Goal: Task Accomplishment & Management: Complete application form

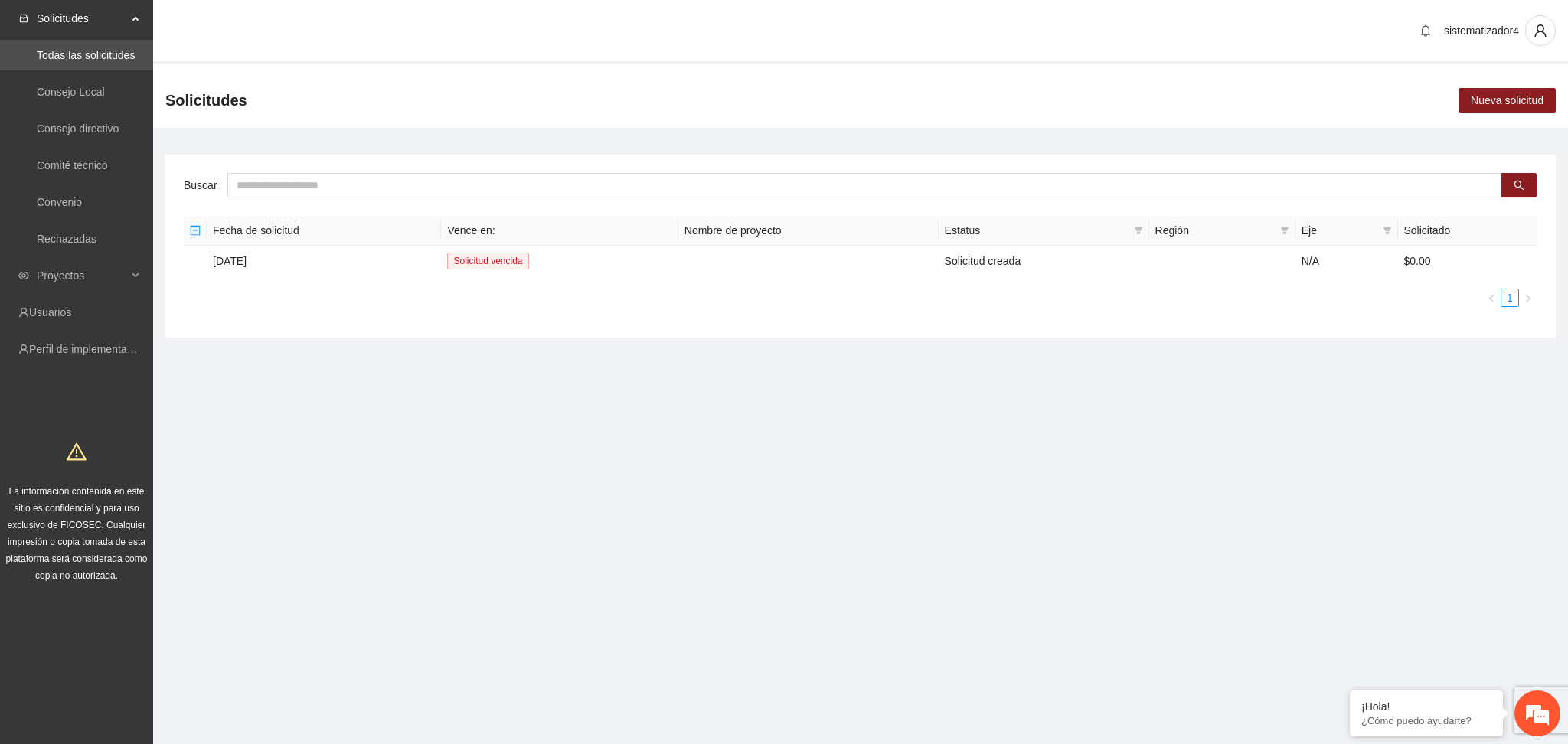
click at [575, 463] on section "Solicitudes Todas las solicitudes Consejo Local Consejo directivo Comité técnic…" at bounding box center [784, 372] width 1568 height 744
click at [44, 270] on span "Proyectos" at bounding box center [82, 275] width 91 height 31
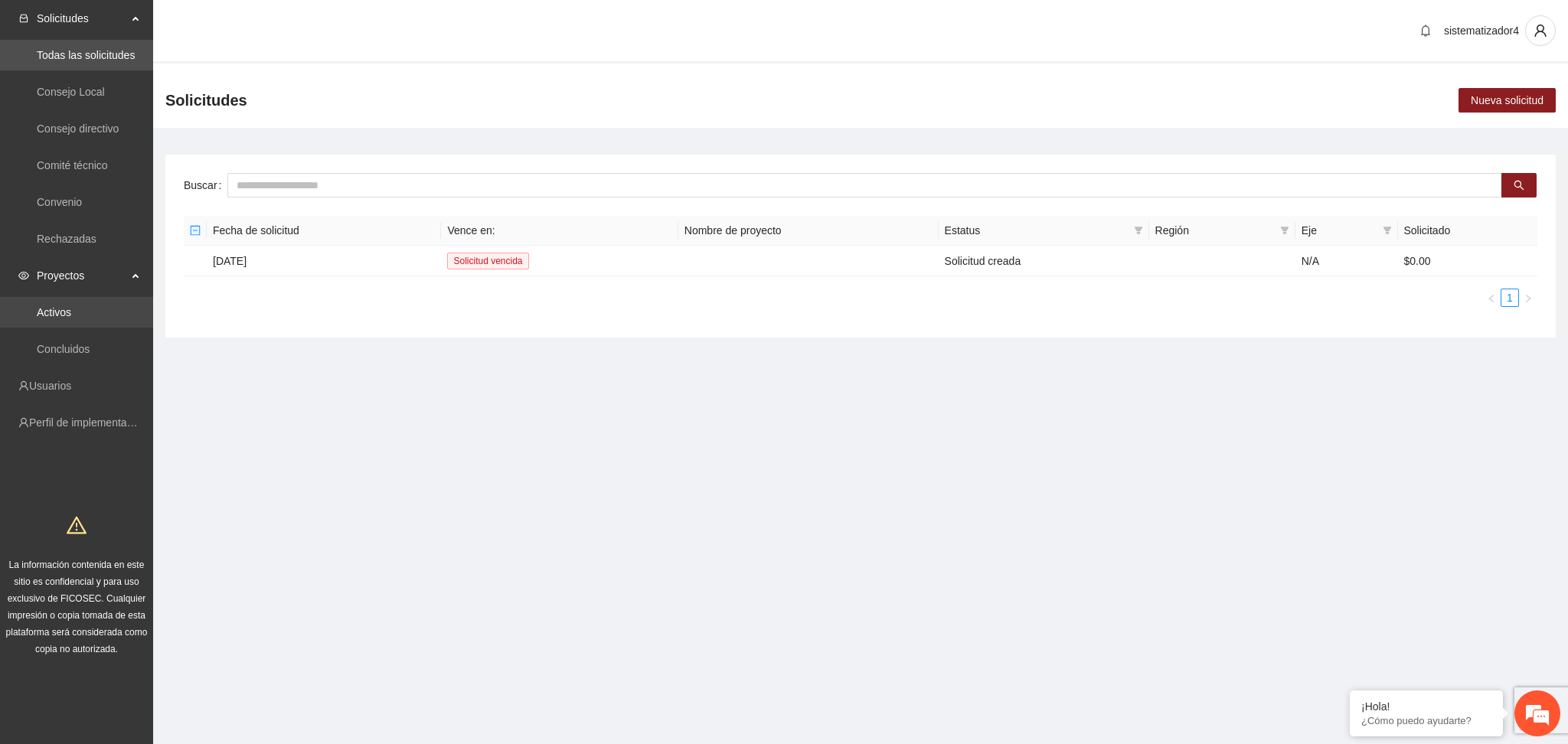
click at [38, 314] on link "Activos" at bounding box center [54, 312] width 34 height 12
click at [52, 307] on link "Activos" at bounding box center [54, 312] width 34 height 12
click at [57, 313] on link "Activos" at bounding box center [54, 312] width 34 height 12
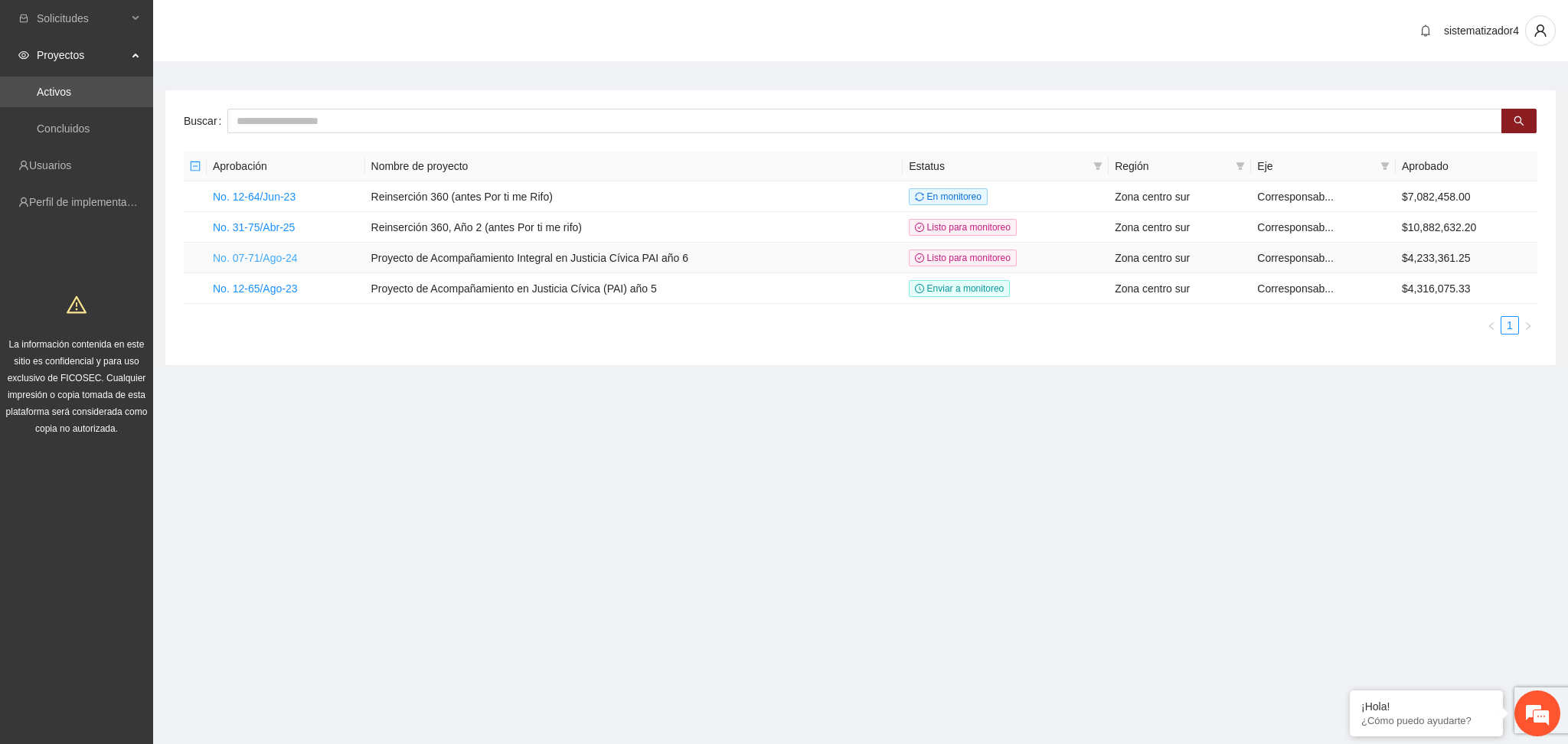
click at [254, 256] on link "No. 07-71/Ago-24" at bounding box center [255, 258] width 85 height 12
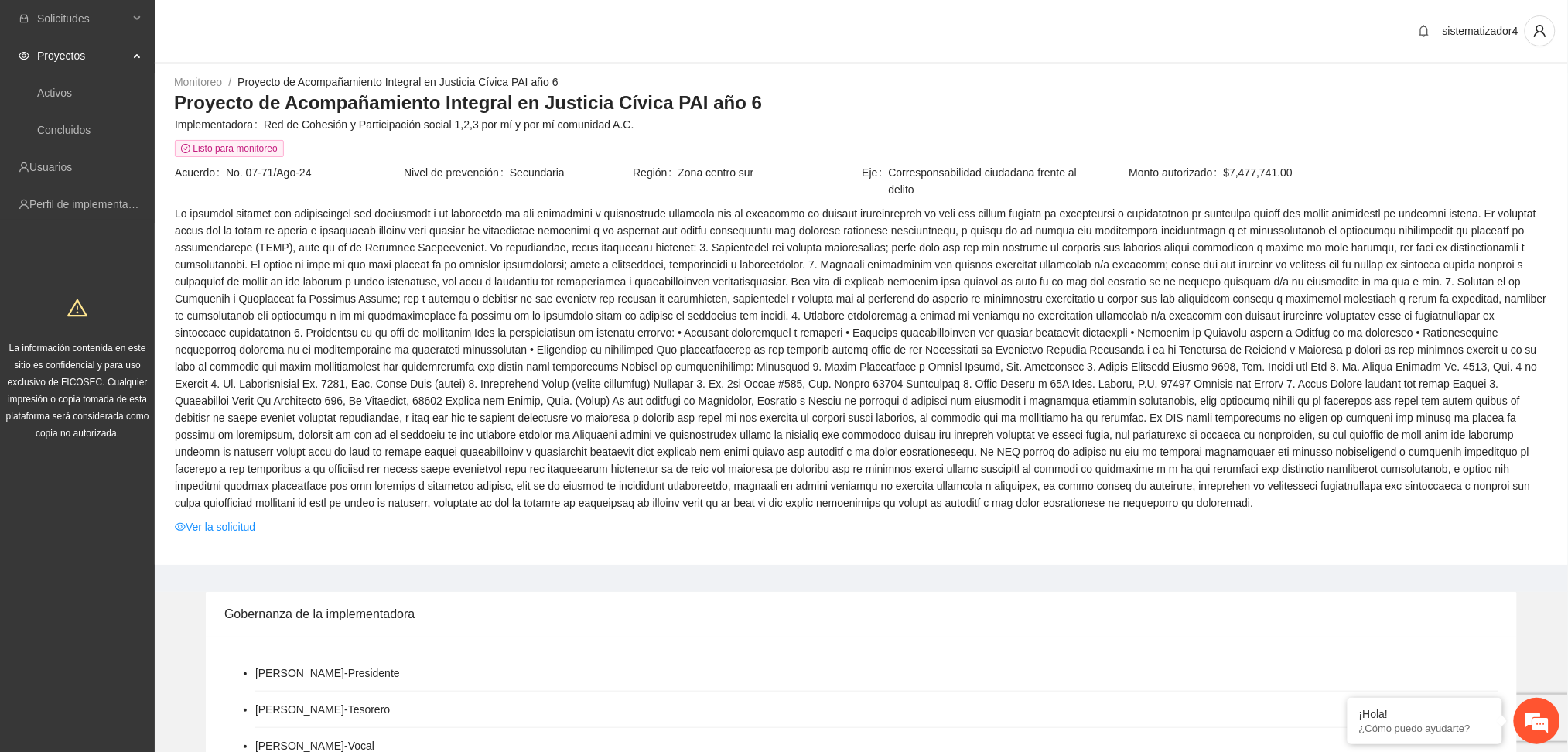
click at [564, 444] on span at bounding box center [862, 358] width 1373 height 307
click at [514, 425] on span at bounding box center [862, 358] width 1373 height 307
click at [441, 314] on span at bounding box center [862, 358] width 1373 height 307
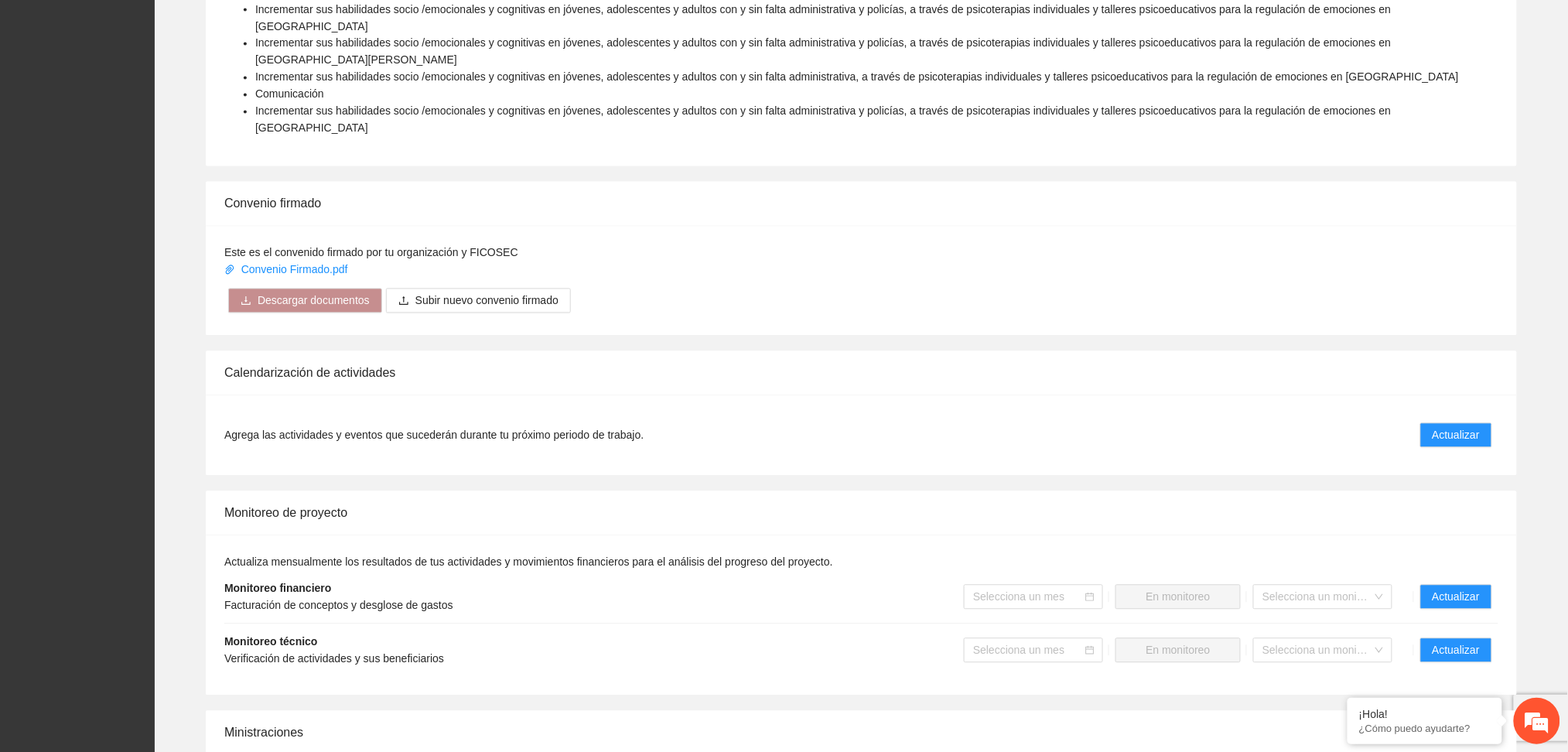
scroll to position [1031, 0]
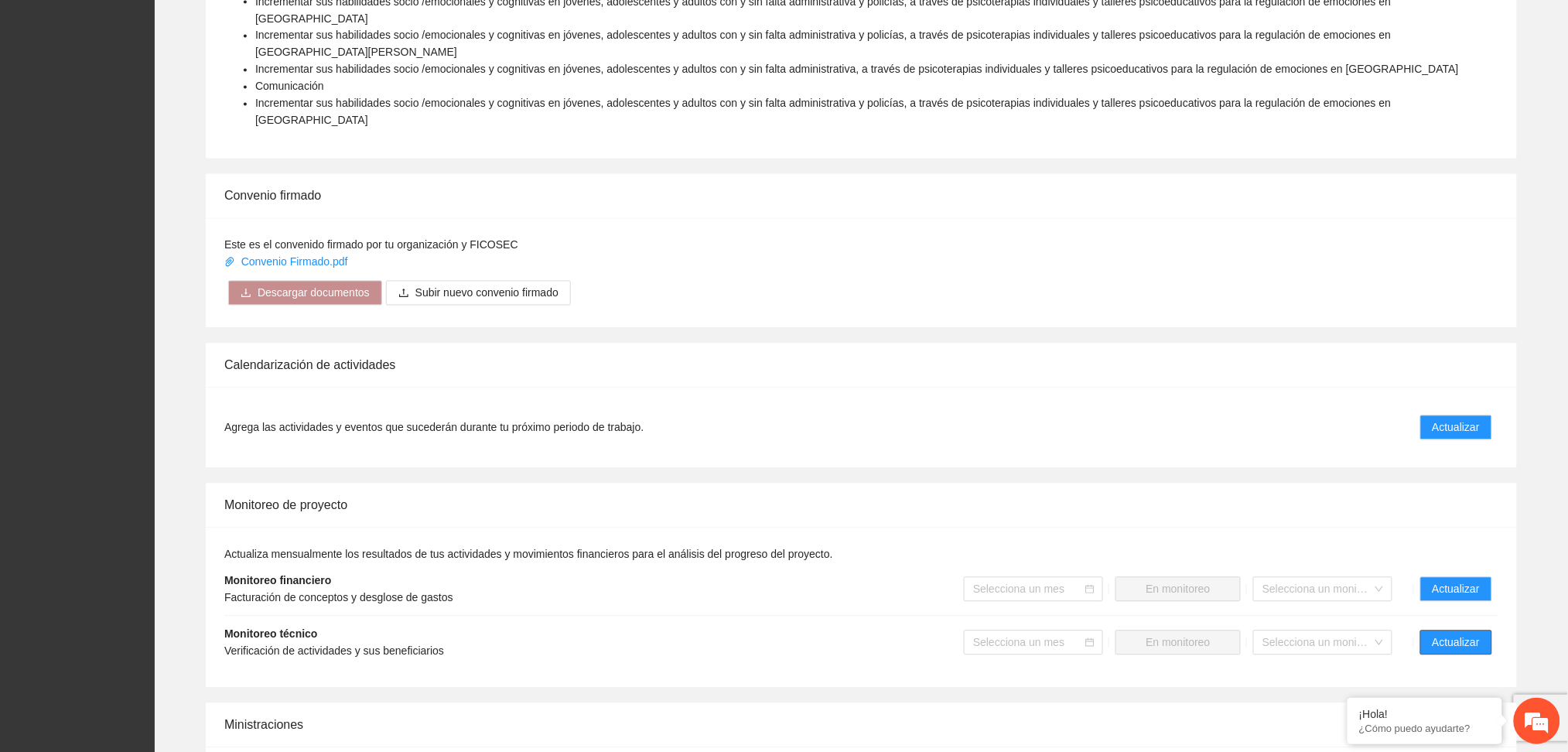
click at [1440, 634] on span "Actualizar" at bounding box center [1456, 642] width 47 height 17
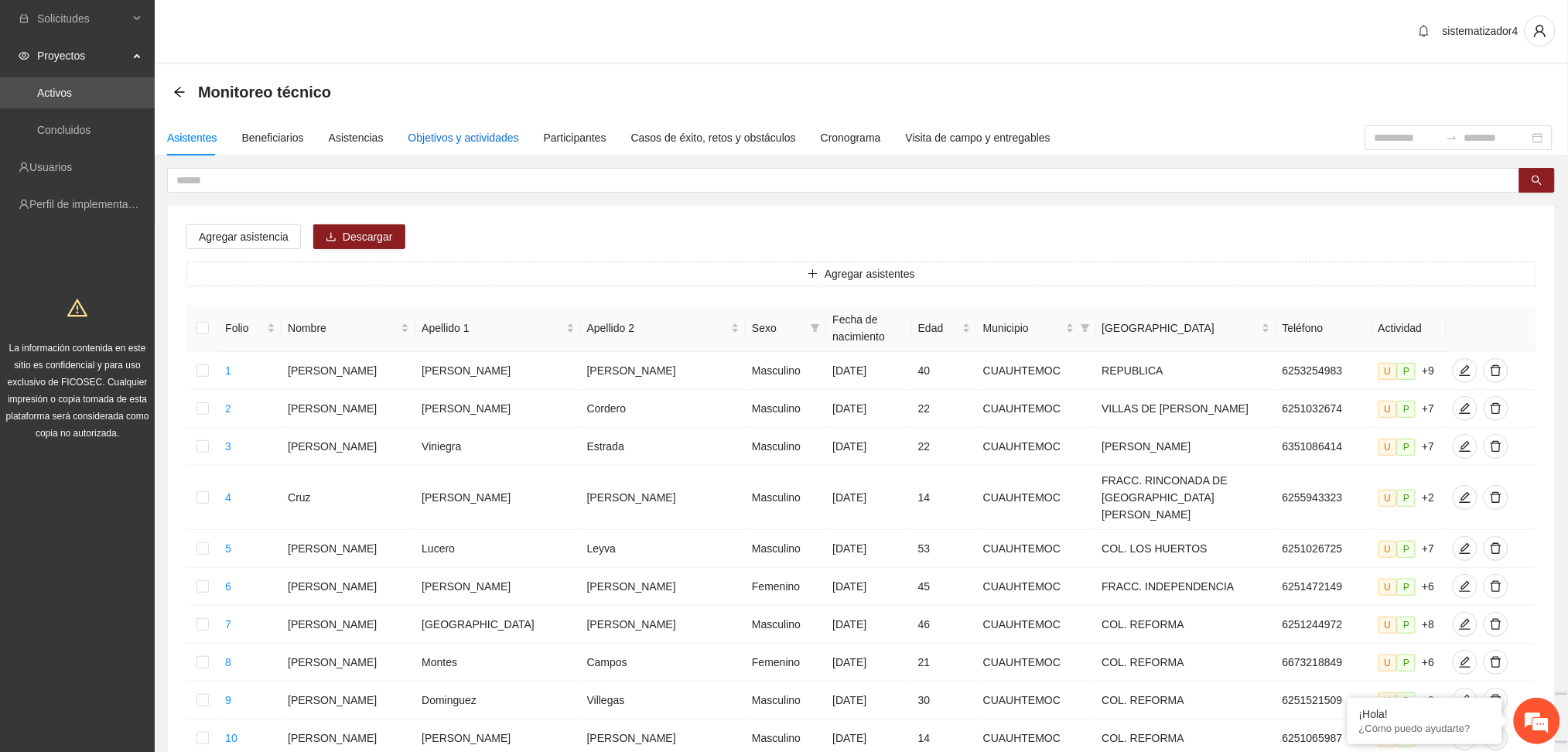
click at [484, 138] on div "Objetivos y actividades" at bounding box center [463, 137] width 110 height 17
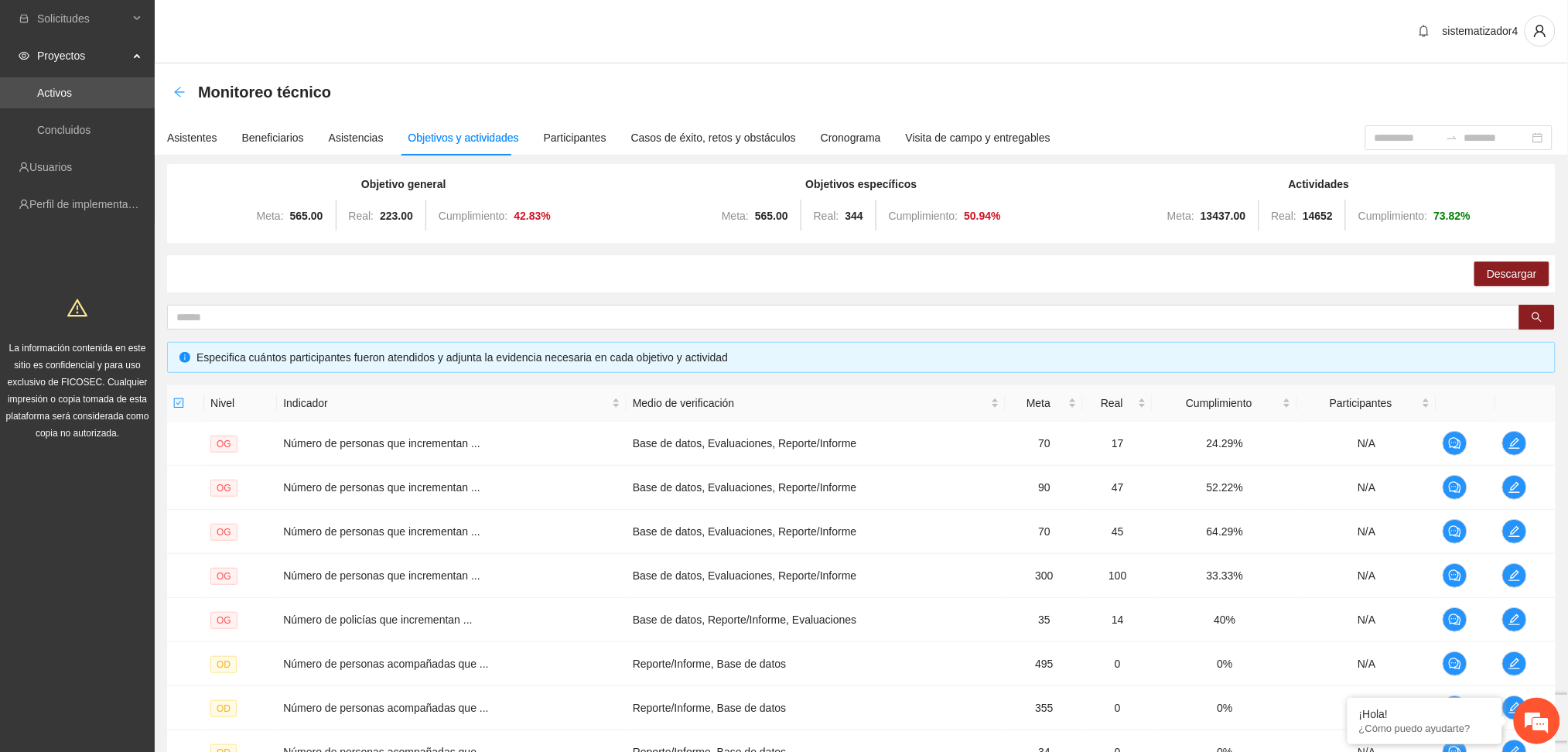
click at [176, 97] on icon "arrow-left" at bounding box center [180, 92] width 12 height 12
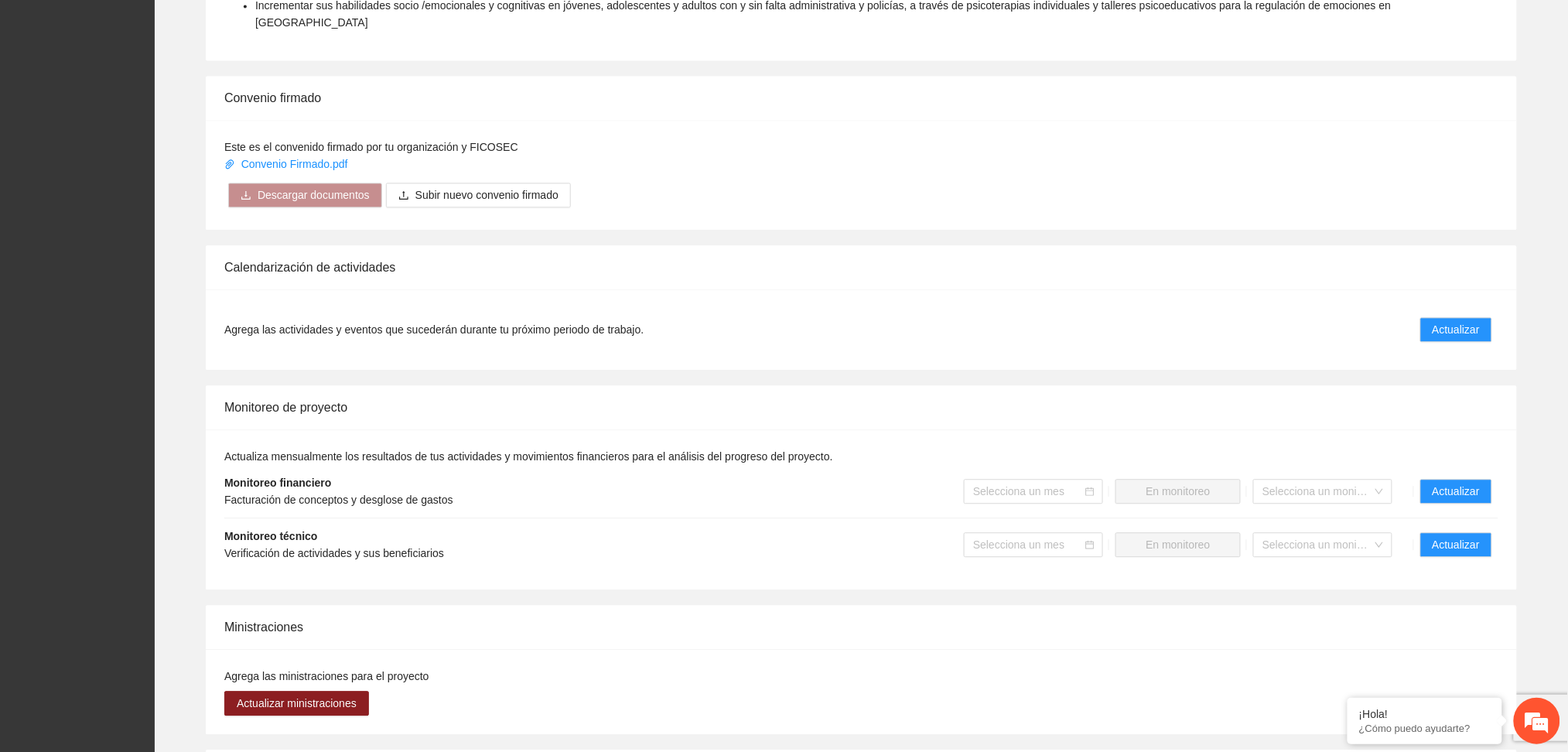
scroll to position [1133, 0]
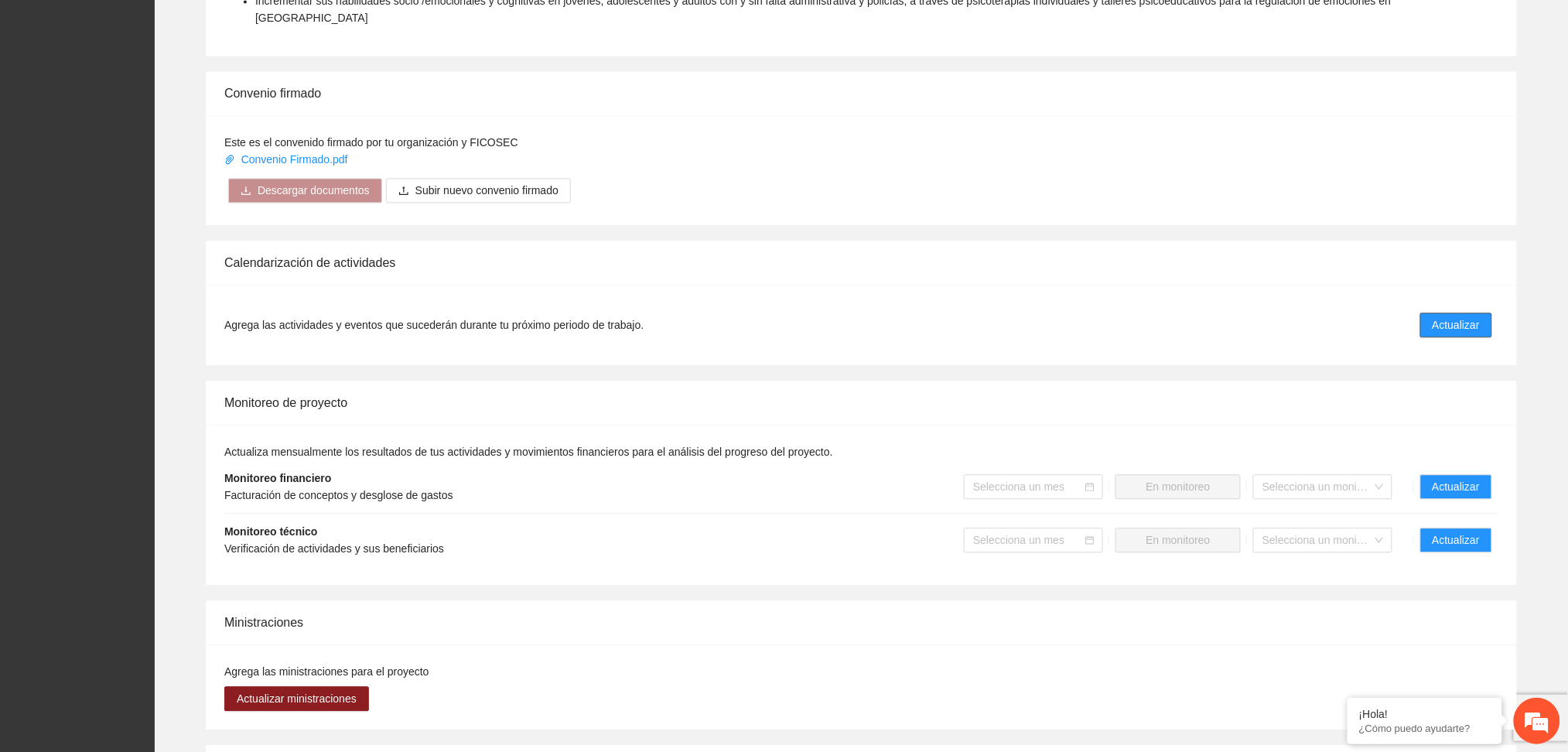
click at [1441, 316] on span "Actualizar" at bounding box center [1456, 324] width 47 height 17
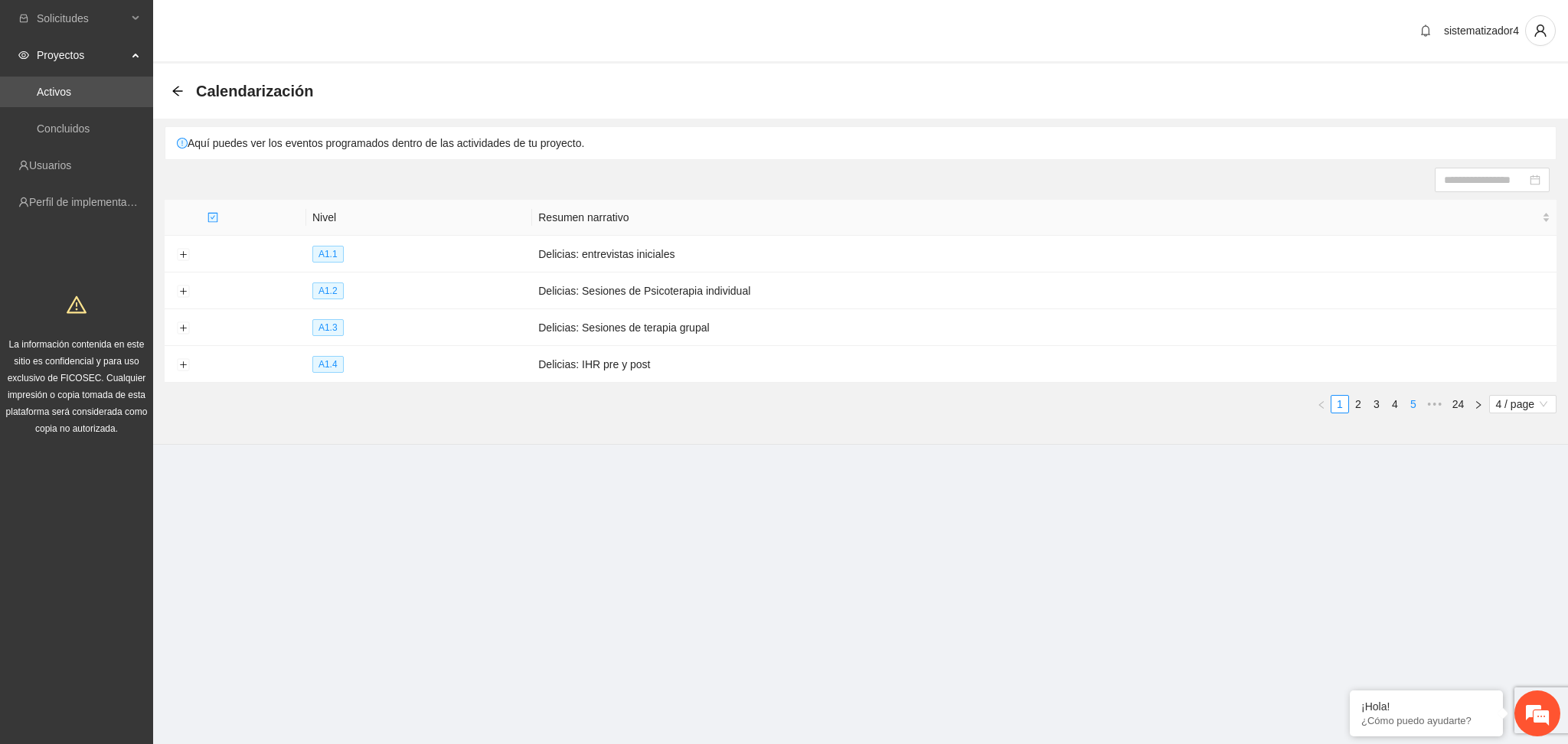
click at [1410, 405] on link "5" at bounding box center [1412, 404] width 17 height 17
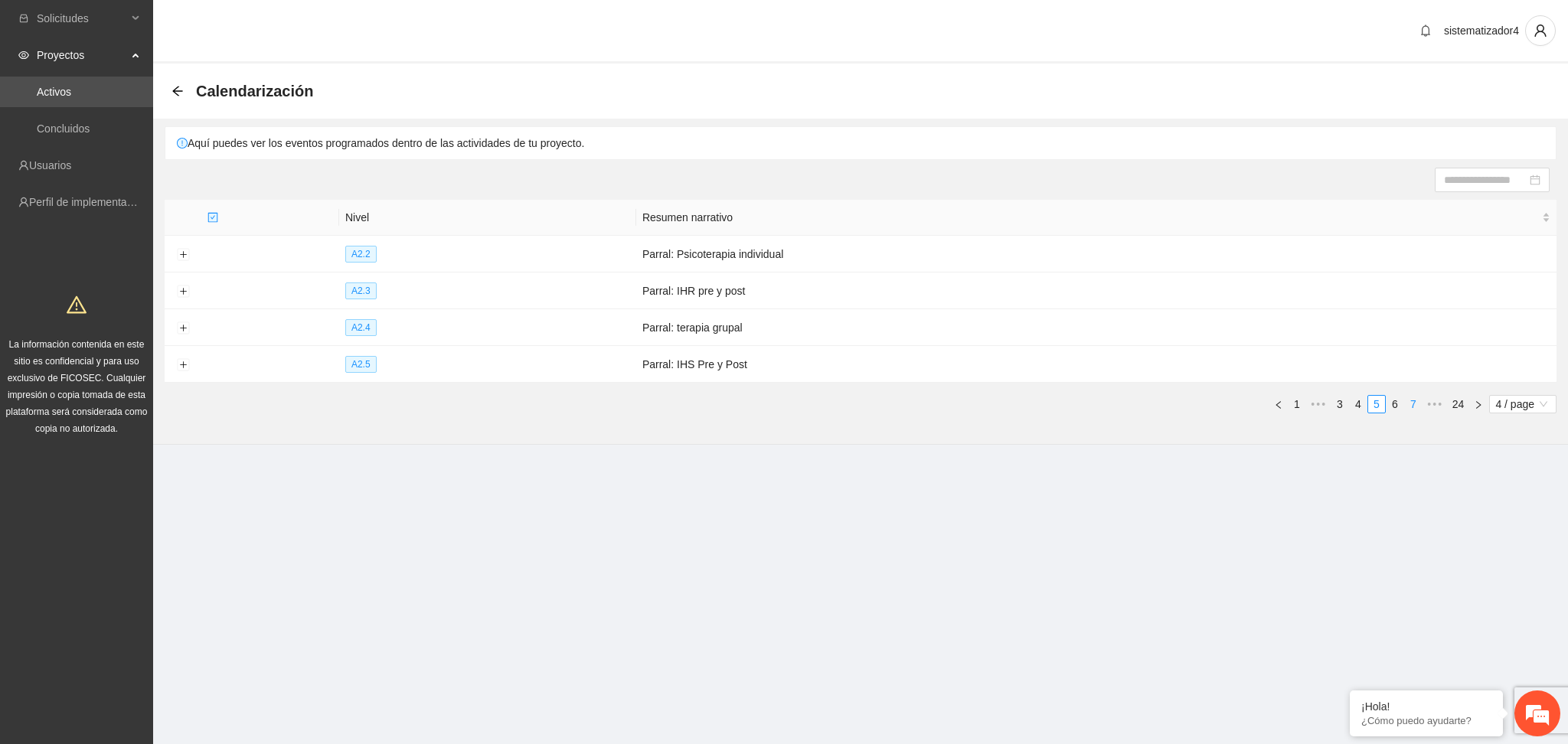
click at [1410, 405] on link "7" at bounding box center [1412, 404] width 17 height 17
click at [1410, 405] on link "9" at bounding box center [1412, 404] width 17 height 17
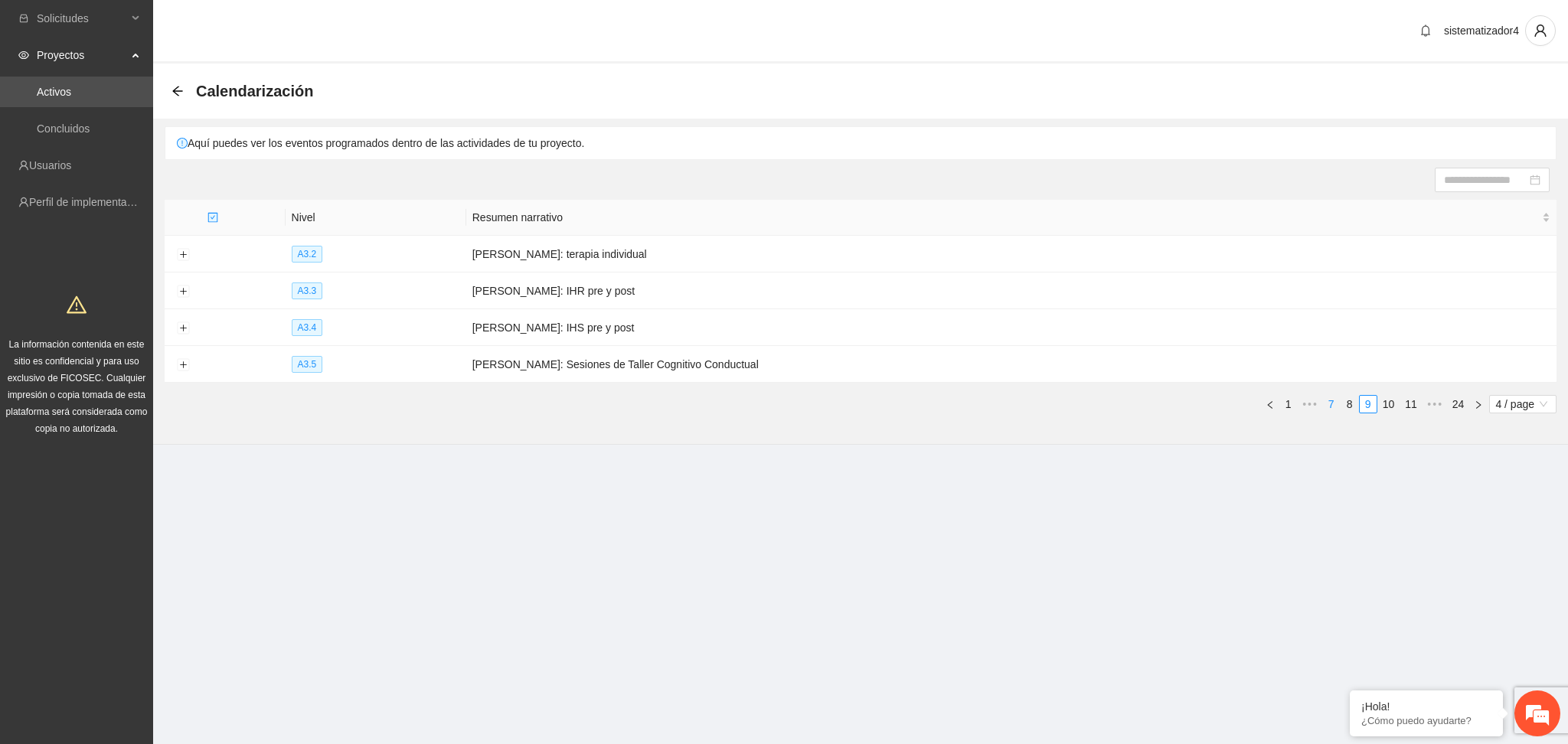
click at [1410, 405] on link "11" at bounding box center [1410, 404] width 21 height 17
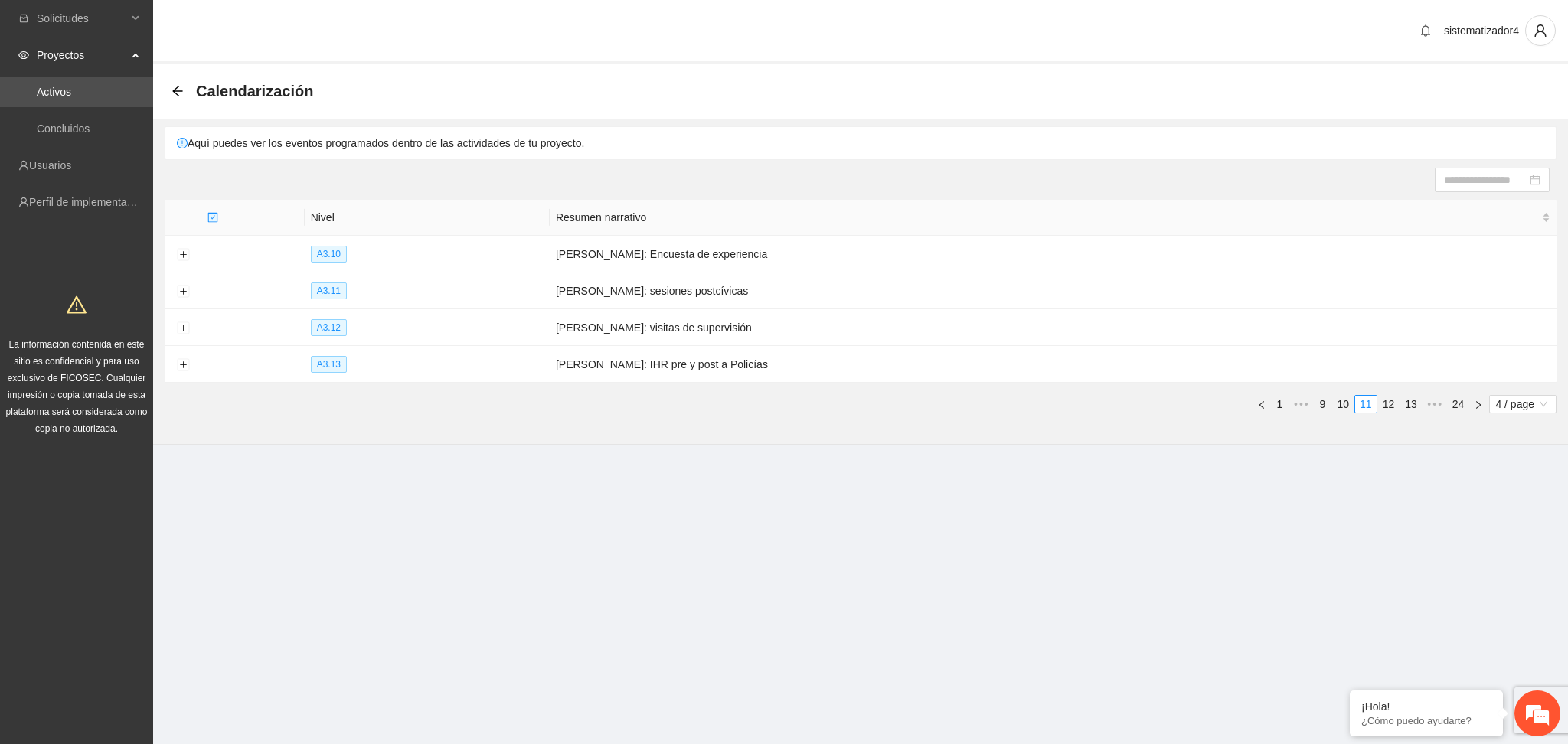
click at [1410, 405] on link "13" at bounding box center [1410, 404] width 21 height 17
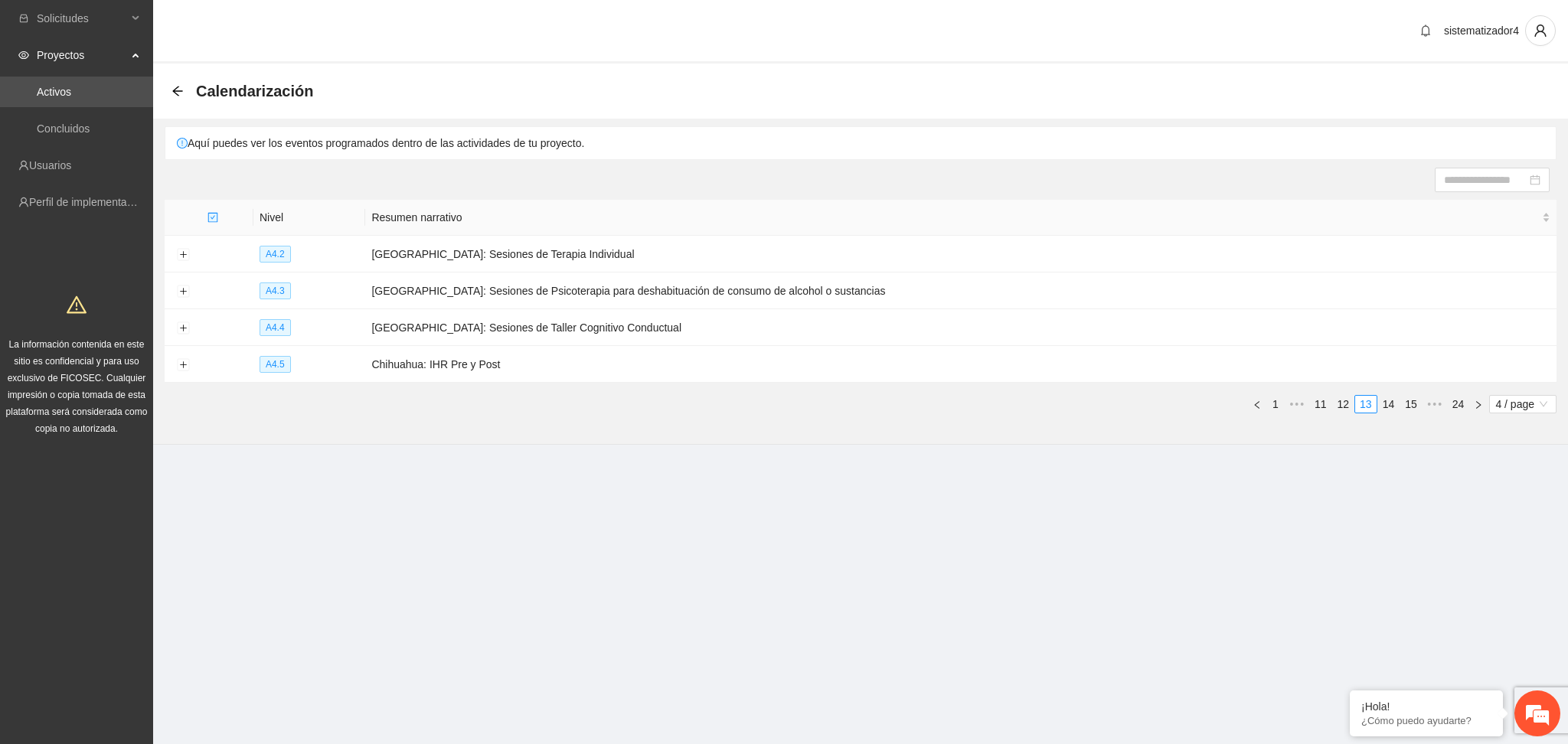
click at [1410, 405] on link "15" at bounding box center [1410, 404] width 21 height 17
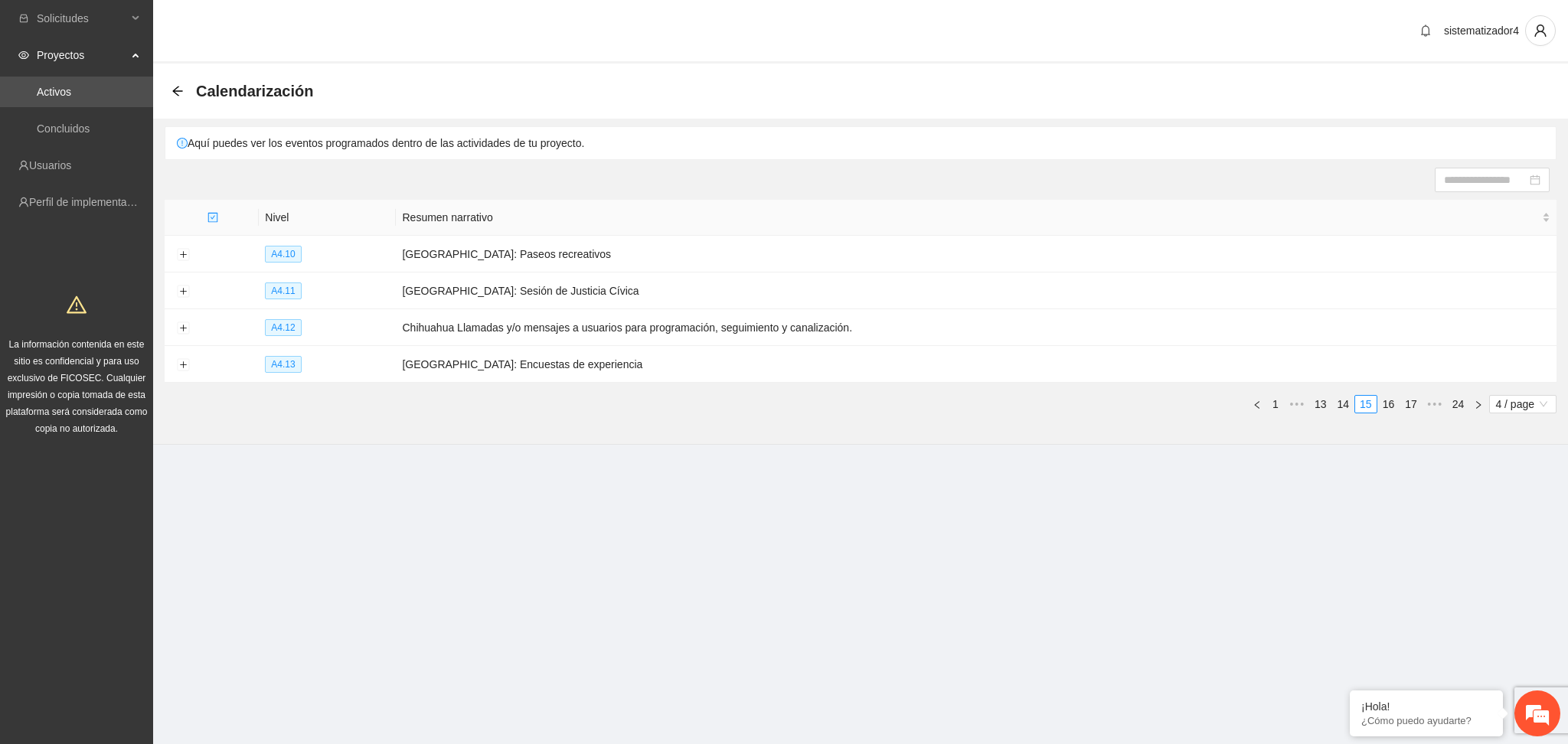
click at [1410, 405] on link "17" at bounding box center [1410, 404] width 21 height 17
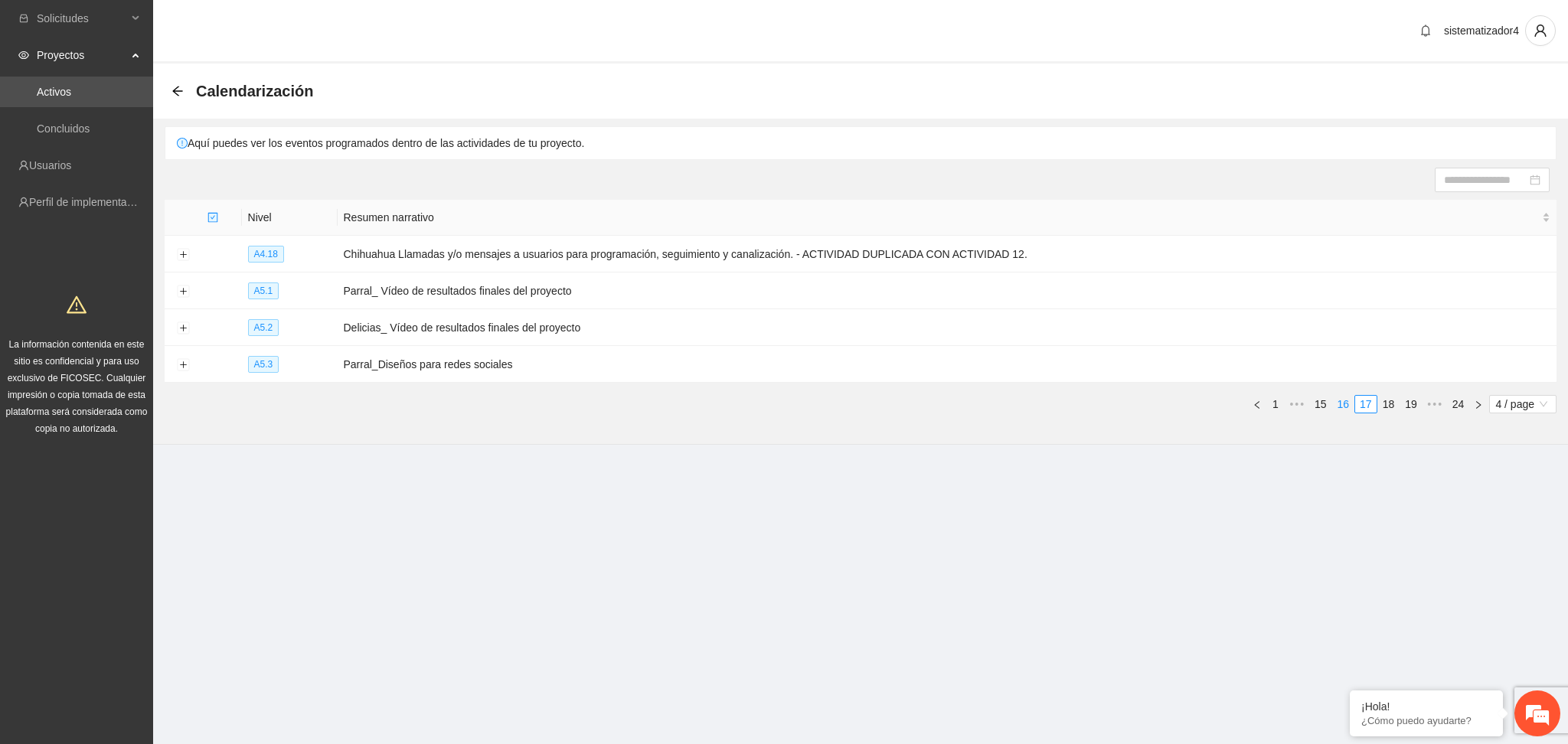
click at [1350, 407] on link "16" at bounding box center [1344, 404] width 21 height 17
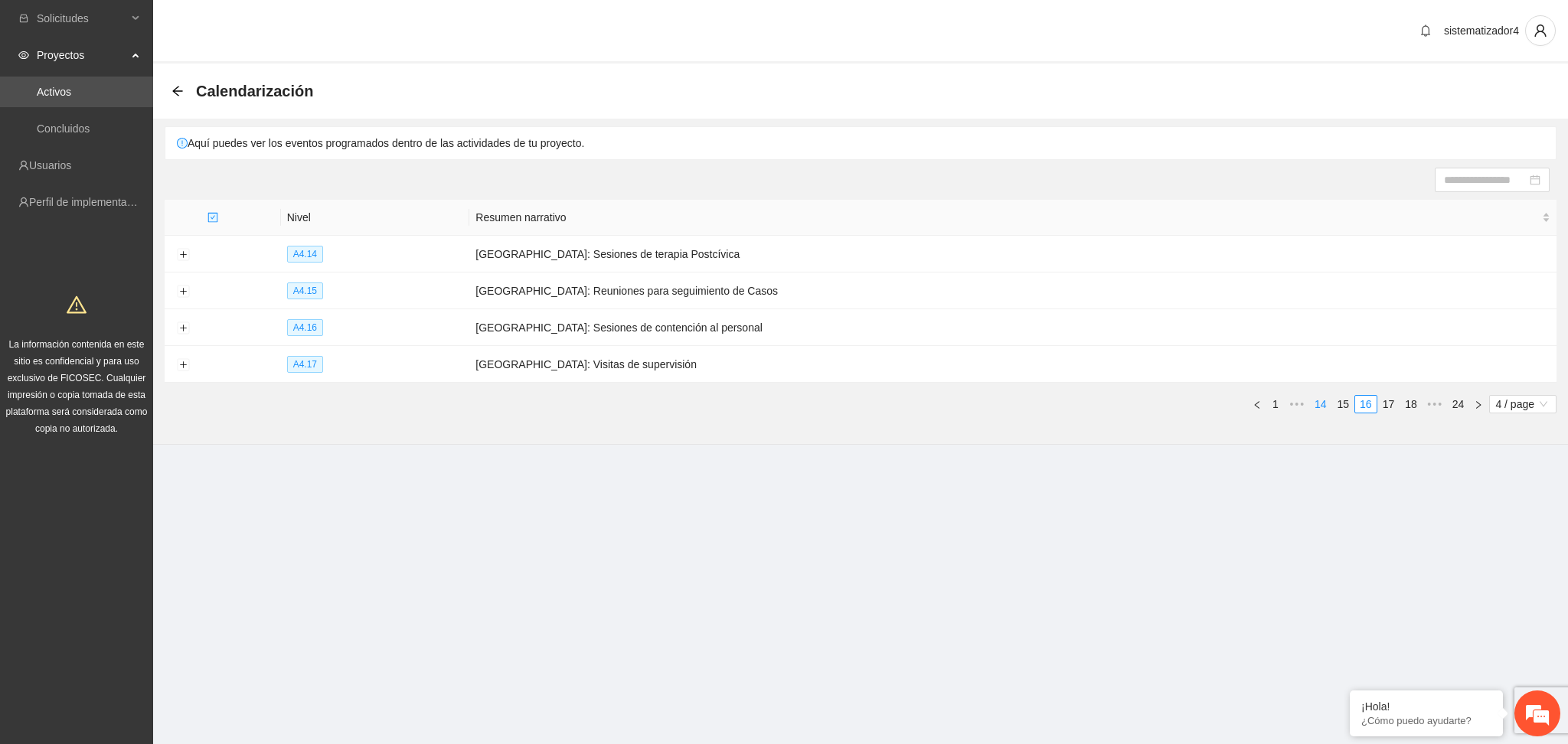
click at [1314, 405] on link "14" at bounding box center [1320, 404] width 21 height 17
click at [1312, 403] on link "12" at bounding box center [1320, 404] width 21 height 17
click at [1378, 403] on link "13" at bounding box center [1388, 404] width 21 height 17
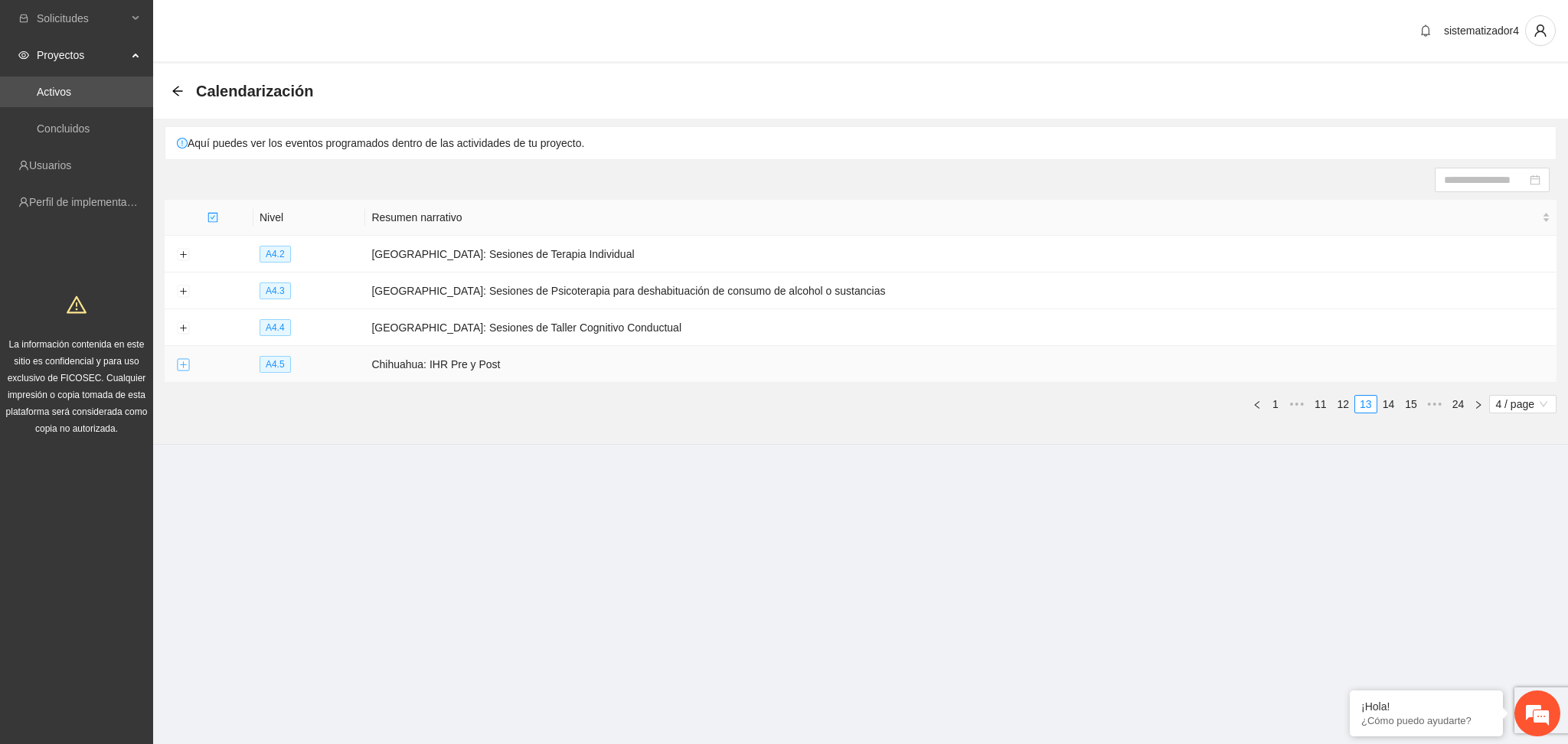
click at [178, 368] on button "Expand row" at bounding box center [183, 365] width 12 height 12
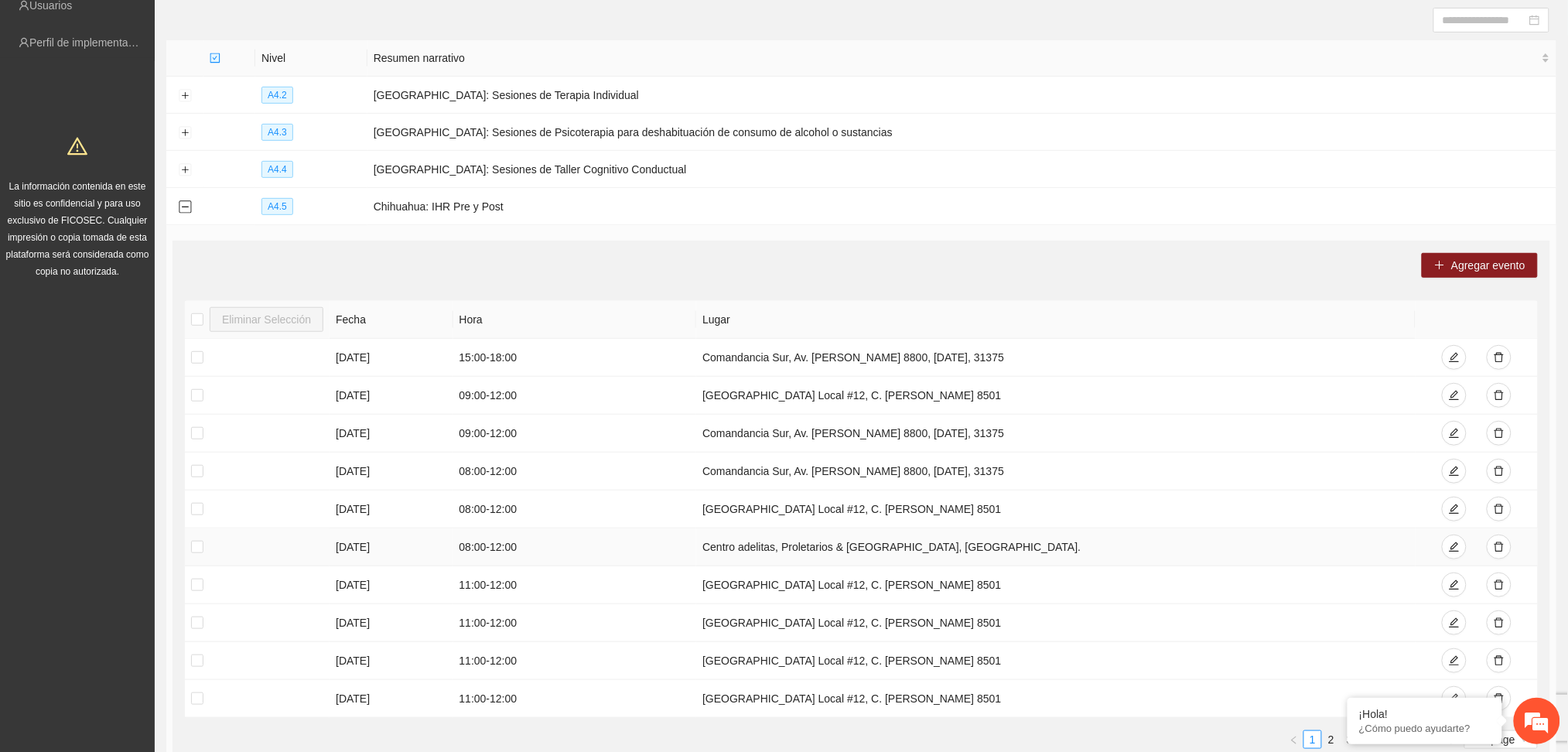
scroll to position [205, 0]
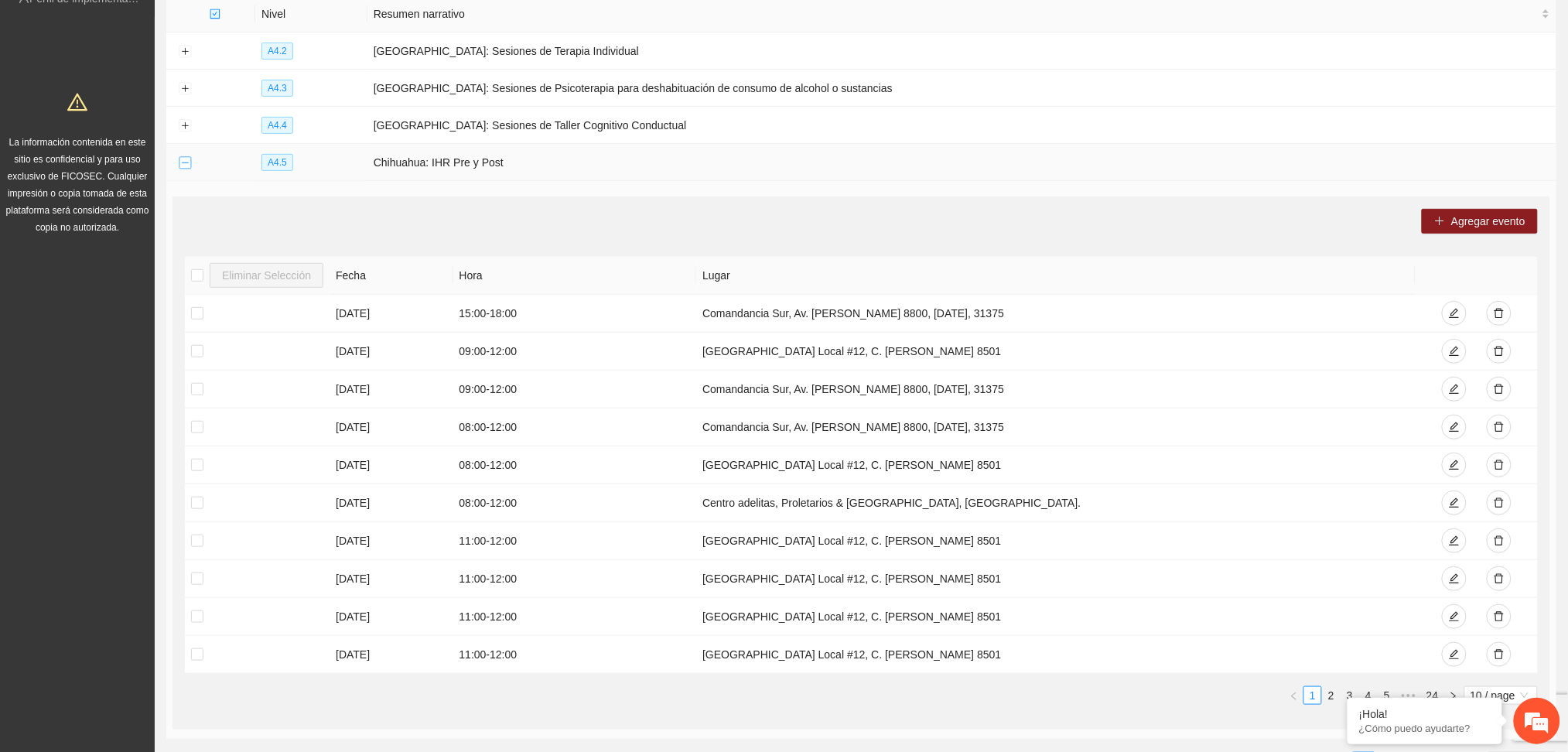
click at [187, 165] on button "Collapse row" at bounding box center [185, 164] width 12 height 12
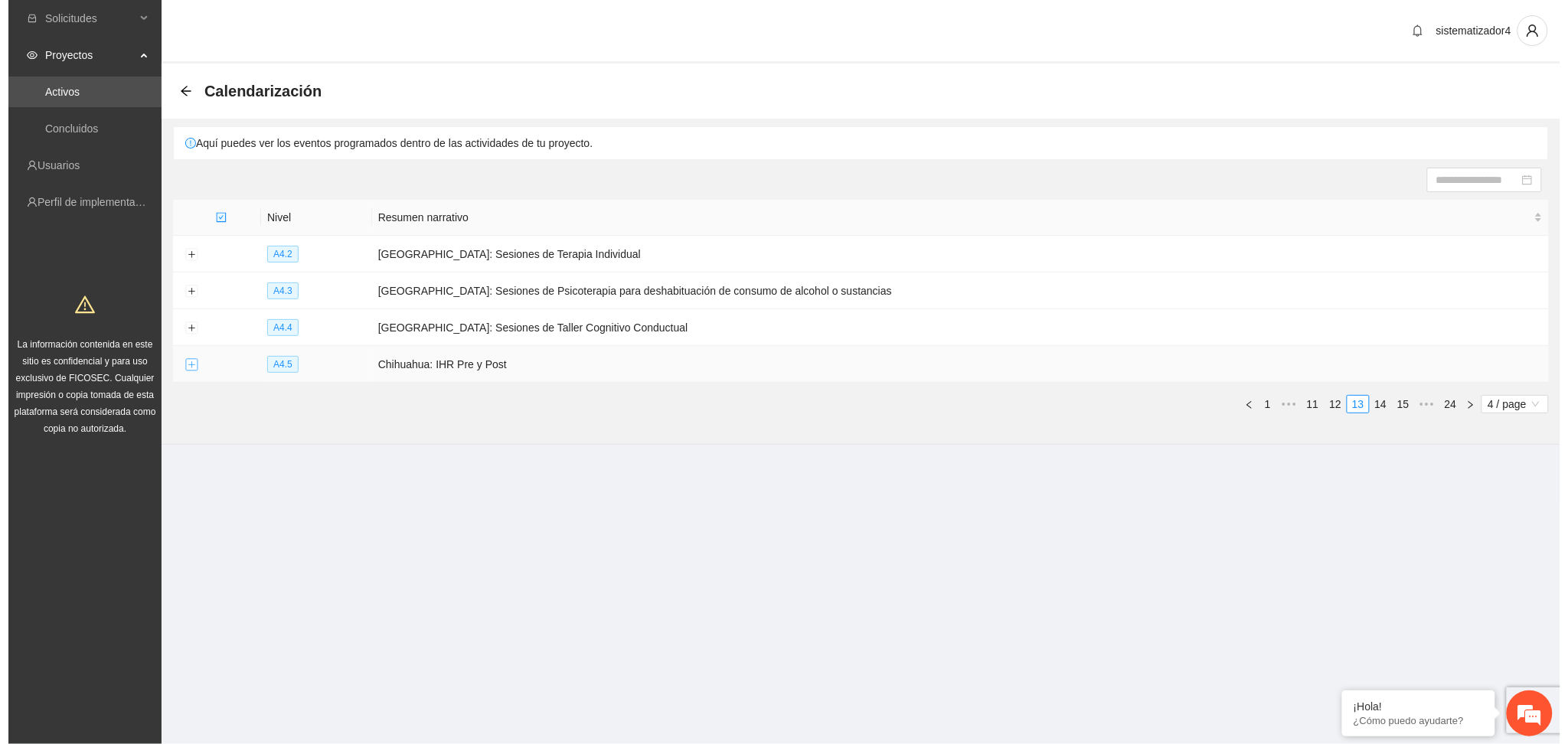
scroll to position [0, 0]
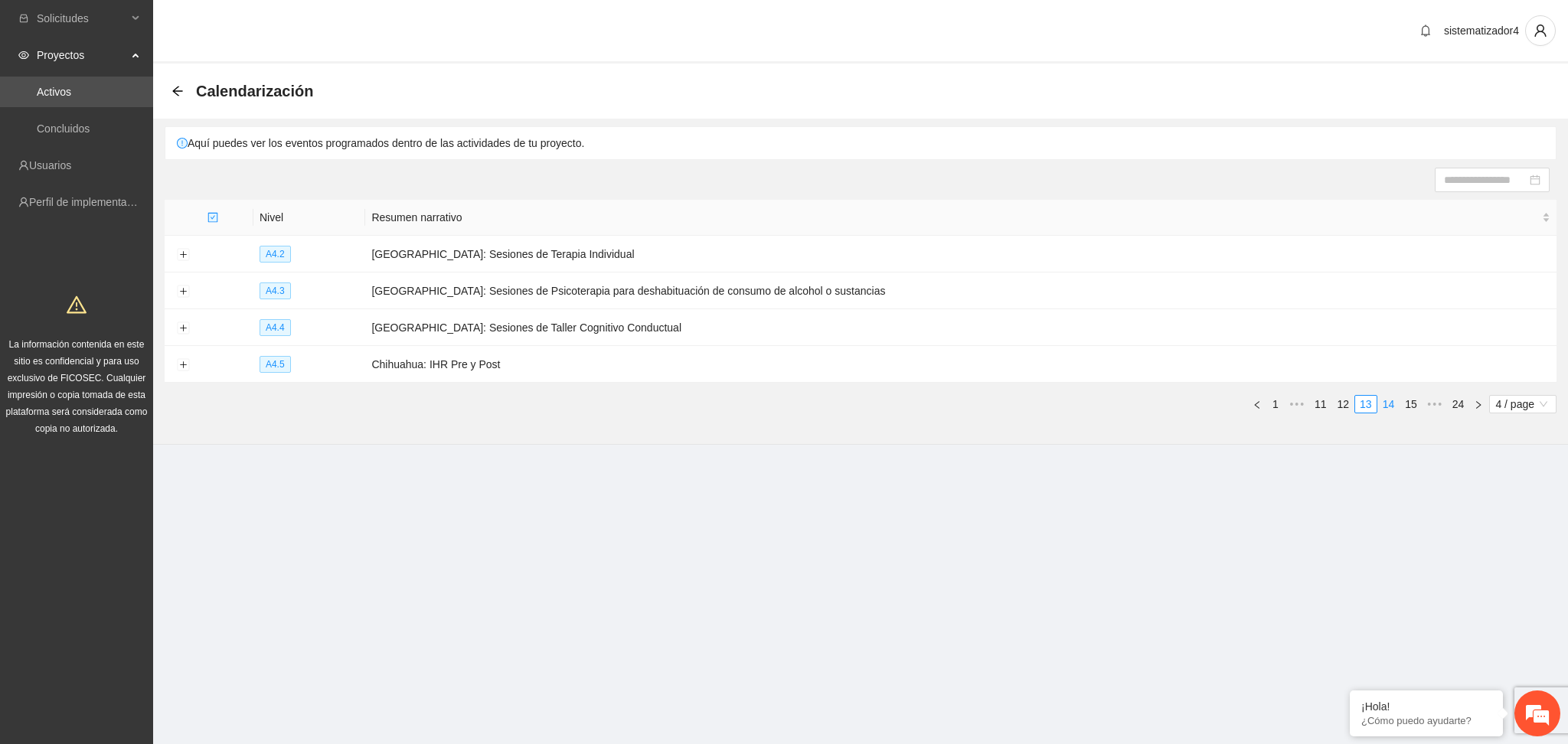
click at [1388, 403] on link "14" at bounding box center [1388, 404] width 21 height 17
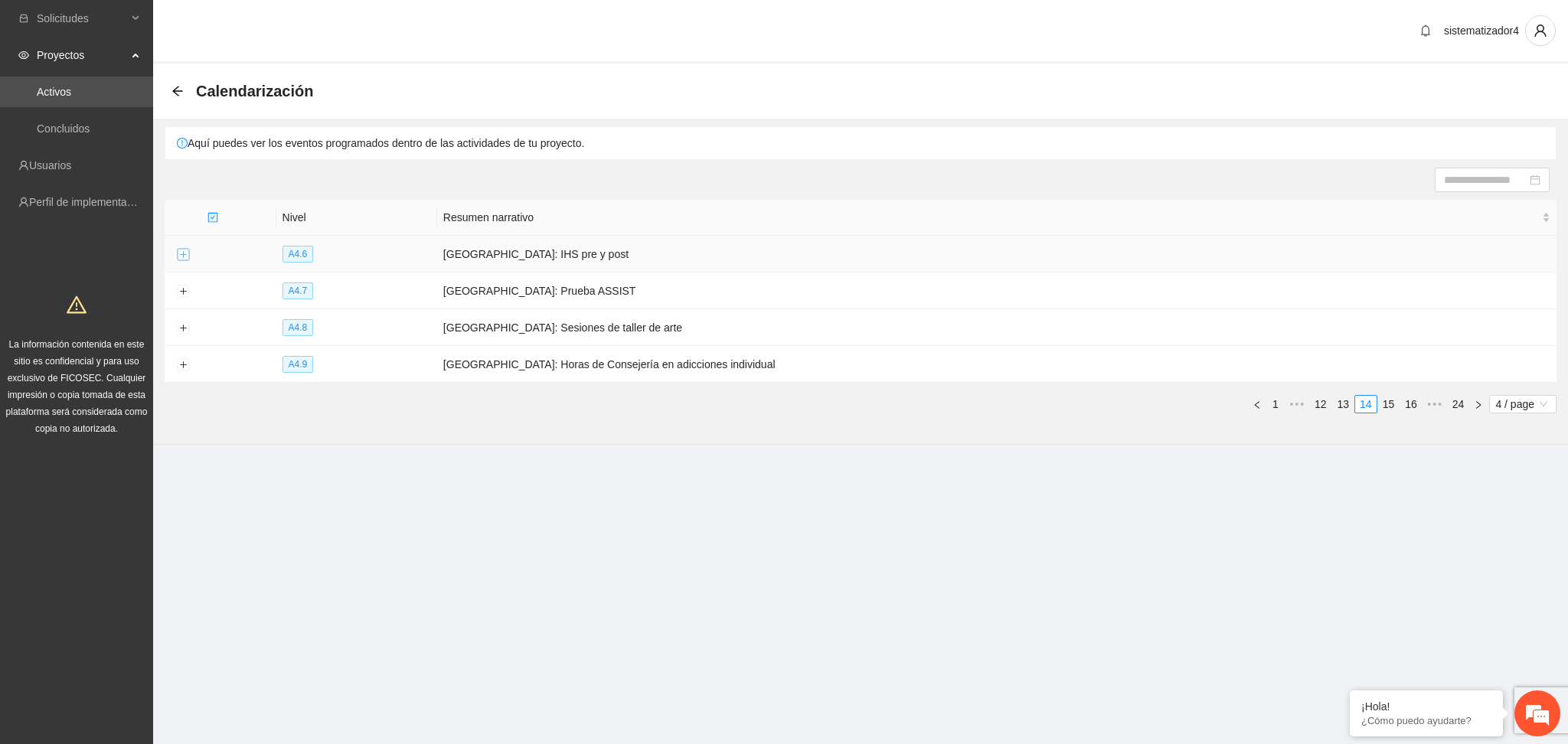
click at [177, 256] on button "Expand row" at bounding box center [183, 255] width 12 height 12
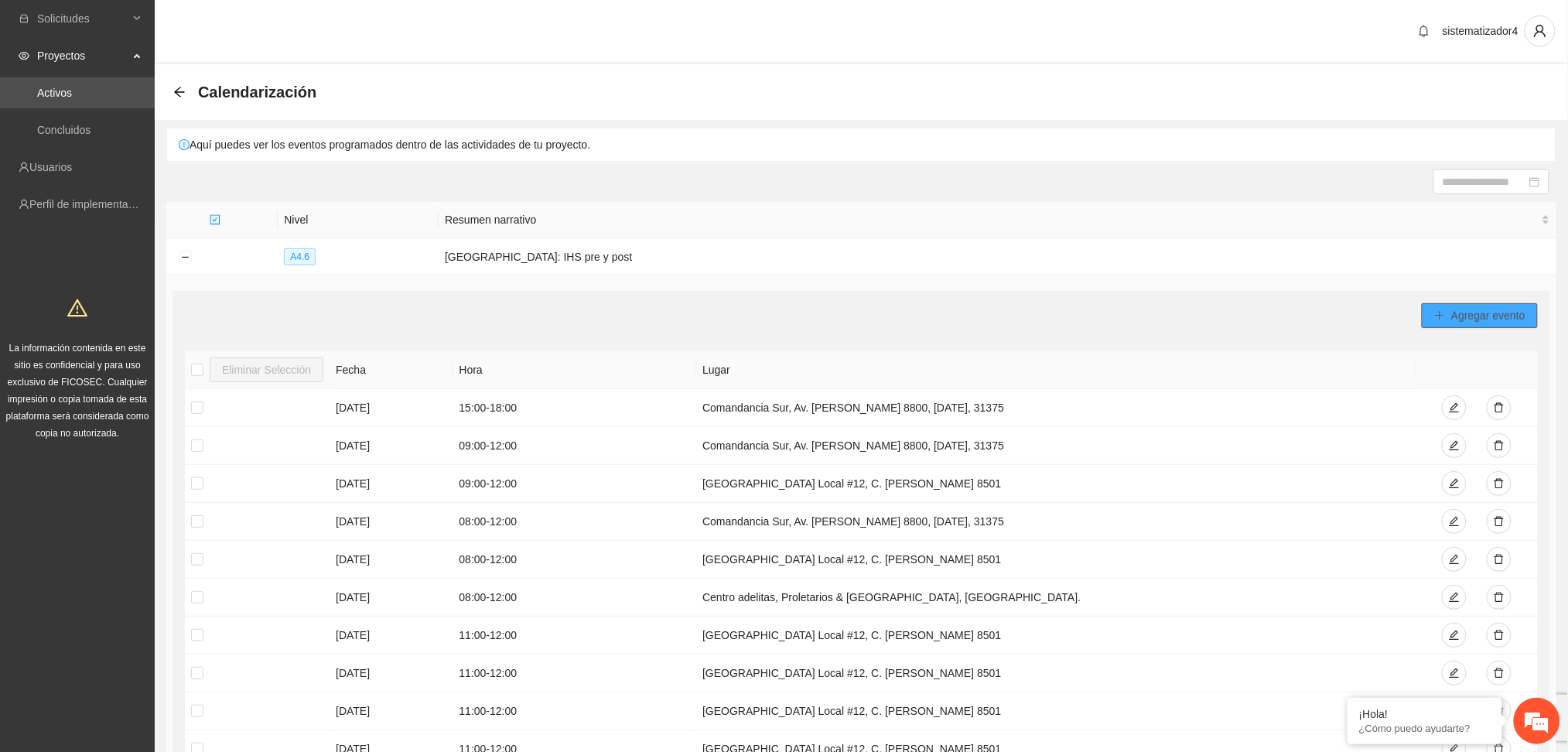
click at [1474, 320] on span "Agregar evento" at bounding box center [1489, 315] width 75 height 17
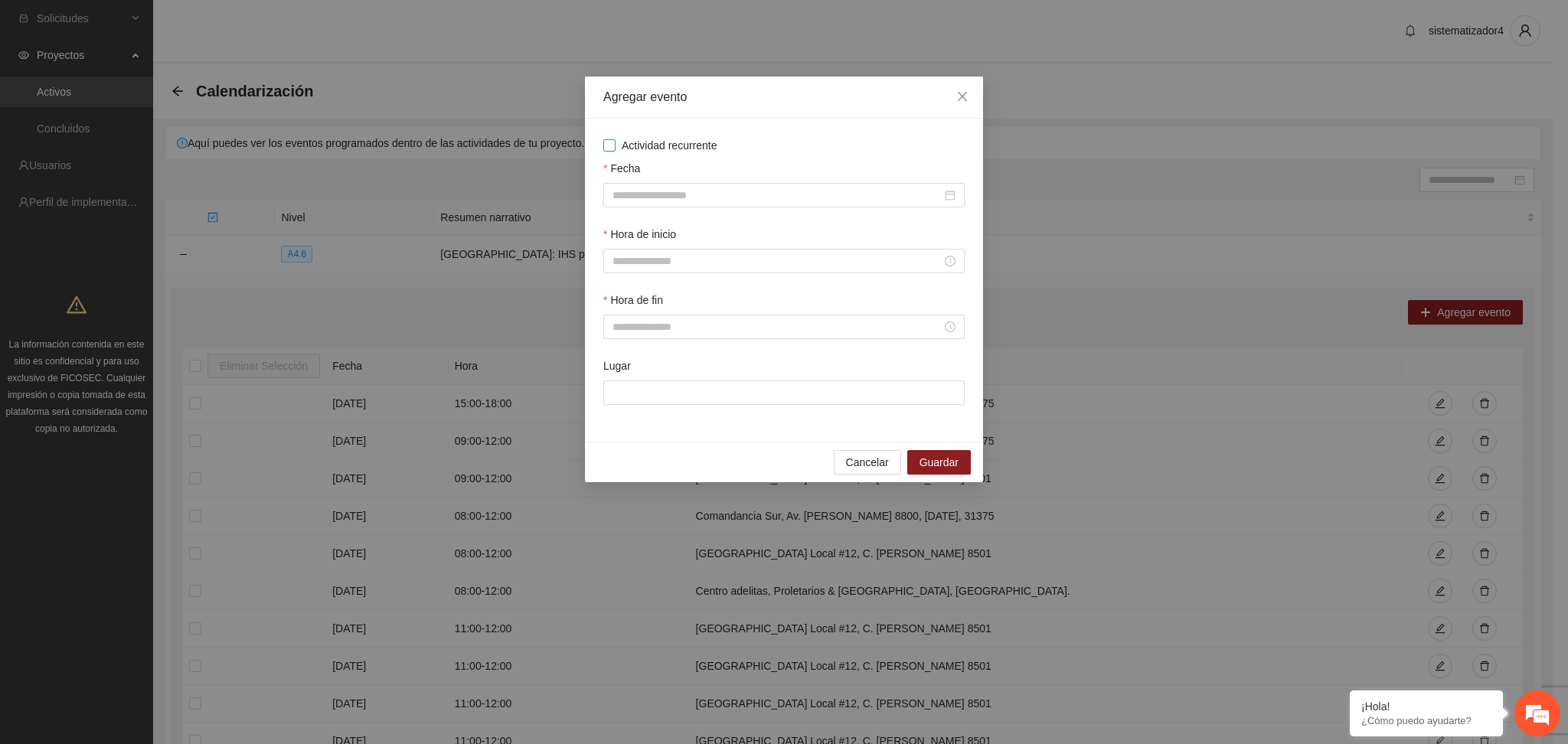
click at [692, 145] on span "Actividad recurrente" at bounding box center [669, 145] width 108 height 17
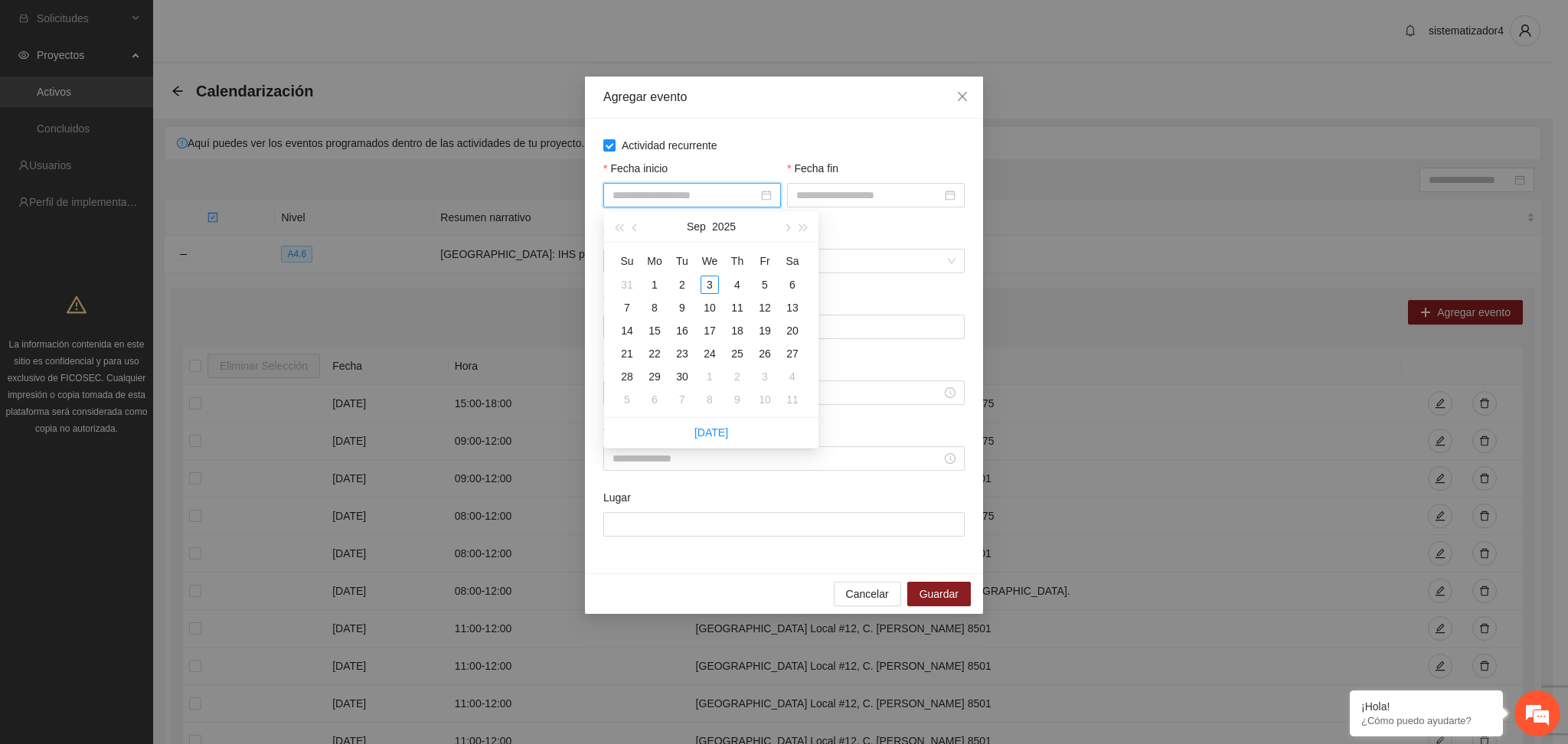
click at [682, 194] on input "Fecha inicio" at bounding box center [685, 194] width 145 height 17
type input "**********"
click at [759, 282] on div "5" at bounding box center [765, 284] width 18 height 18
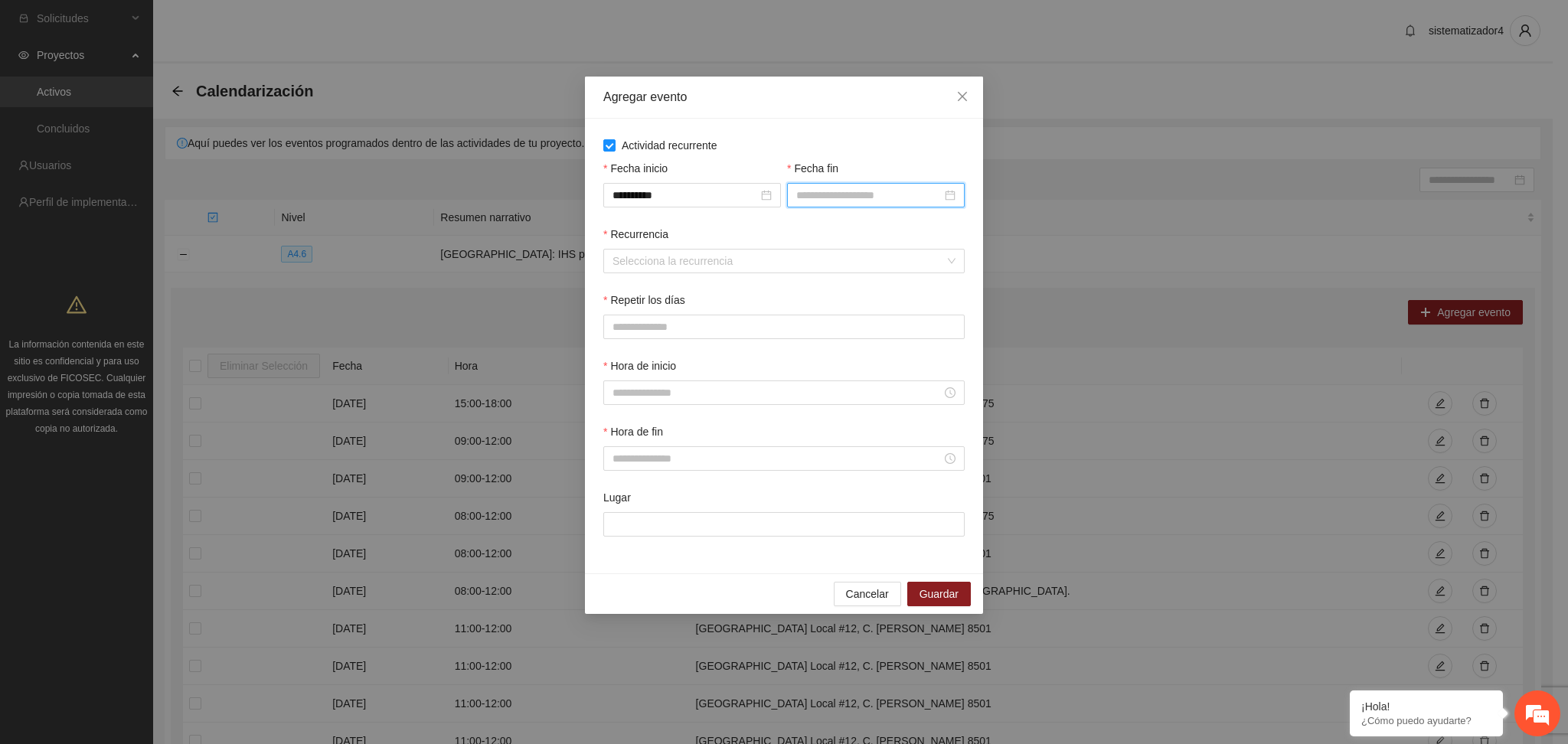
click at [817, 194] on input "Fecha fin" at bounding box center [868, 194] width 145 height 17
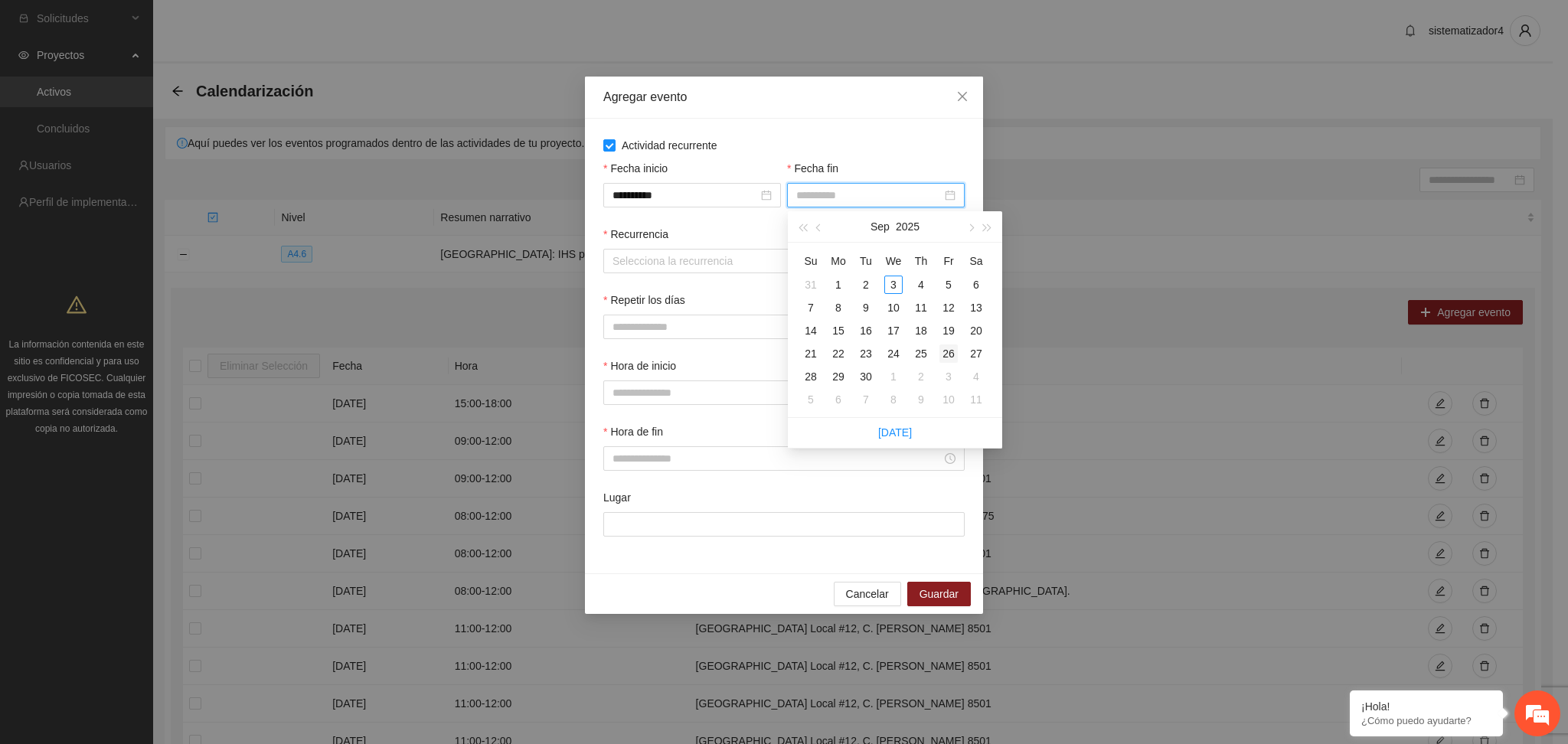
type input "**********"
click at [949, 355] on div "26" at bounding box center [948, 353] width 18 height 18
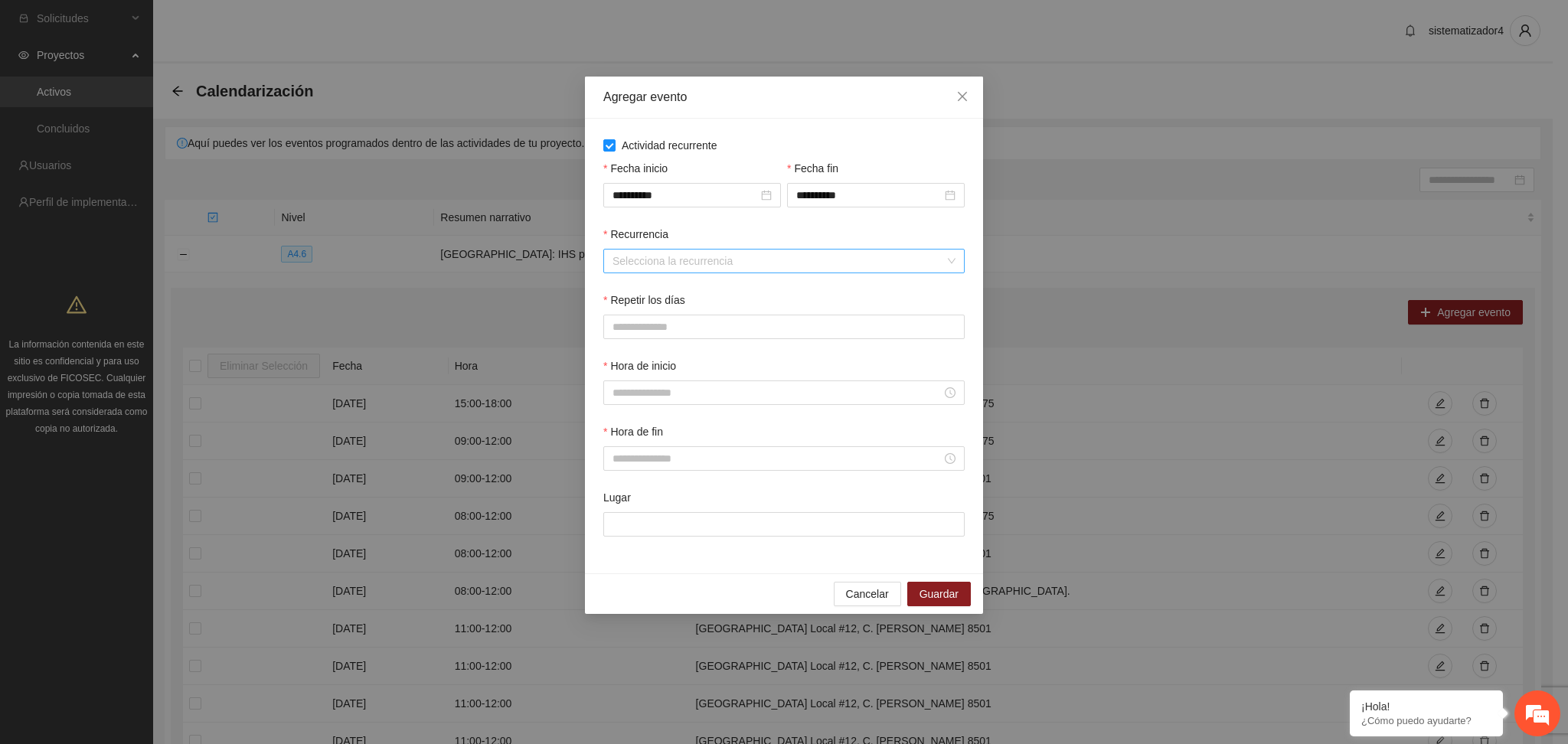
click at [686, 259] on input "Recurrencia" at bounding box center [779, 261] width 333 height 23
click at [664, 293] on div "Semanalmente" at bounding box center [785, 292] width 343 height 17
click at [761, 326] on button "V" at bounding box center [769, 327] width 32 height 25
click at [674, 398] on input "Hora de inicio" at bounding box center [777, 392] width 329 height 17
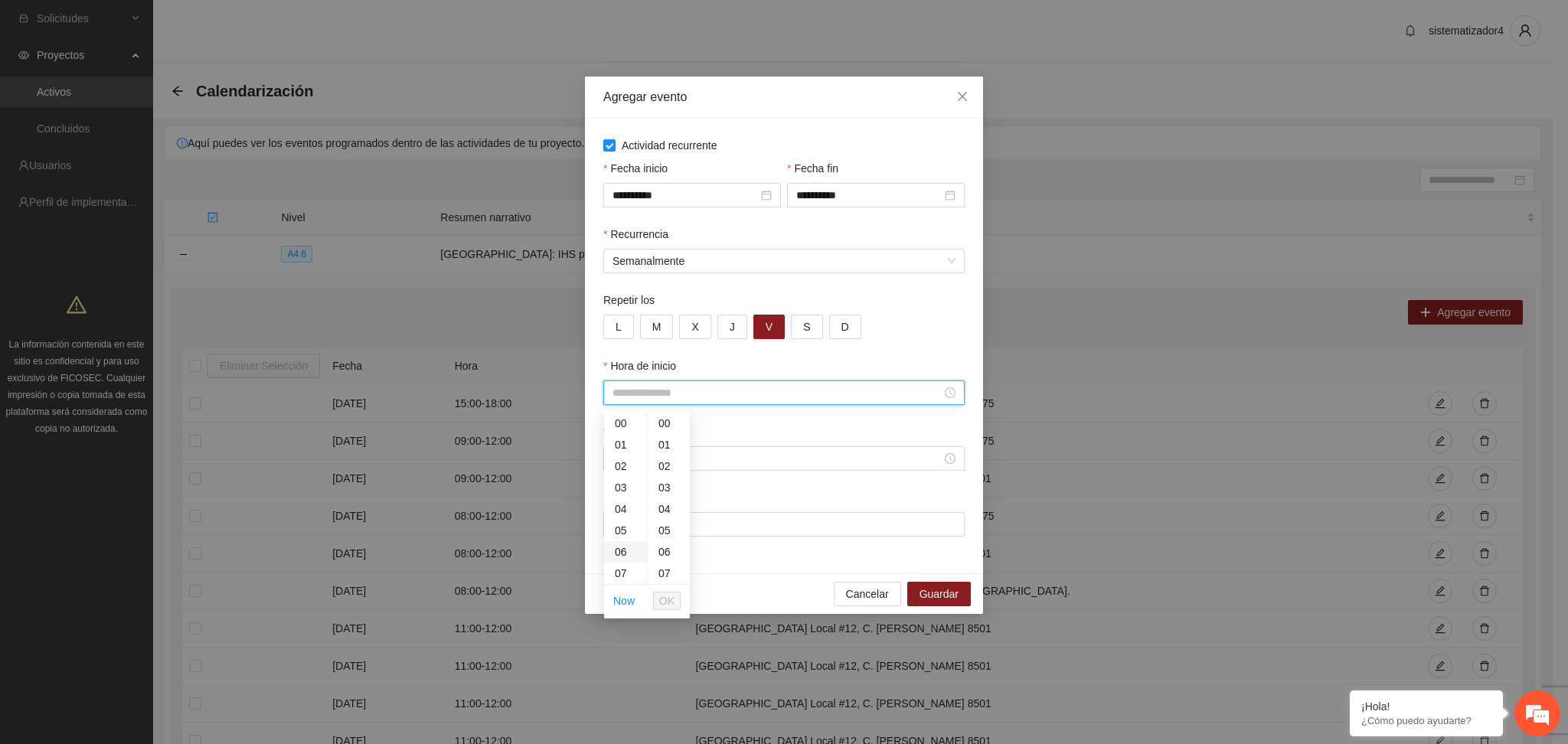
scroll to position [102, 0]
click at [619, 552] on div "11" at bounding box center [625, 557] width 43 height 21
type input "*****"
click at [659, 592] on span "OK" at bounding box center [666, 600] width 15 height 17
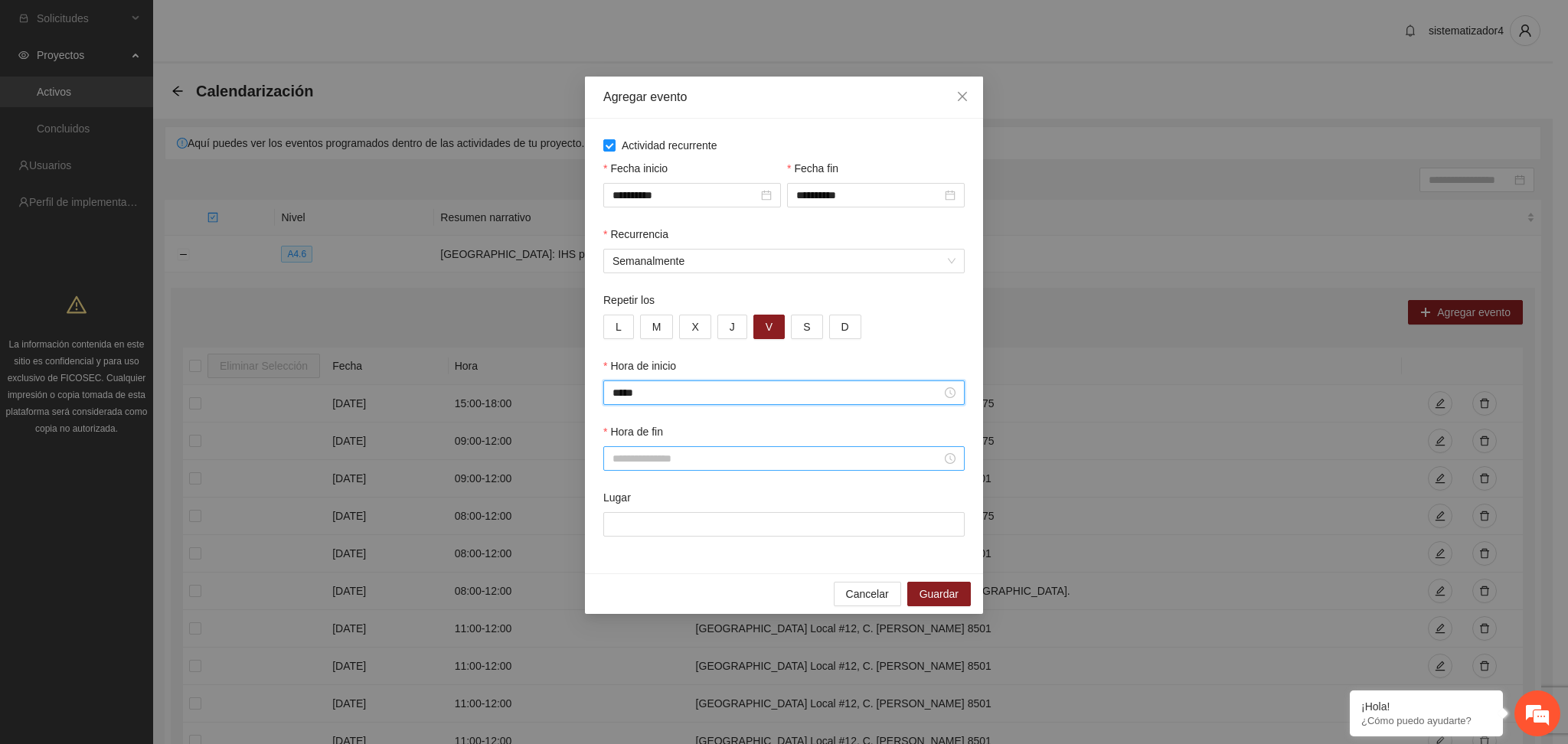
click at [658, 456] on input "Hora de fin" at bounding box center [777, 458] width 329 height 17
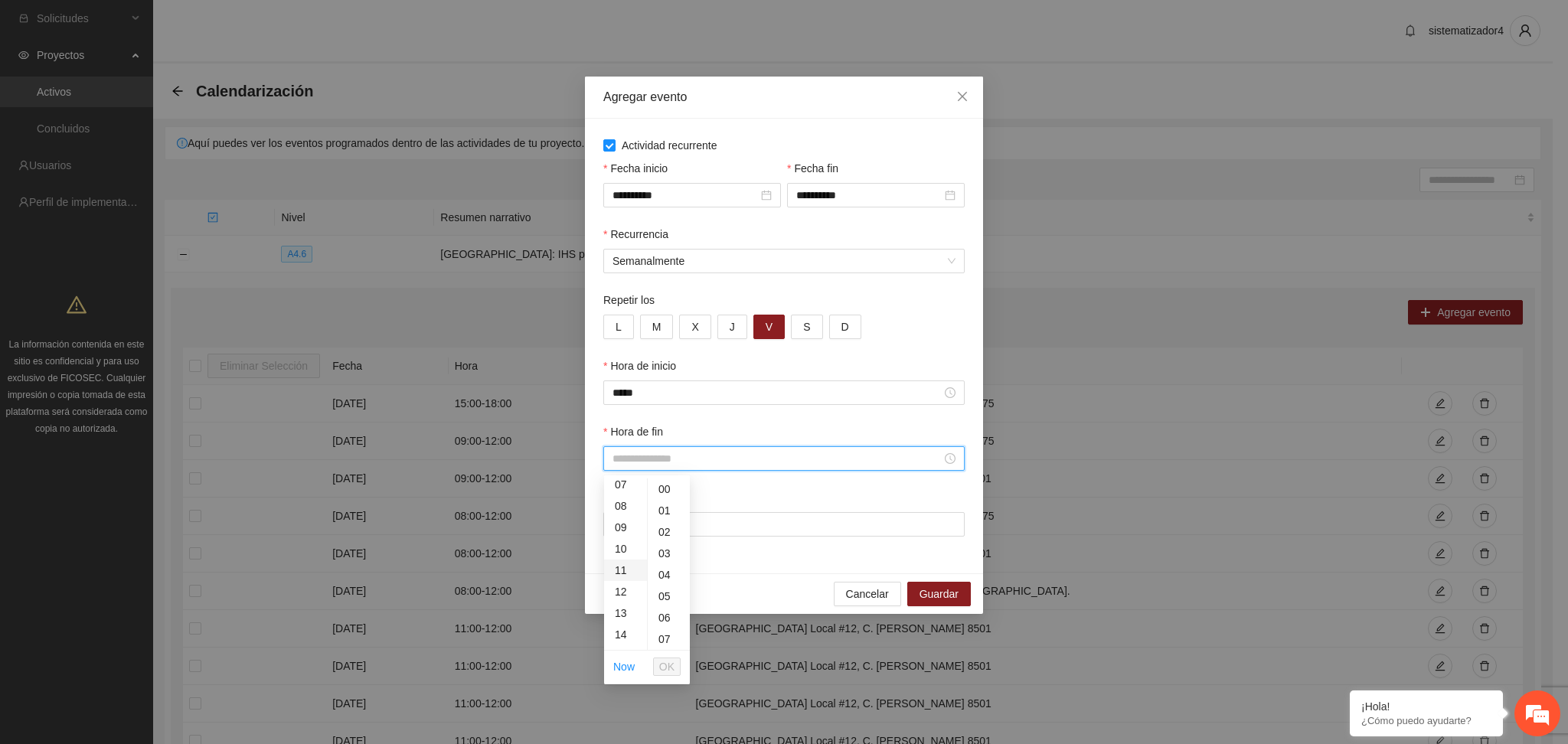
scroll to position [203, 0]
click at [621, 562] on div "13" at bounding box center [625, 564] width 43 height 21
click at [621, 511] on div "12" at bounding box center [625, 508] width 43 height 21
type input "*****"
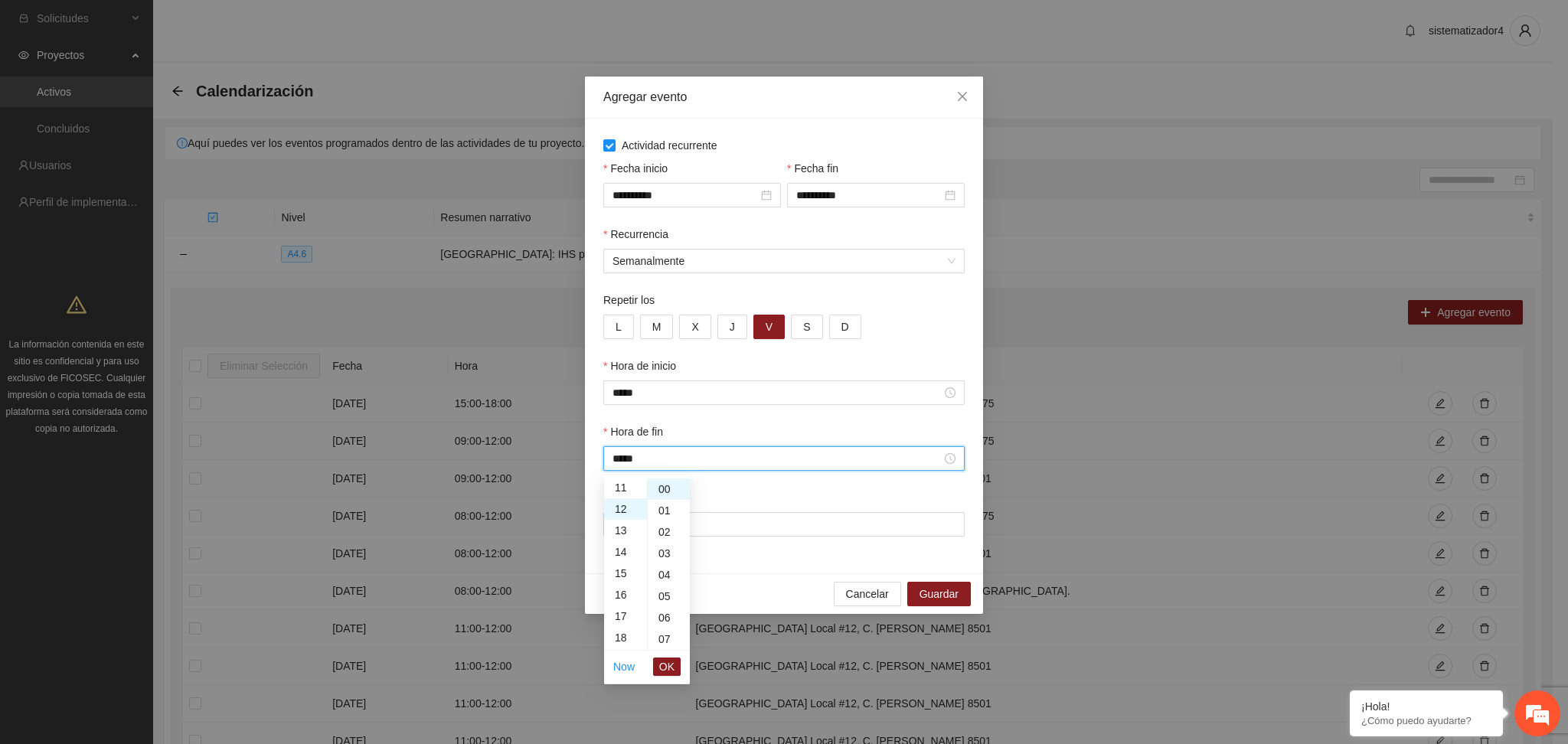
scroll to position [257, 0]
click at [666, 660] on span "OK" at bounding box center [666, 666] width 15 height 17
click at [721, 523] on input "Lugar" at bounding box center [784, 524] width 362 height 25
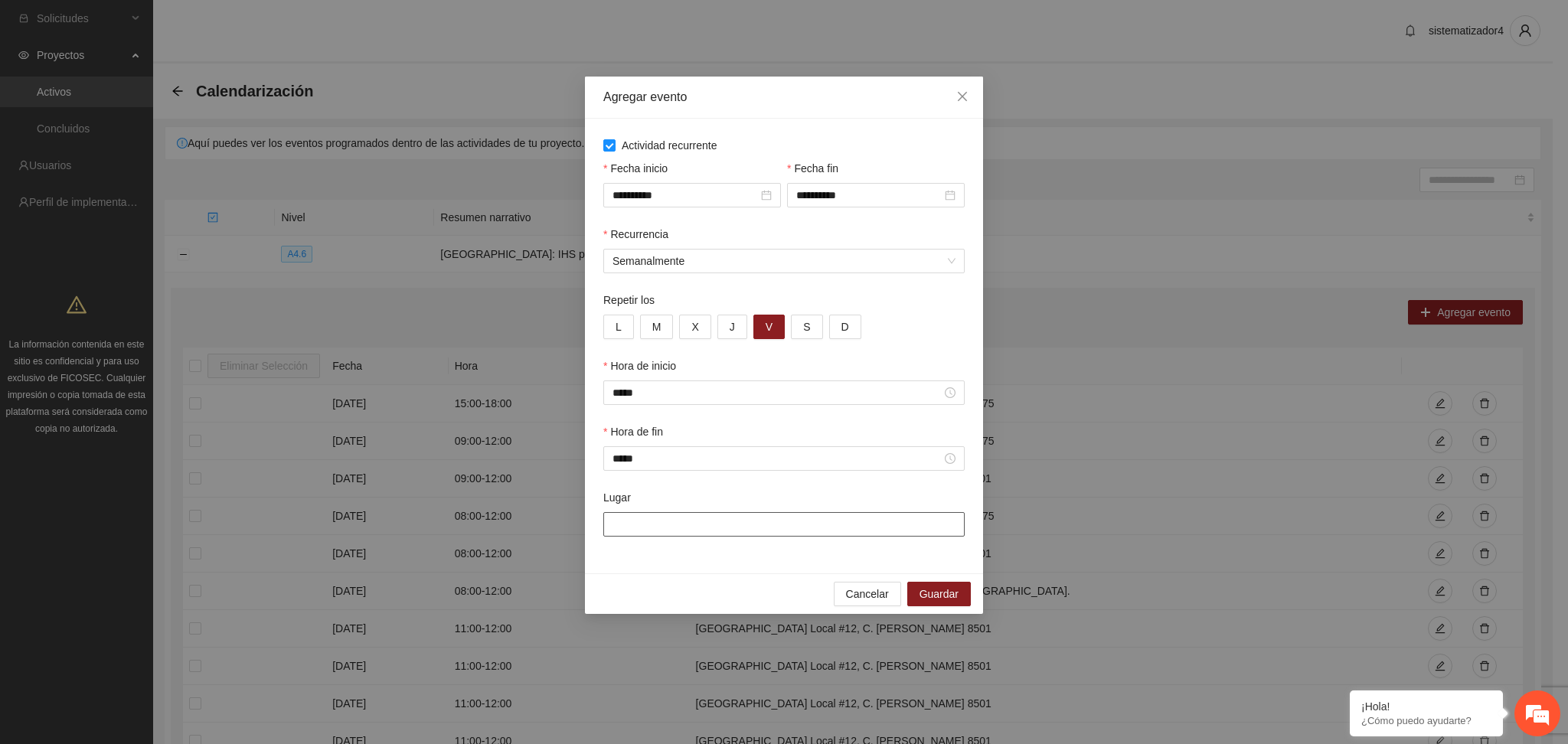
type input "**********"
click at [950, 587] on span "Guardar" at bounding box center [939, 594] width 39 height 17
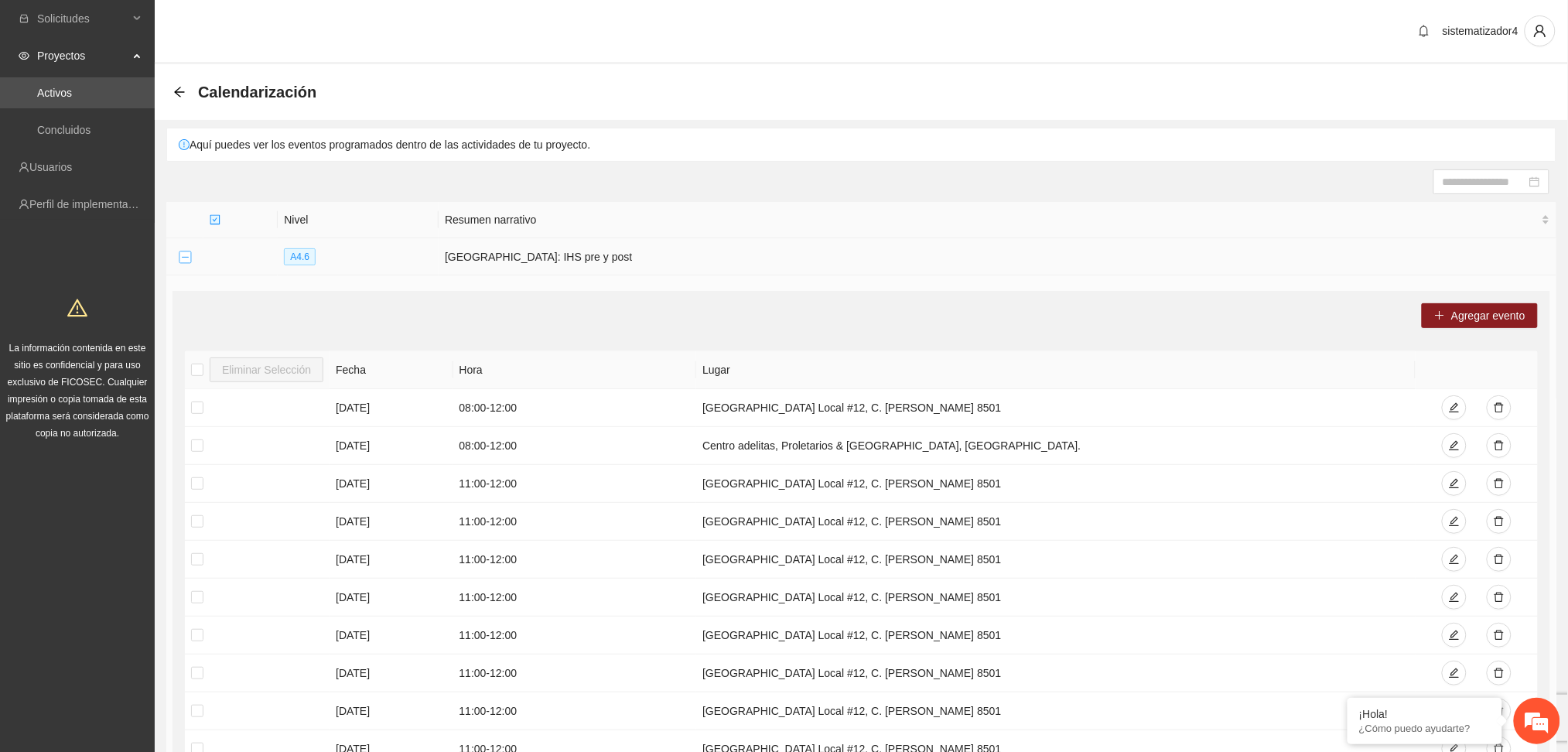
click at [187, 252] on button "Collapse row" at bounding box center [185, 258] width 12 height 12
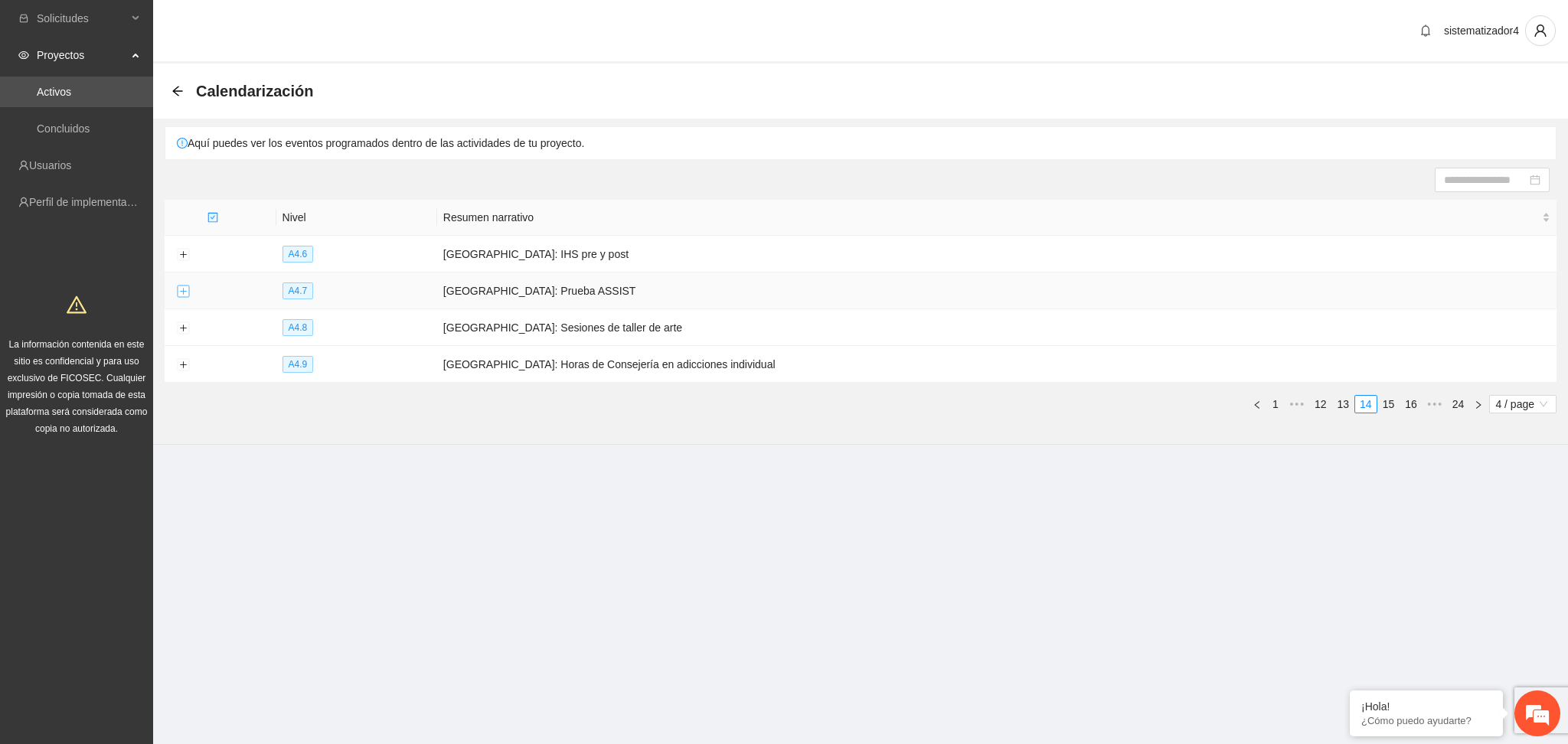
click at [186, 289] on button "Expand row" at bounding box center [183, 291] width 12 height 12
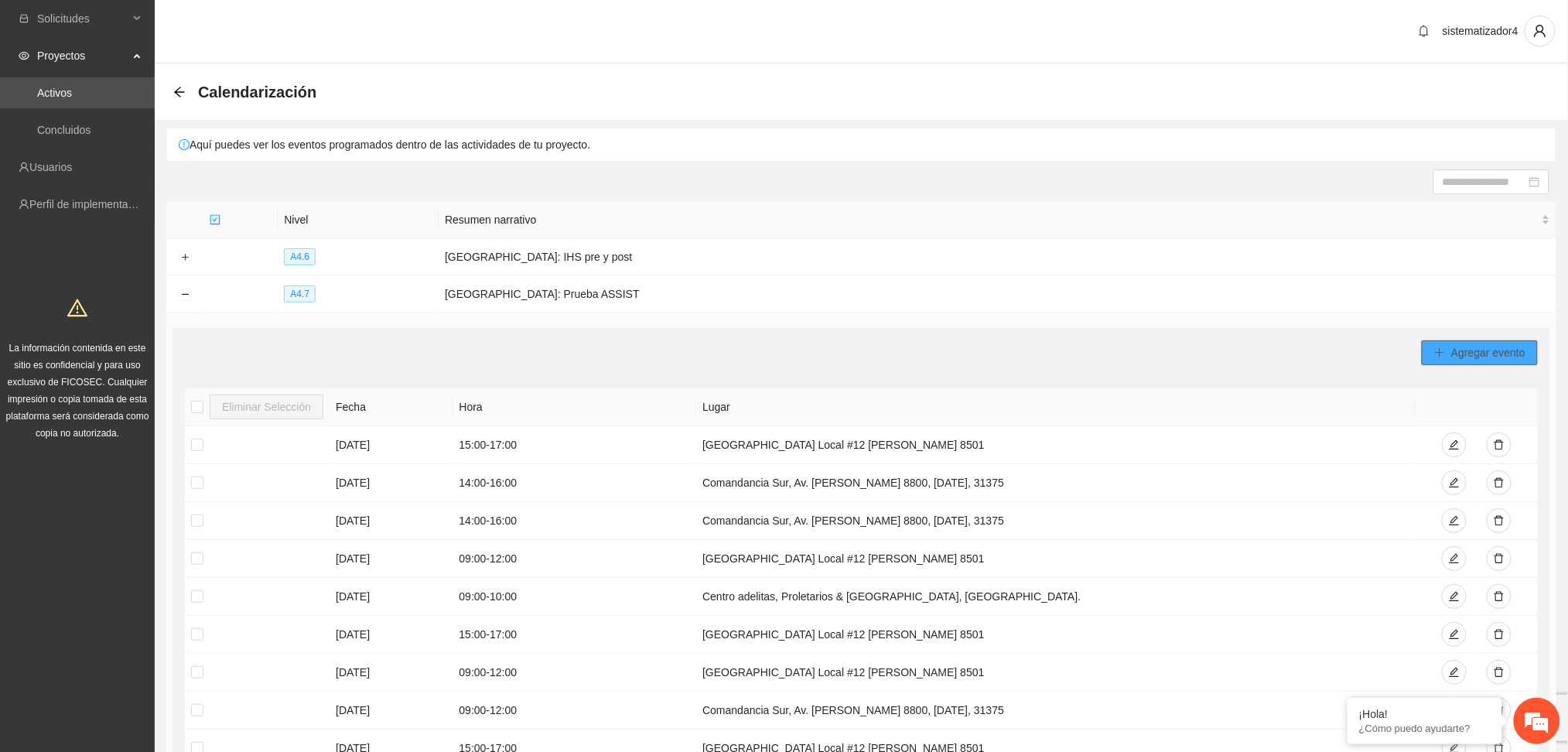
click at [1478, 346] on span "Agregar evento" at bounding box center [1489, 352] width 75 height 17
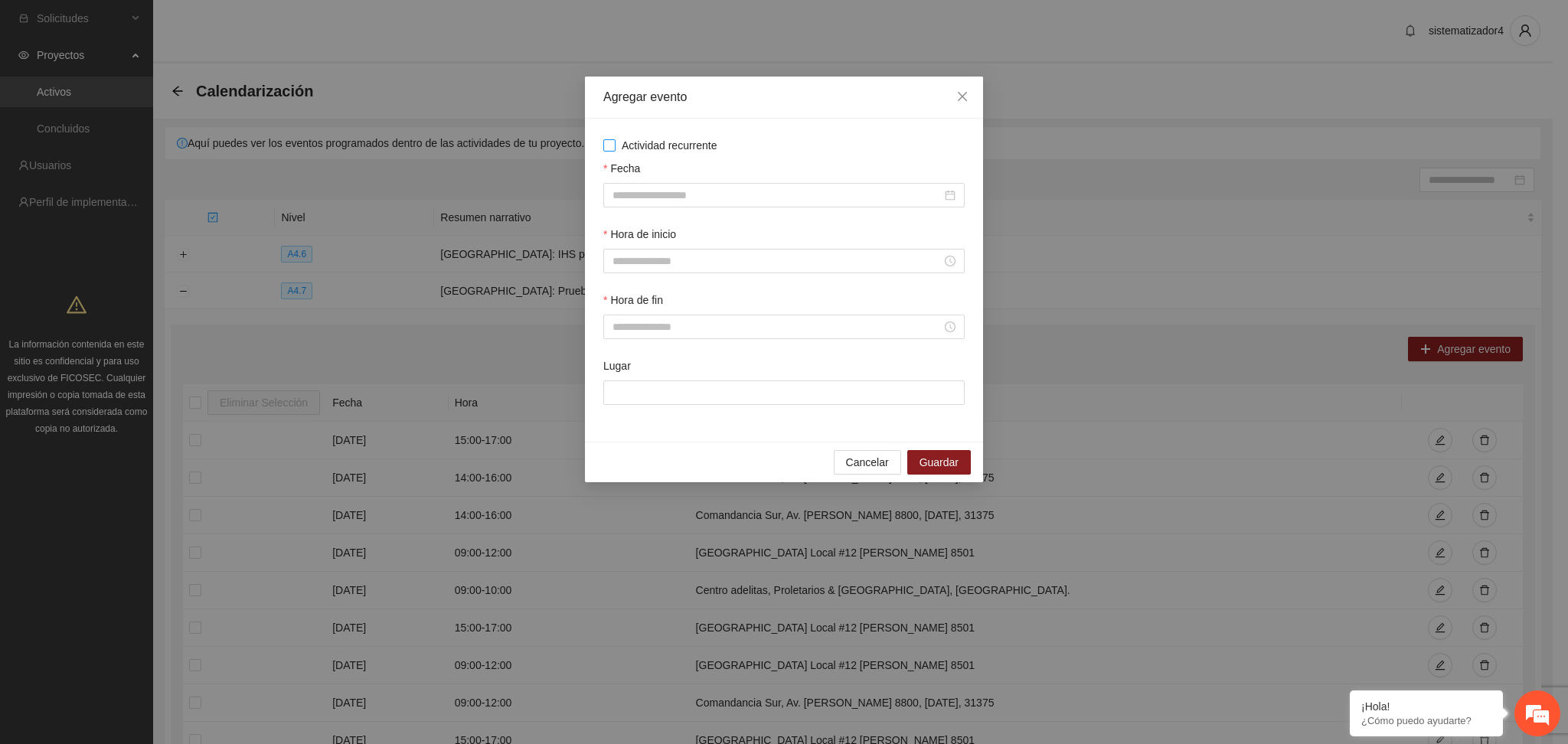
click at [702, 150] on span "Actividad recurrente" at bounding box center [669, 145] width 108 height 17
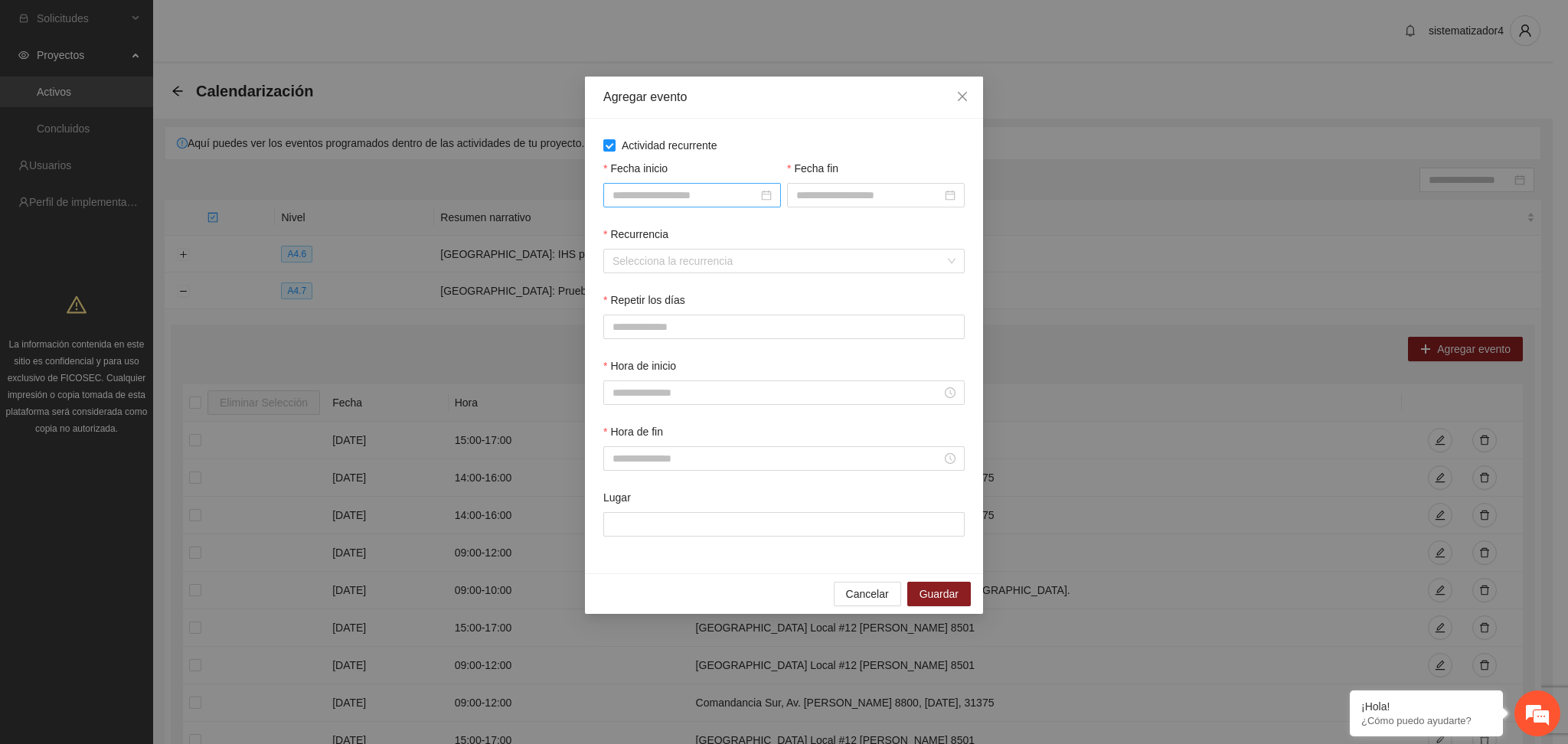
click at [674, 199] on input "Fecha inicio" at bounding box center [685, 194] width 145 height 17
type input "**********"
click at [764, 284] on div "5" at bounding box center [765, 284] width 18 height 18
click at [802, 195] on input "Fecha fin" at bounding box center [868, 194] width 145 height 17
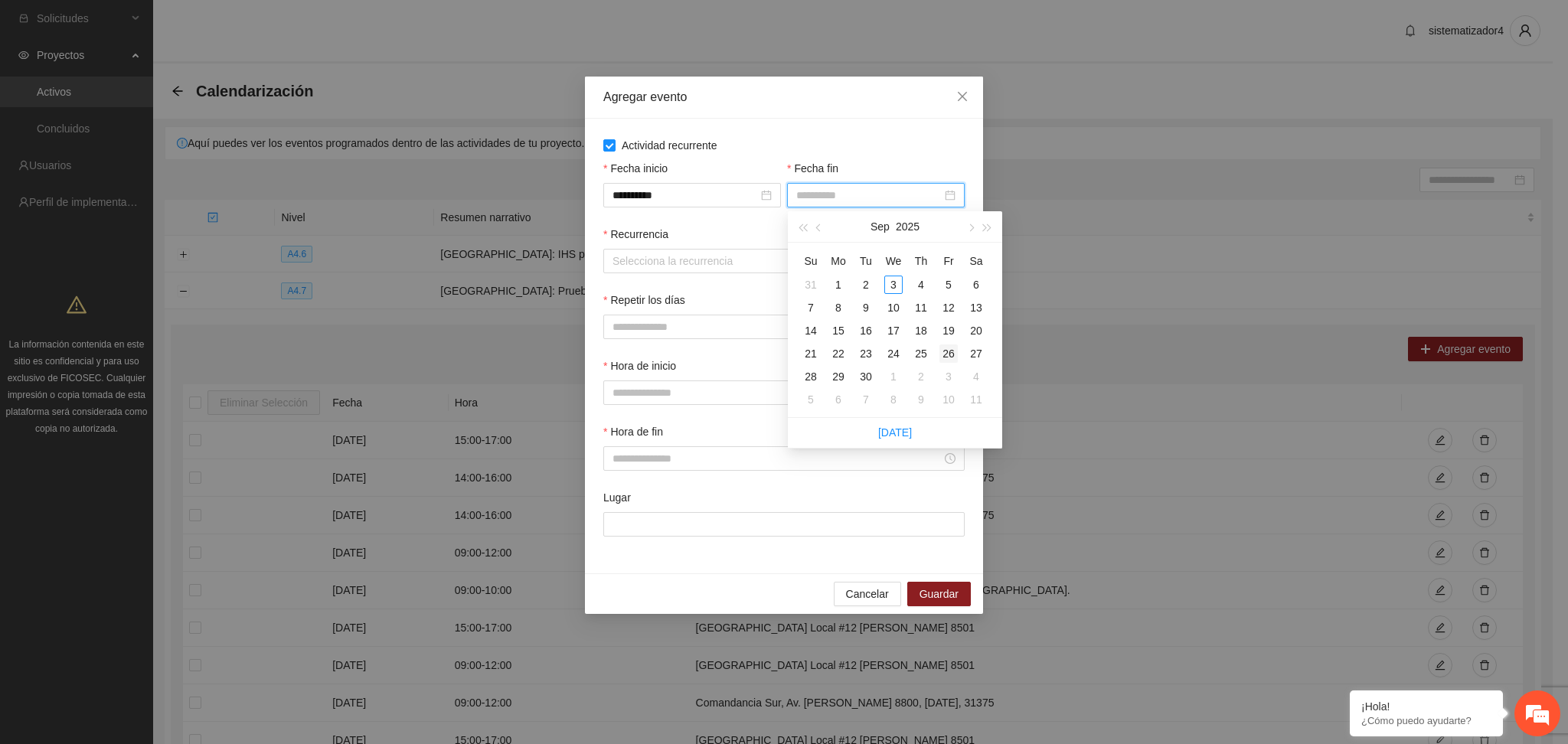
type input "**********"
click at [947, 354] on div "26" at bounding box center [948, 353] width 18 height 18
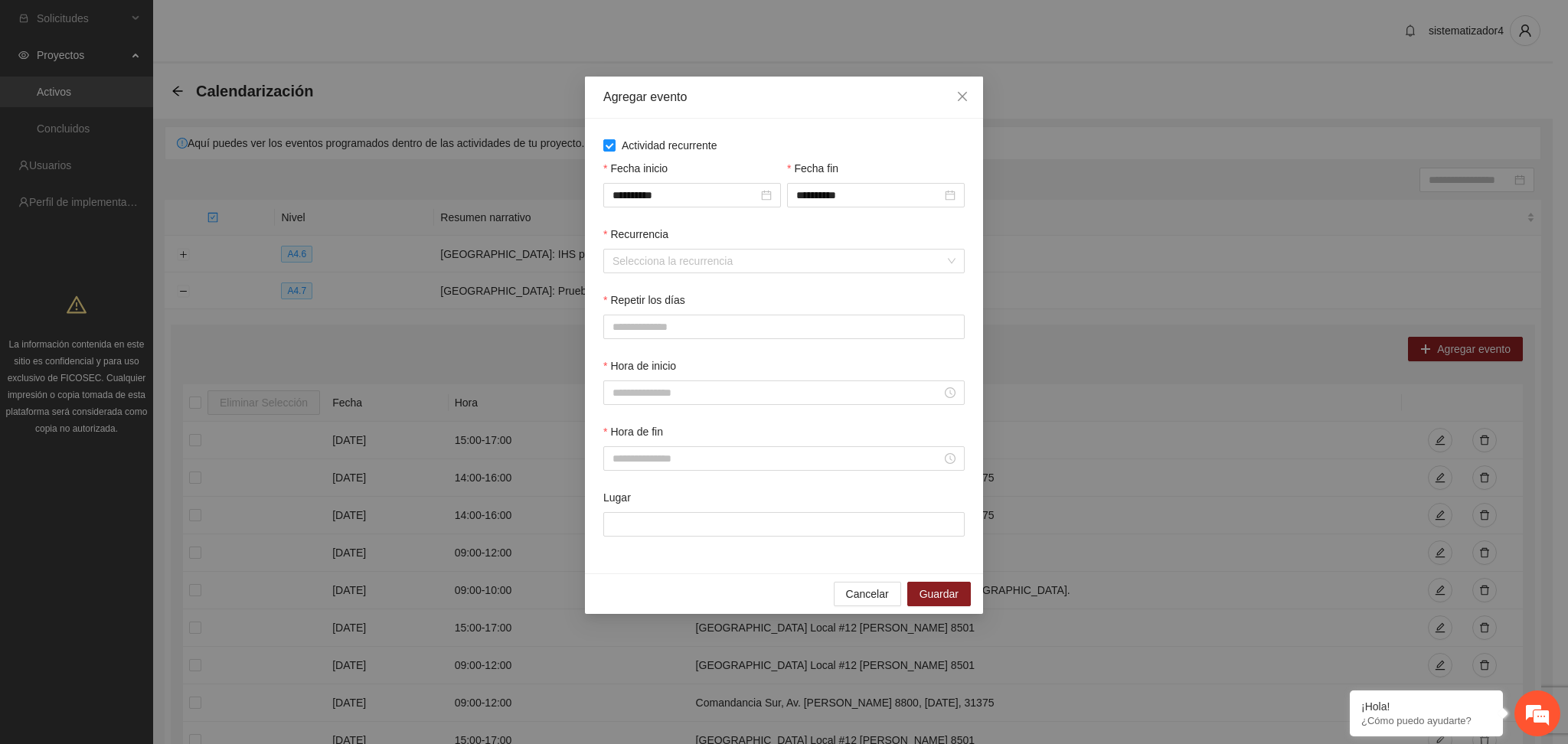
click at [681, 246] on div "Recurrencia" at bounding box center [784, 237] width 362 height 23
click at [676, 256] on input "Recurrencia" at bounding box center [779, 261] width 333 height 23
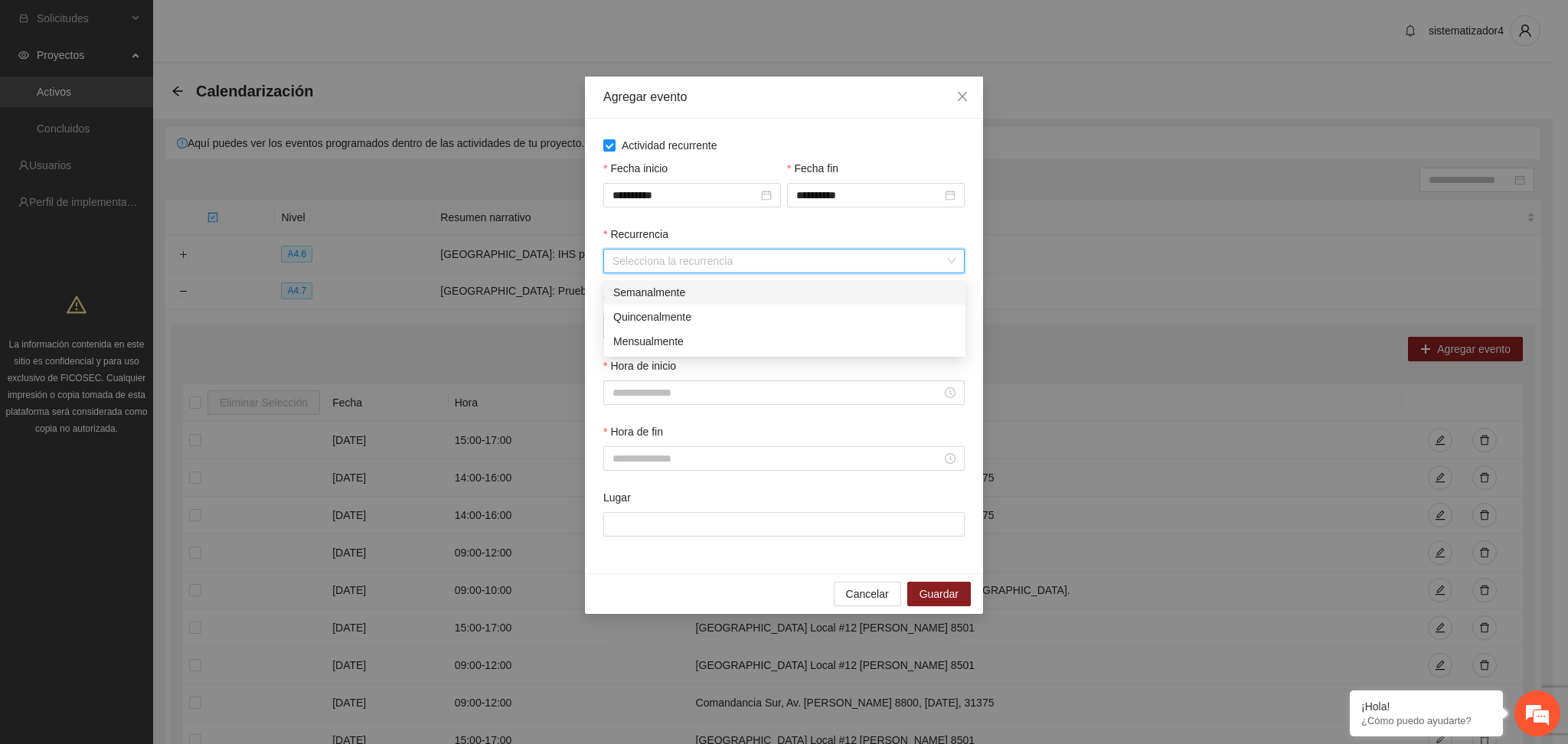
click at [643, 293] on div "Semanalmente" at bounding box center [785, 292] width 343 height 17
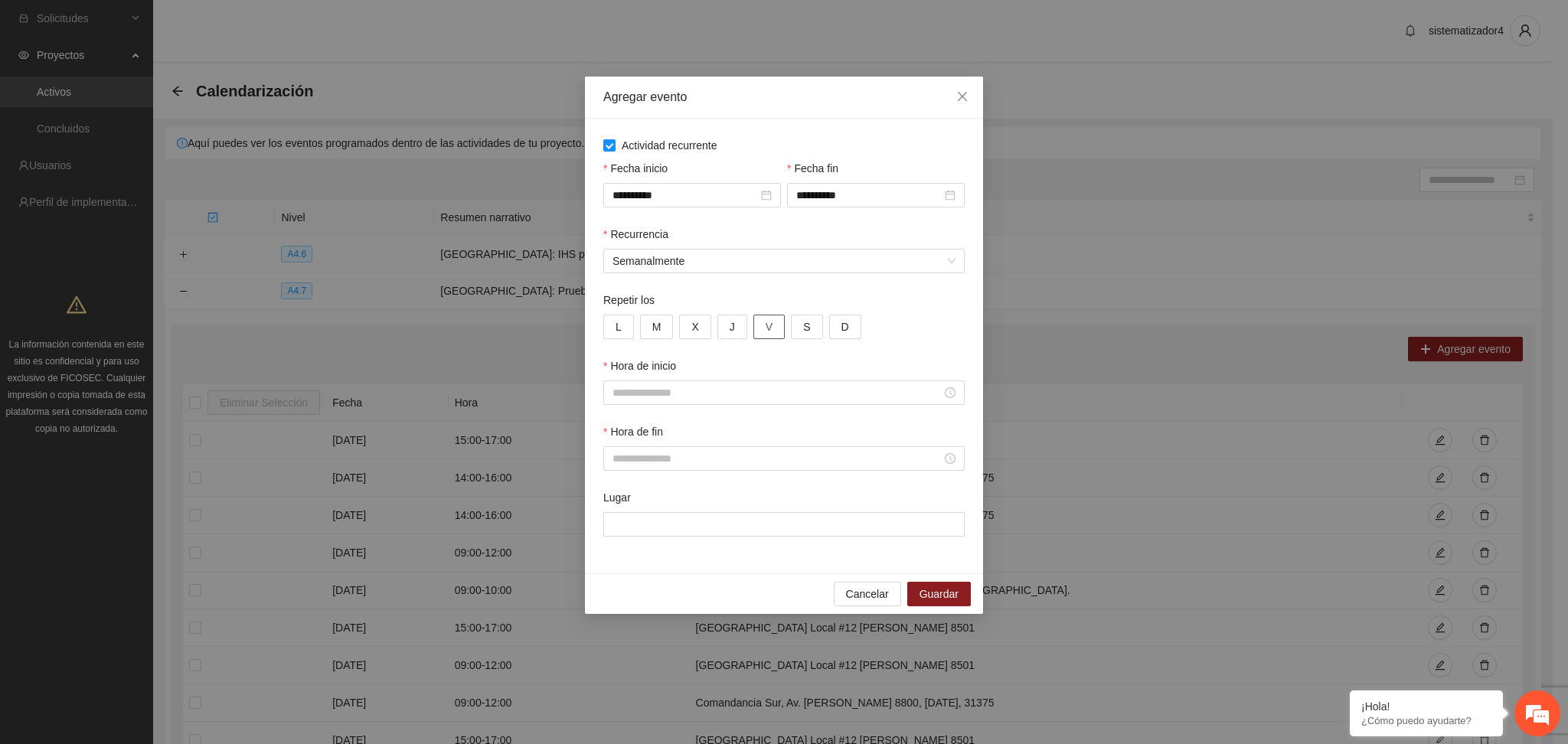
click at [769, 327] on button "V" at bounding box center [769, 327] width 32 height 25
click at [658, 391] on input "Hora de inicio" at bounding box center [777, 392] width 329 height 17
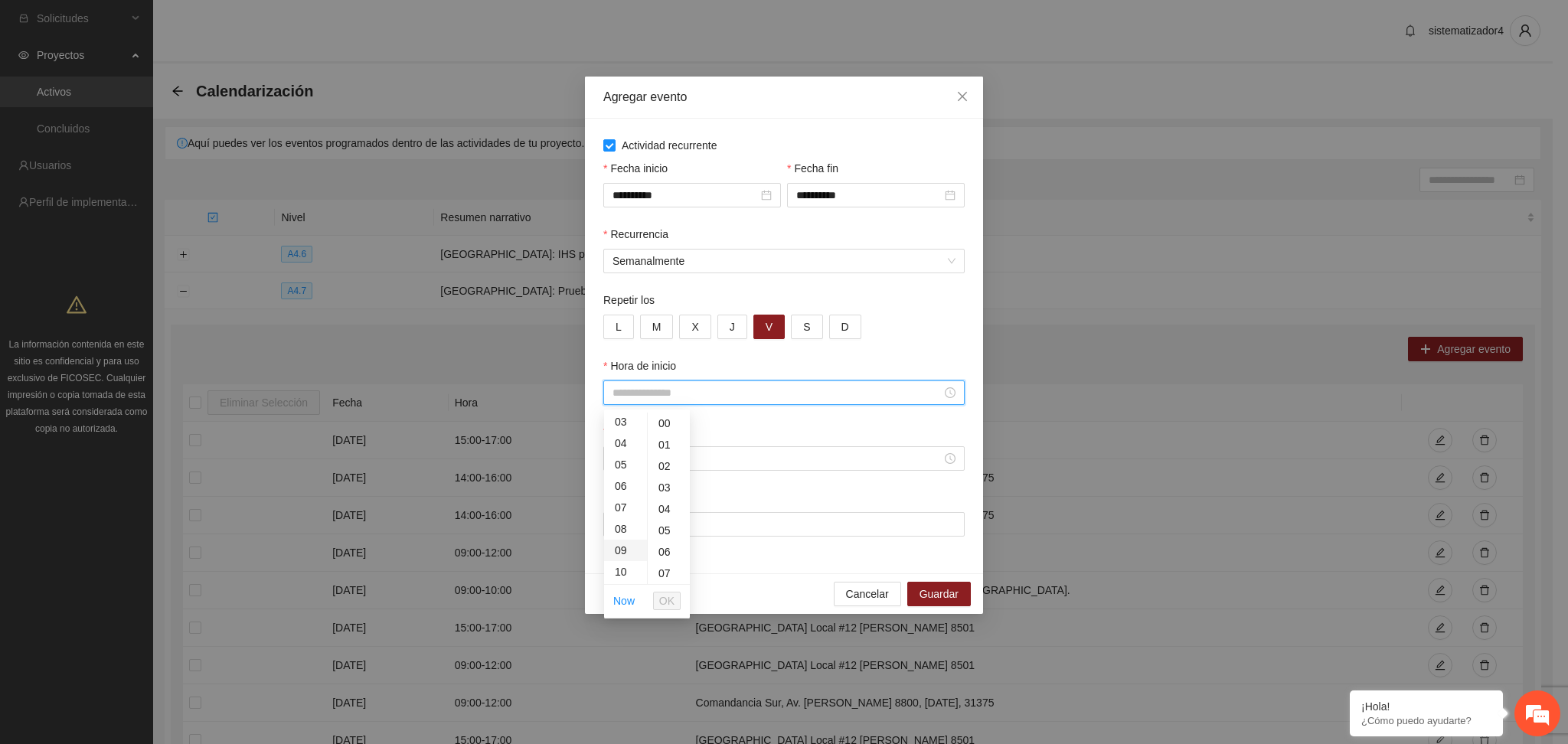
scroll to position [102, 0]
click at [619, 561] on div "11" at bounding box center [625, 557] width 43 height 21
type input "*****"
click at [672, 601] on span "OK" at bounding box center [666, 600] width 15 height 17
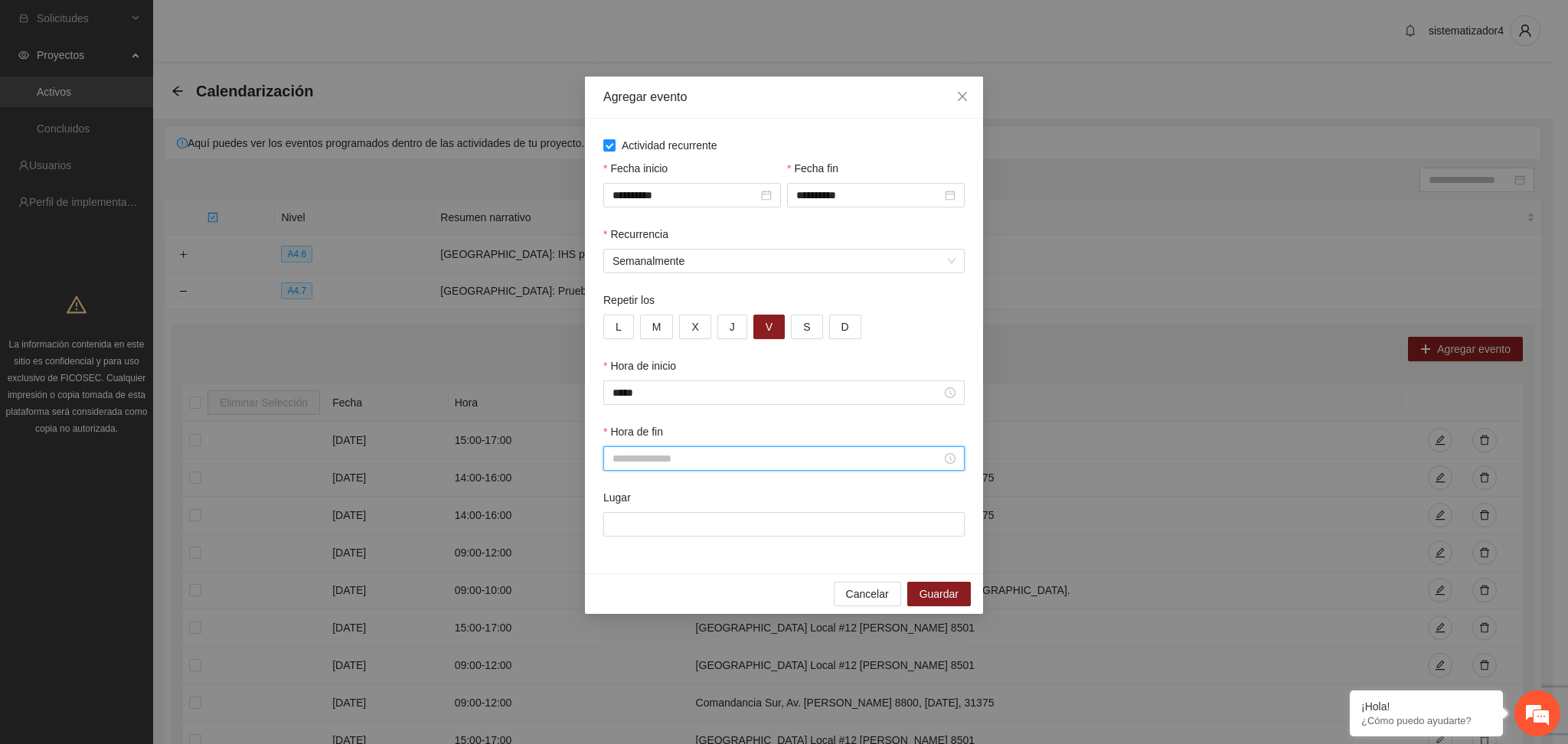
click at [693, 460] on input "Hora de fin" at bounding box center [777, 458] width 329 height 17
click at [621, 638] on div "12" at bounding box center [625, 644] width 43 height 21
type input "*****"
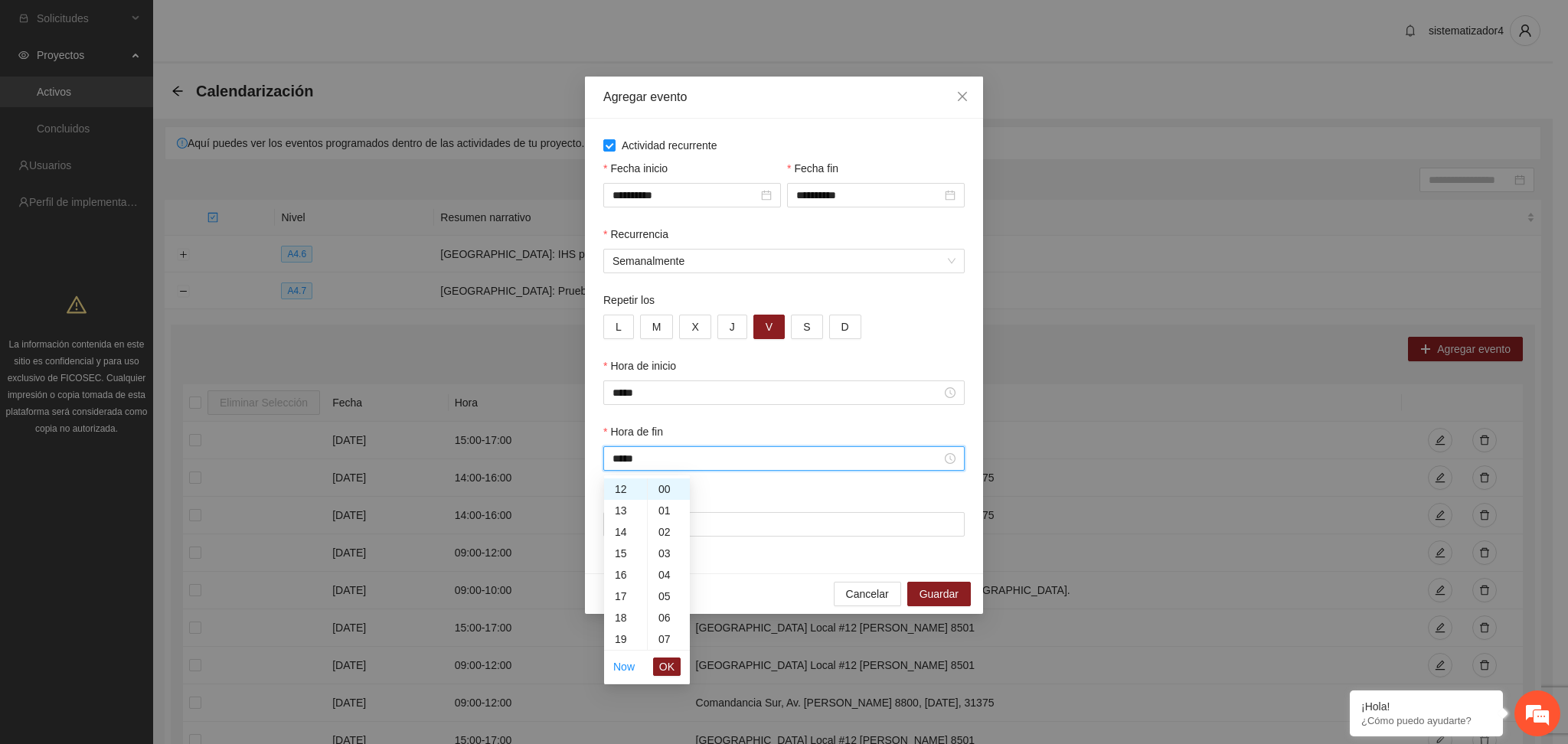
drag, startPoint x: 660, startPoint y: 668, endPoint x: 668, endPoint y: 577, distance: 91.4
click at [658, 664] on button "OK" at bounding box center [666, 666] width 27 height 18
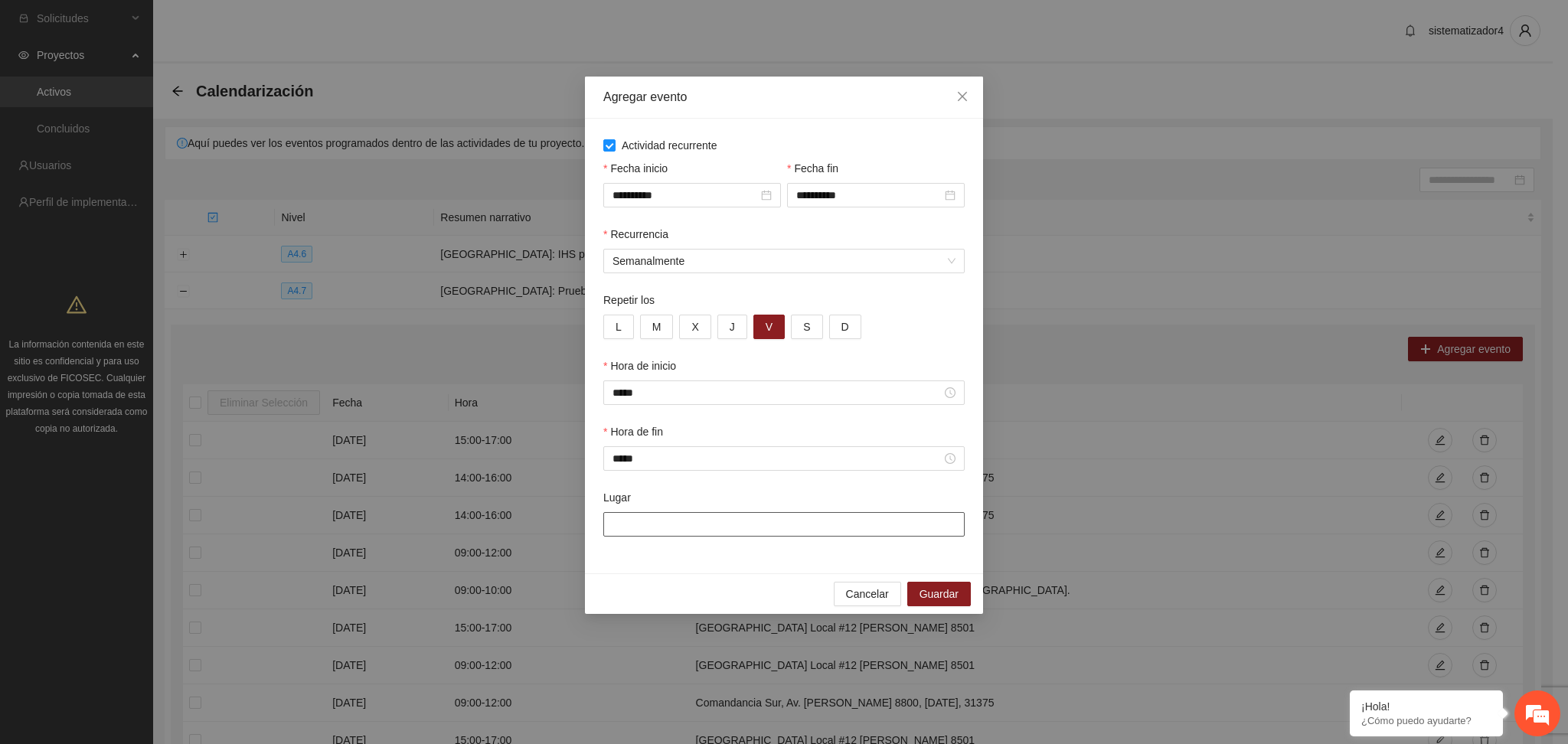
click at [698, 521] on input "Lugar" at bounding box center [784, 524] width 362 height 25
type input "**********"
click at [933, 597] on span "Guardar" at bounding box center [939, 594] width 39 height 17
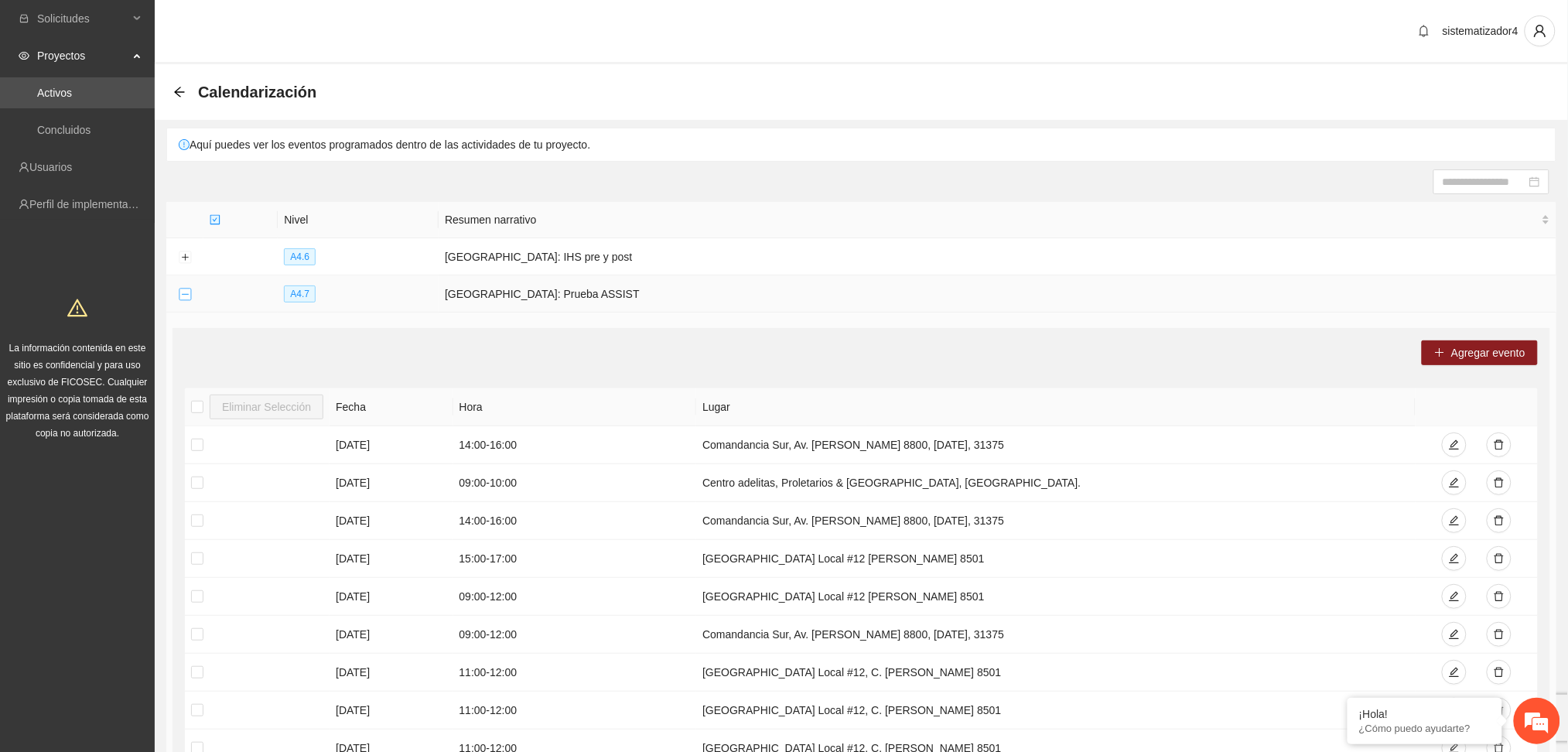
click at [188, 294] on button "Collapse row" at bounding box center [185, 294] width 12 height 12
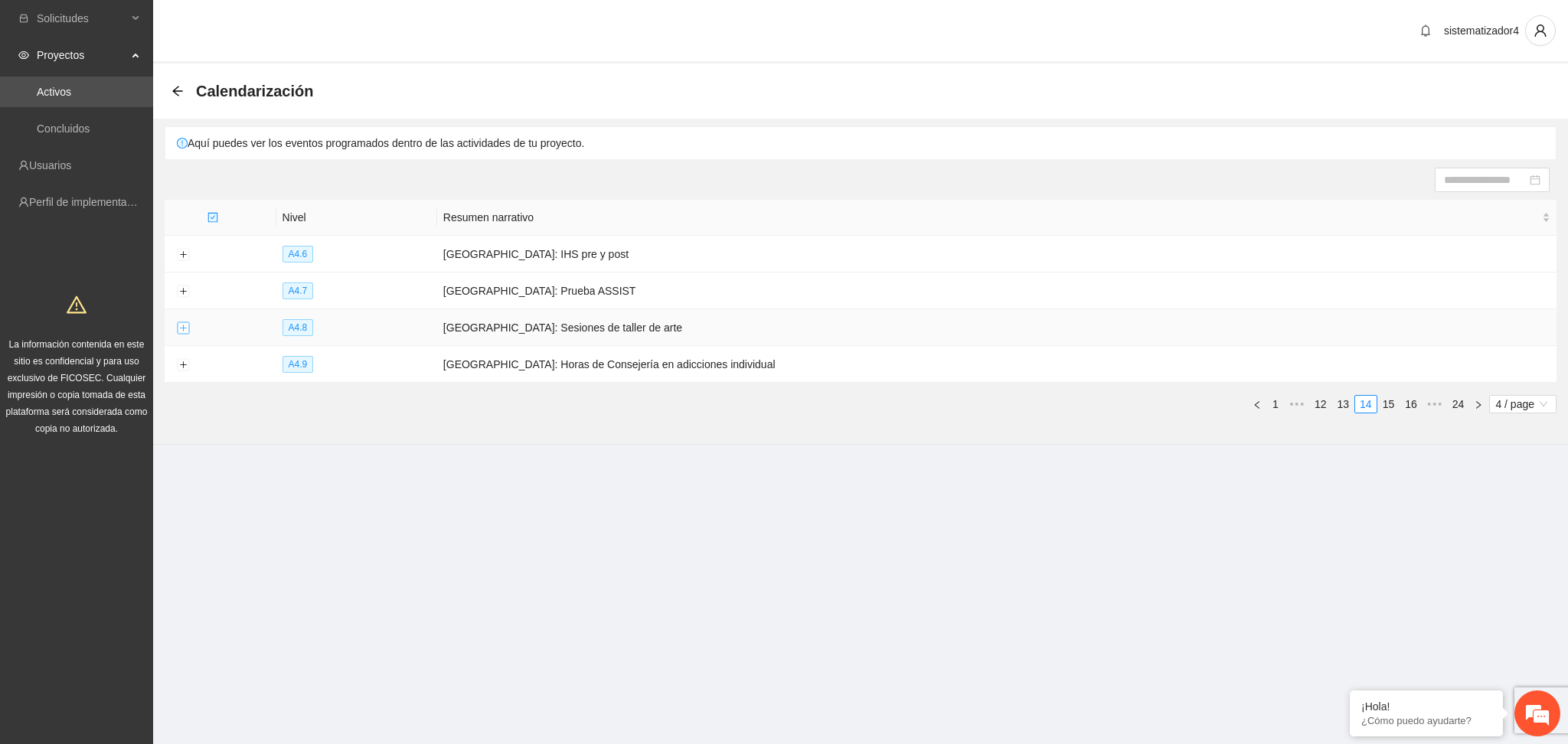
click at [187, 329] on button "Expand row" at bounding box center [183, 328] width 12 height 12
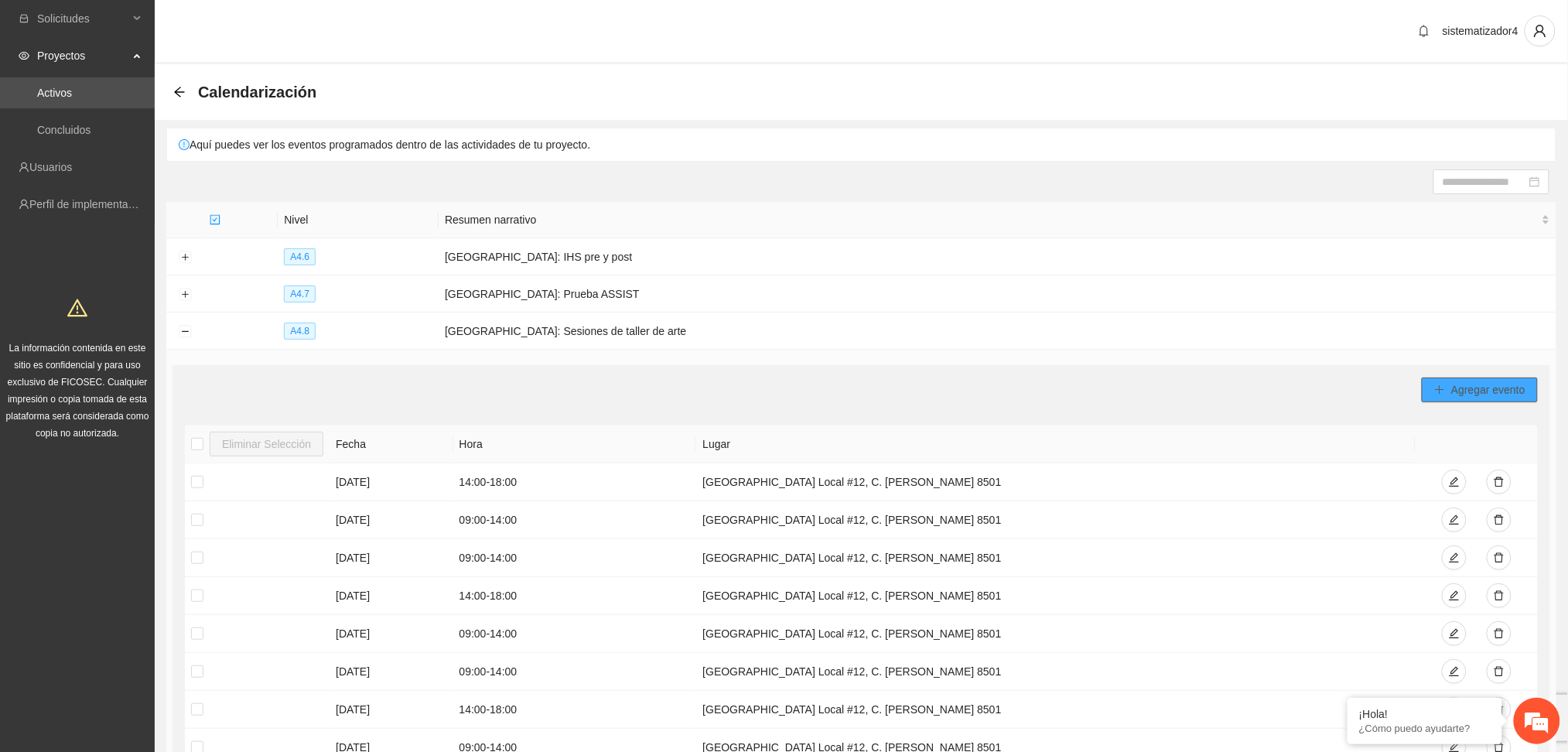
click at [1490, 397] on span "Agregar evento" at bounding box center [1489, 389] width 75 height 17
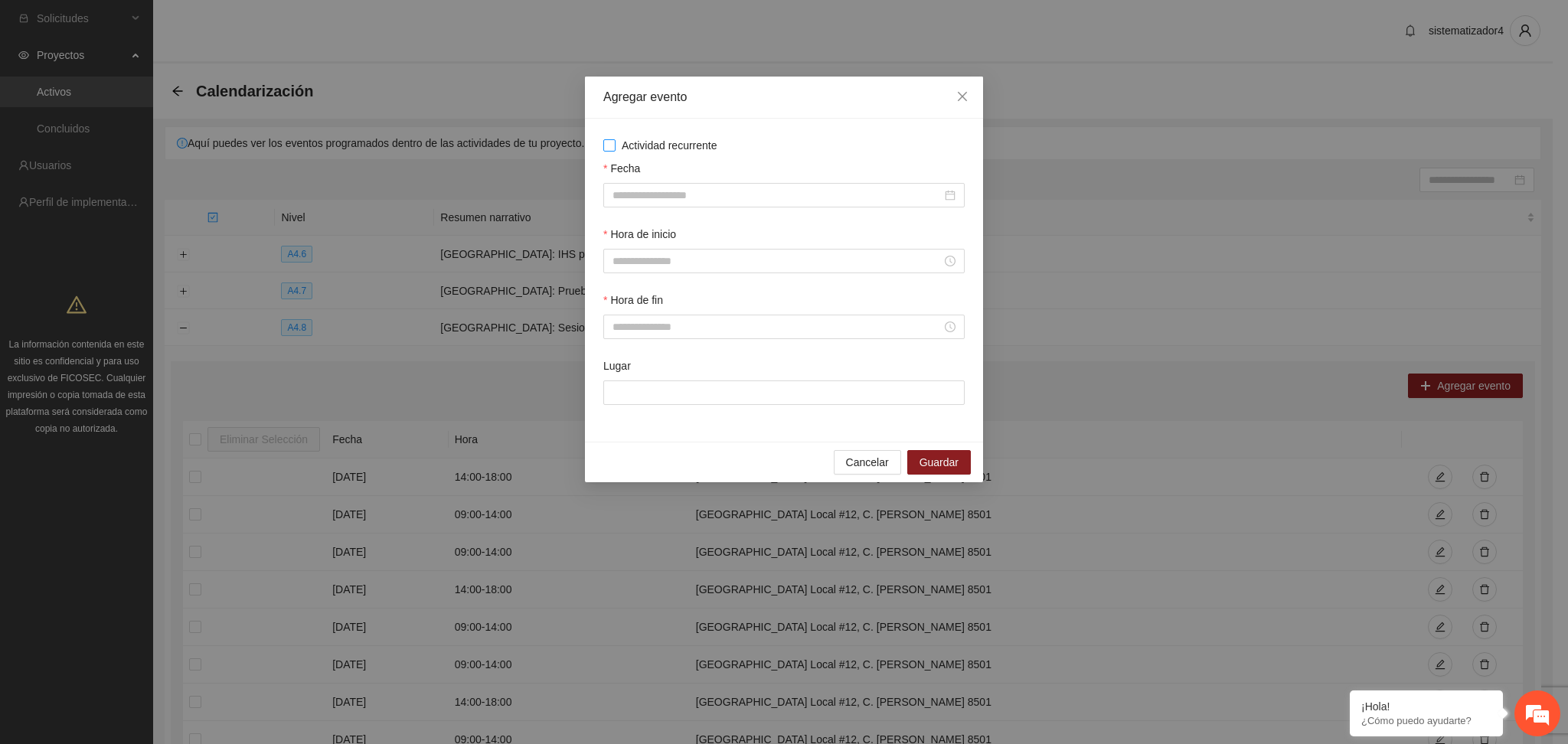
click at [670, 147] on span "Actividad recurrente" at bounding box center [669, 145] width 108 height 17
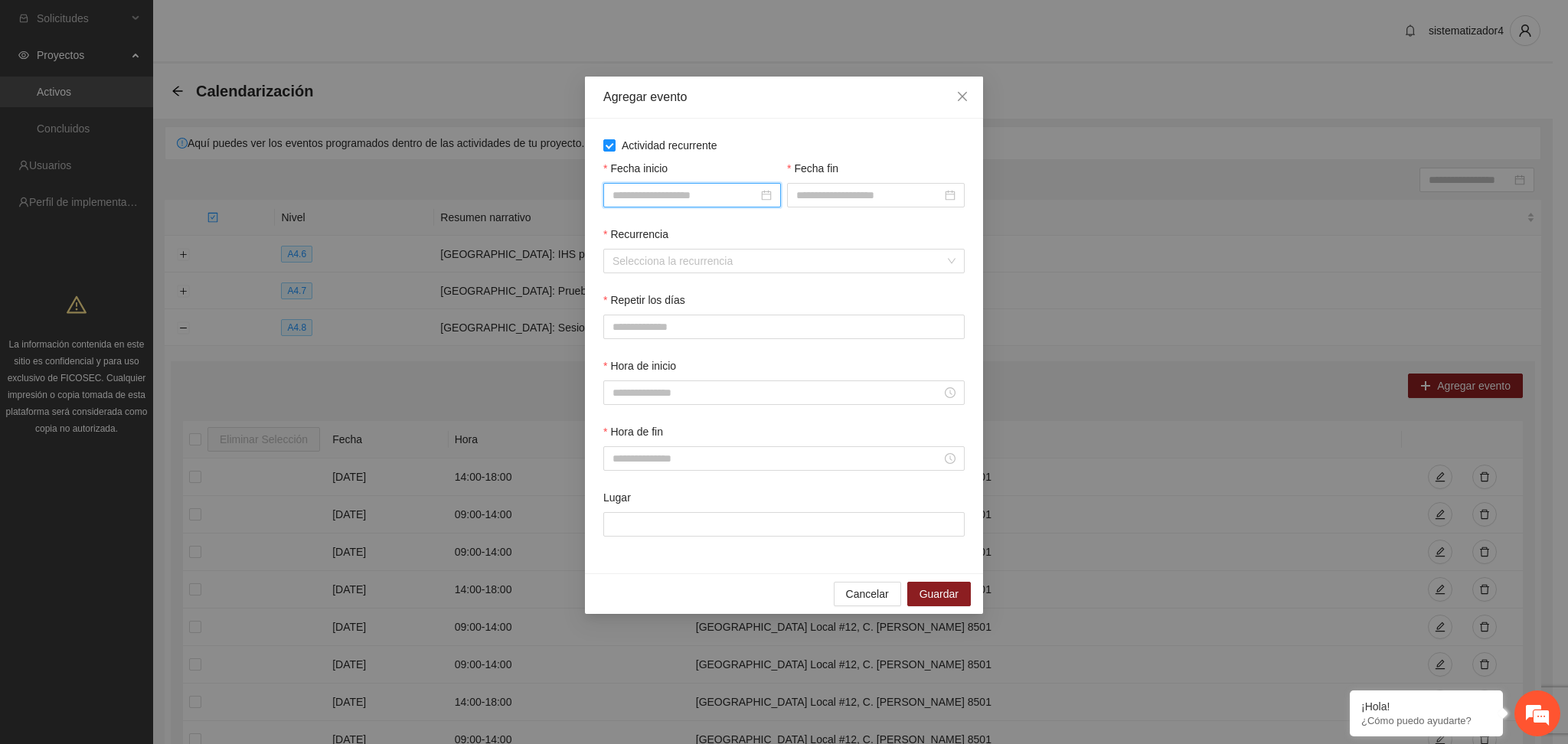
click at [664, 190] on input "Fecha inicio" at bounding box center [685, 194] width 145 height 17
type input "**********"
click at [792, 281] on div "6" at bounding box center [792, 284] width 18 height 18
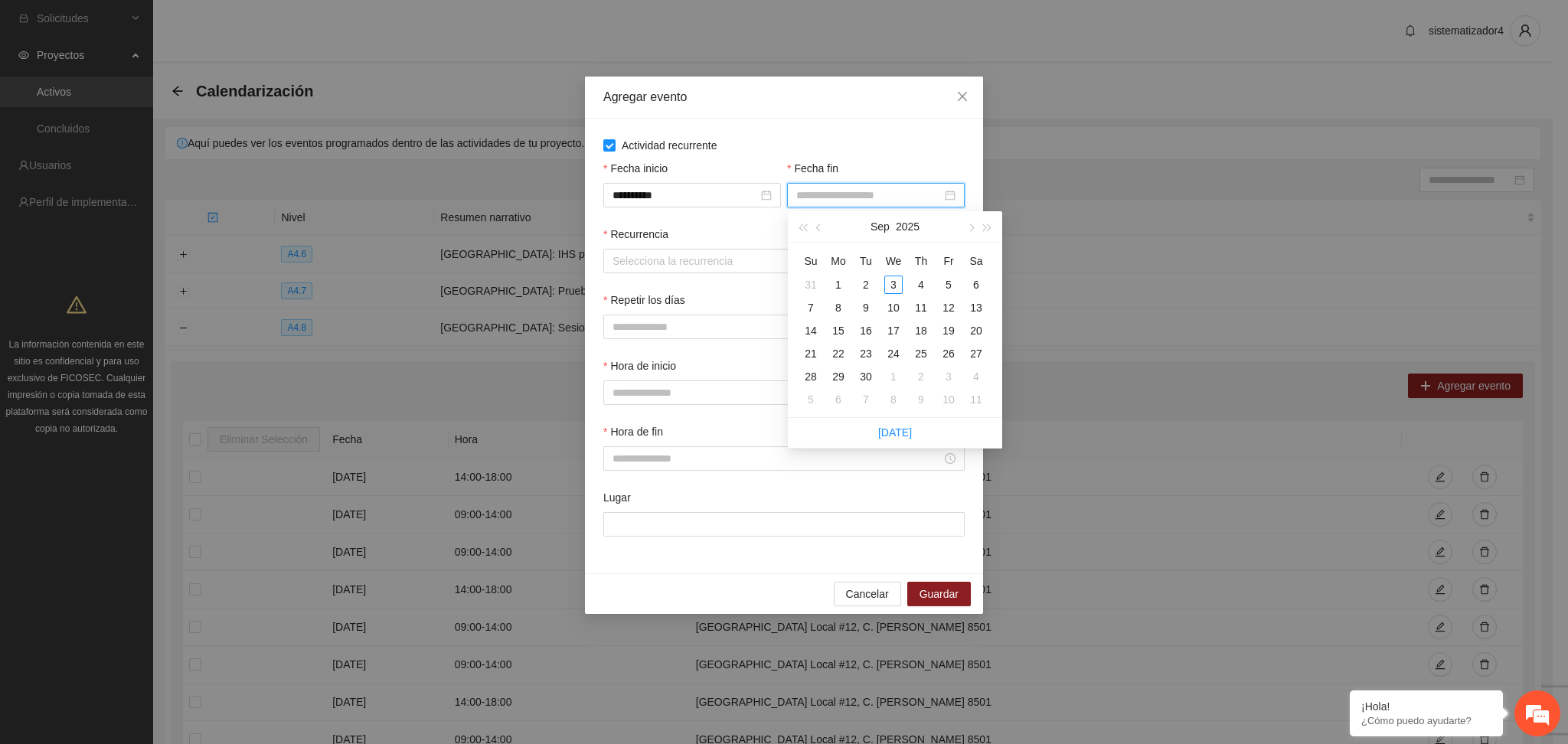
click at [856, 193] on input "Fecha fin" at bounding box center [868, 194] width 145 height 17
click at [974, 357] on div "27" at bounding box center [976, 353] width 18 height 18
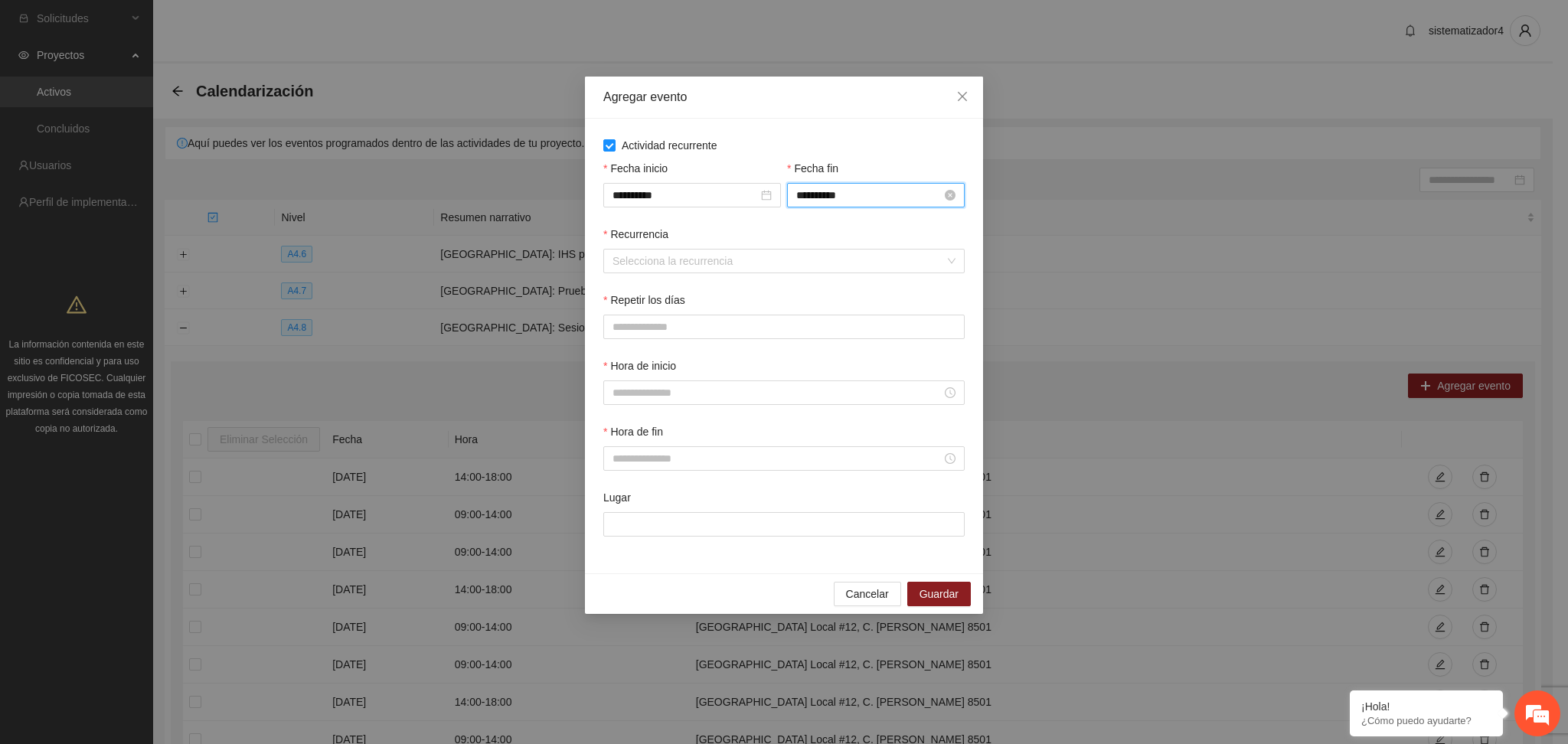
click at [888, 186] on input "**********" at bounding box center [868, 194] width 145 height 17
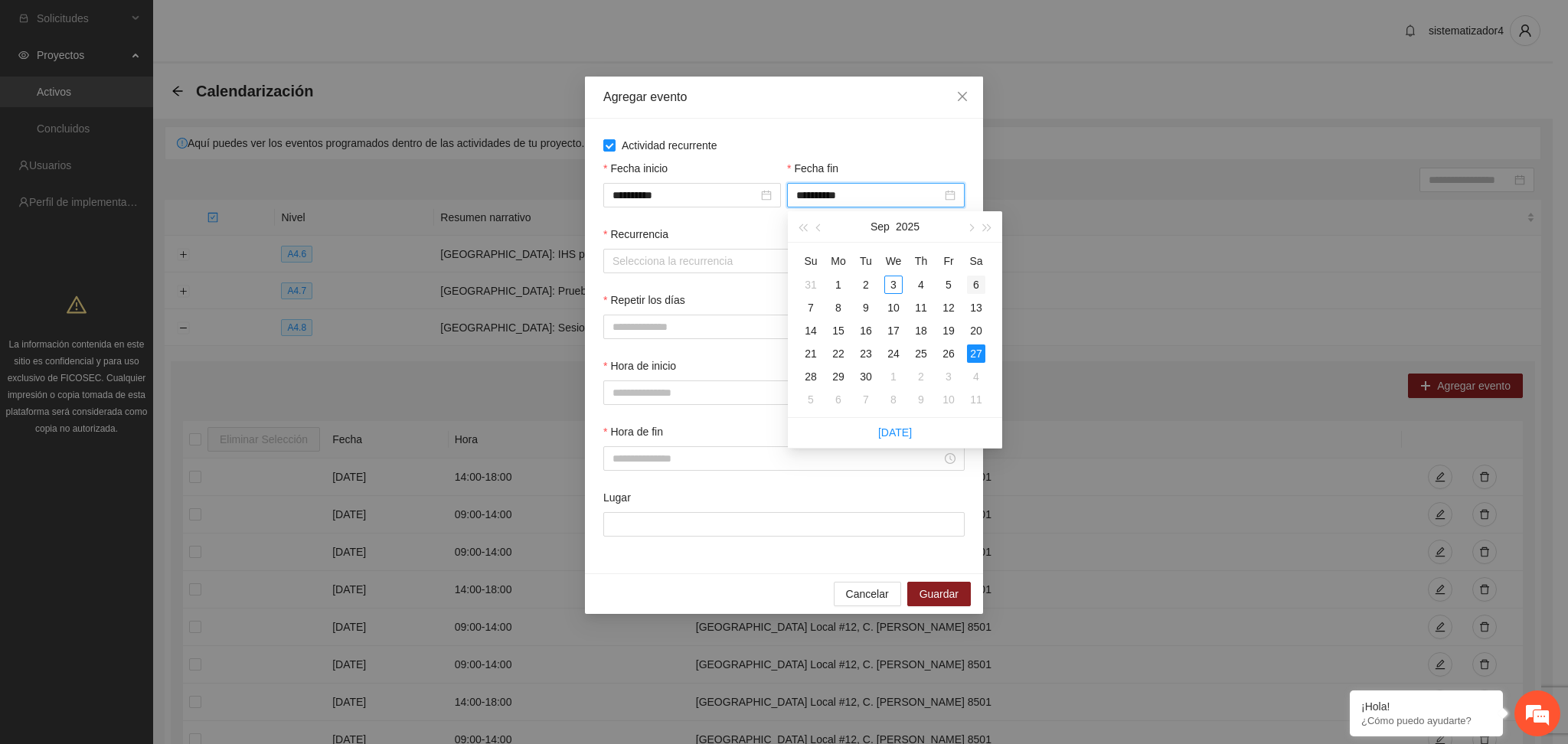
type input "**********"
click at [974, 284] on div "6" at bounding box center [976, 284] width 18 height 18
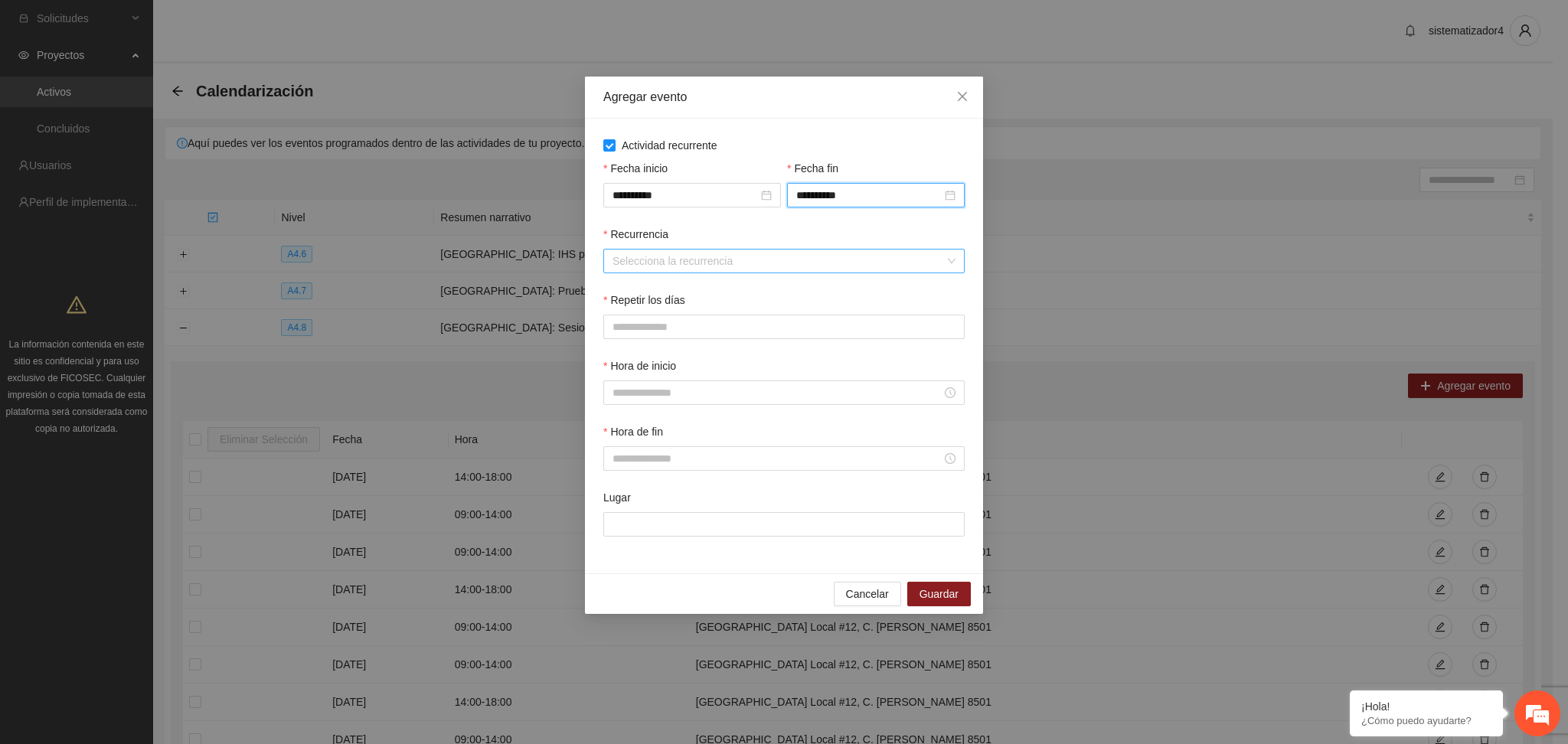
click at [667, 267] on input "Recurrencia" at bounding box center [779, 261] width 333 height 23
click at [704, 246] on div "Recurrencia" at bounding box center [784, 237] width 362 height 23
click at [697, 321] on input "Repetir los días" at bounding box center [783, 326] width 360 height 23
click at [744, 328] on input "Repetir los días" at bounding box center [783, 326] width 360 height 23
click at [736, 259] on input "Recurrencia" at bounding box center [779, 261] width 333 height 23
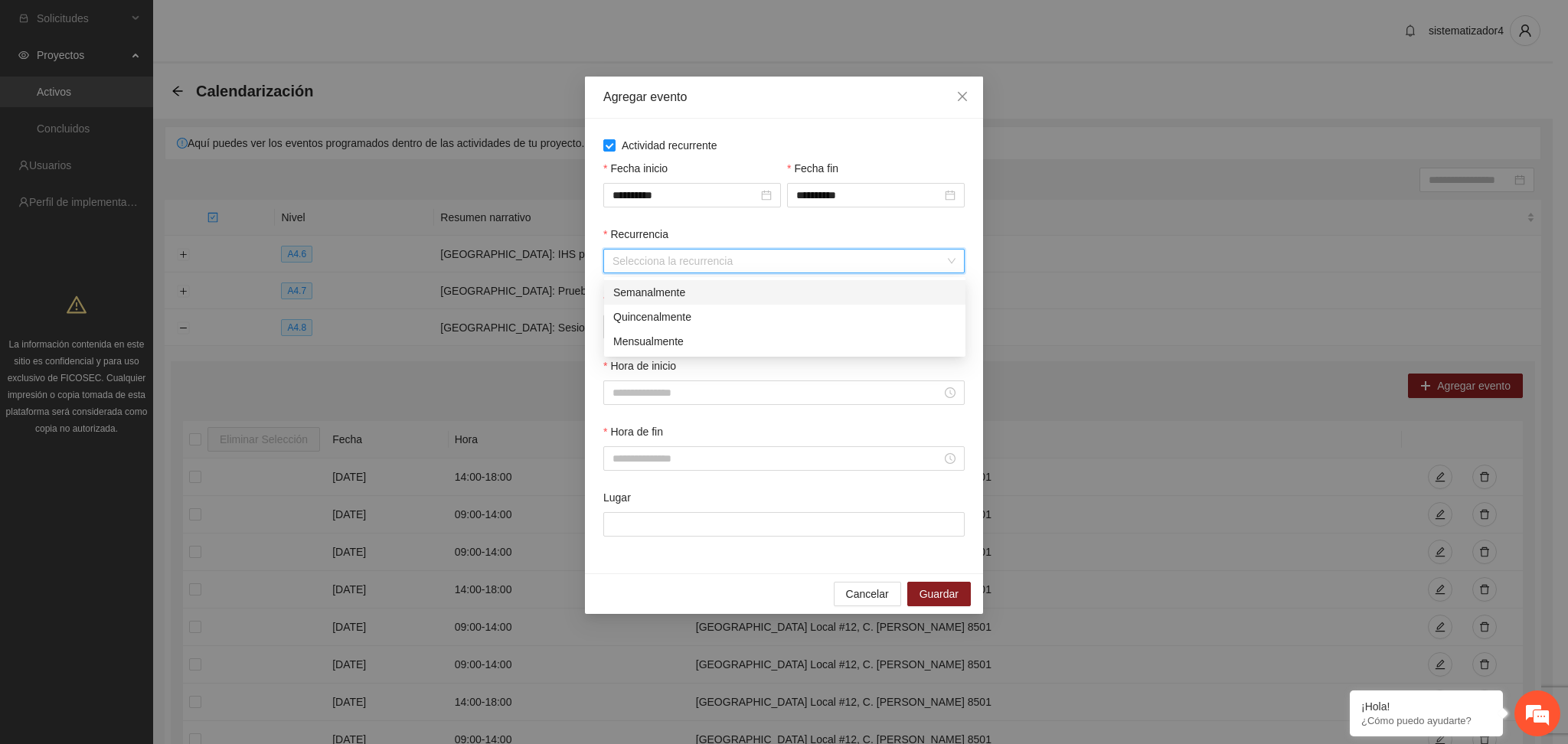
click at [695, 287] on div "Semanalmente" at bounding box center [785, 292] width 343 height 17
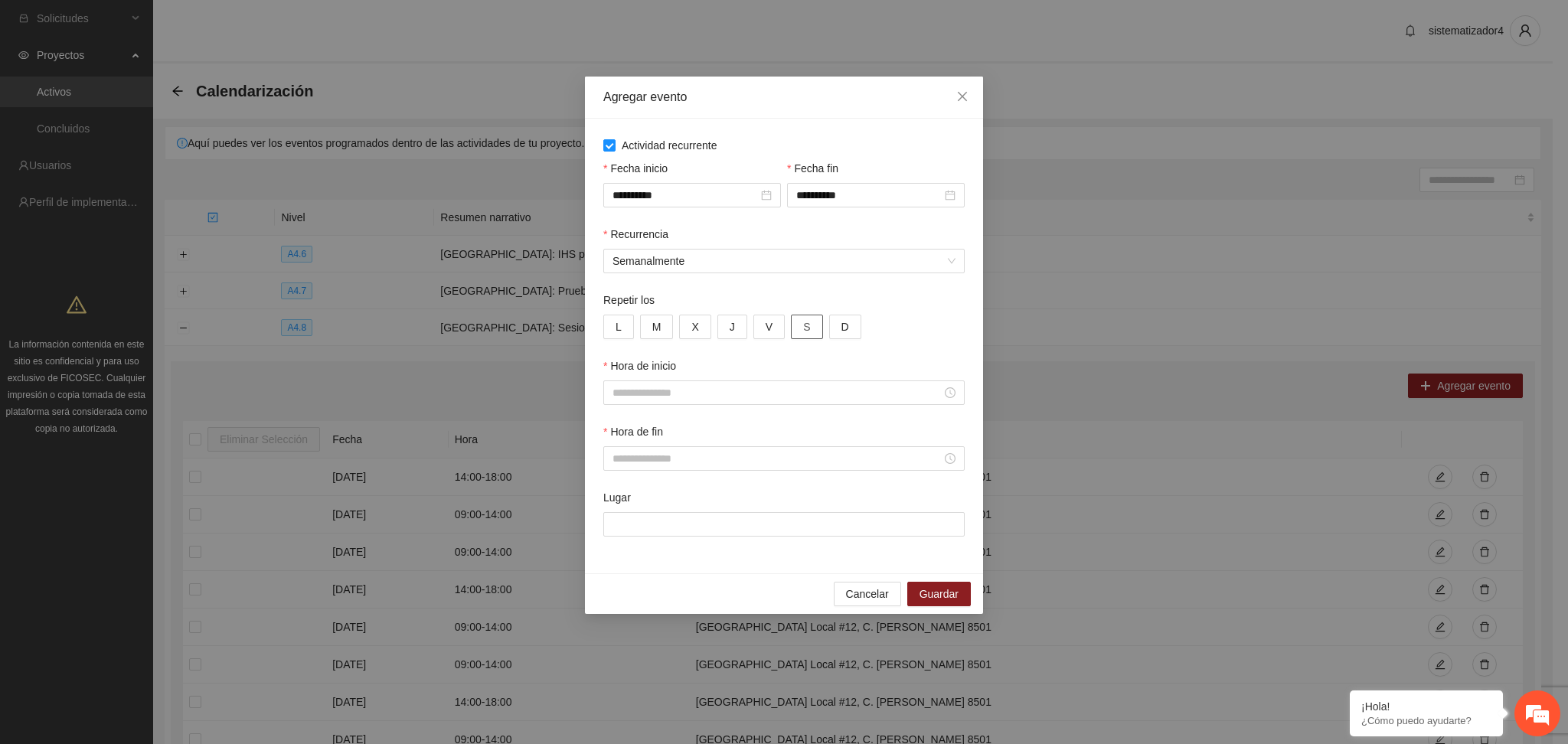
click at [803, 324] on span "S" at bounding box center [807, 326] width 7 height 17
click at [707, 394] on input "Hora de inicio" at bounding box center [777, 392] width 329 height 17
click at [767, 235] on div "Recurrencia" at bounding box center [784, 237] width 362 height 23
click at [654, 268] on span "Semanalmente" at bounding box center [784, 261] width 343 height 23
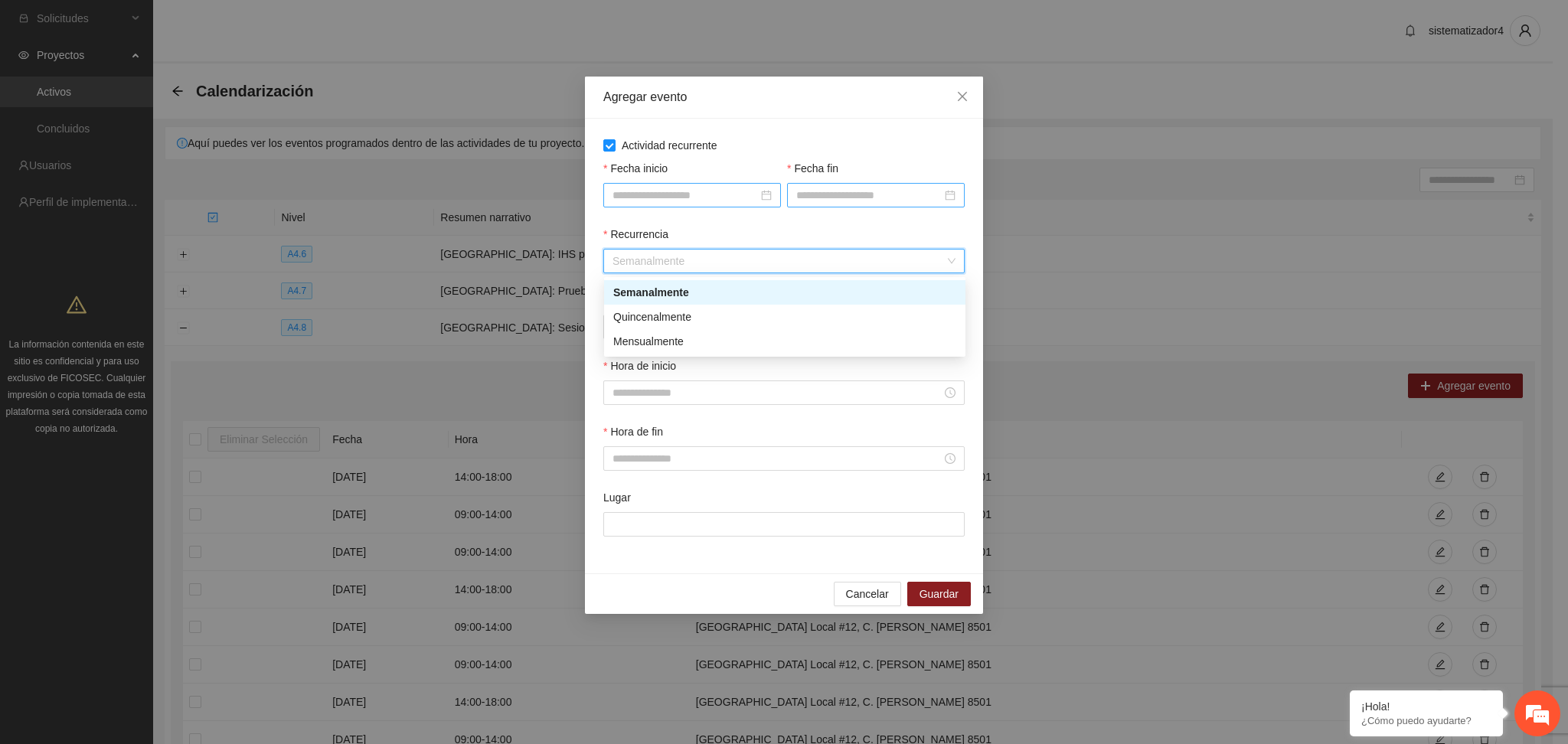
click at [652, 293] on div "Semanalmente" at bounding box center [785, 292] width 343 height 17
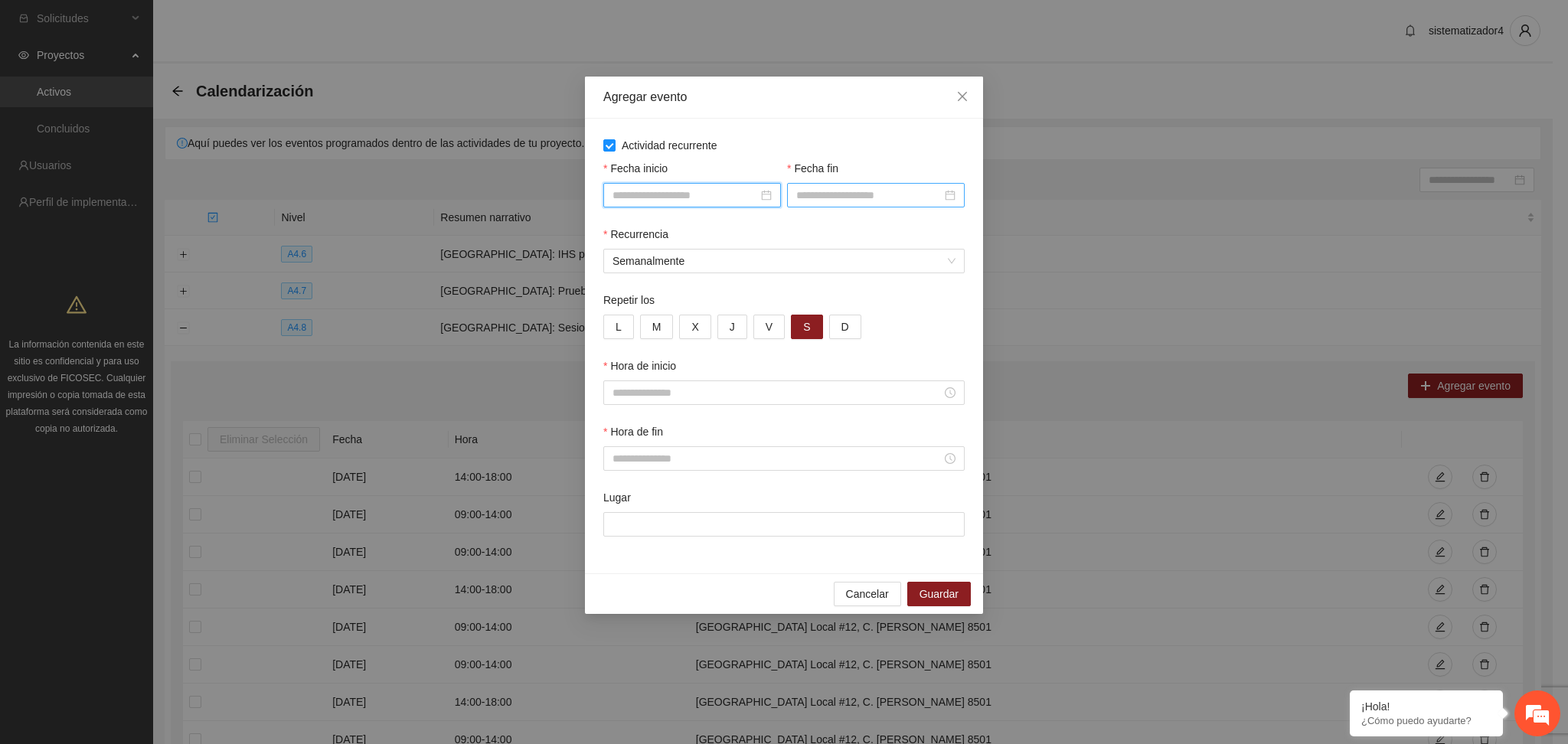
click at [674, 201] on input "Fecha inicio" at bounding box center [685, 194] width 145 height 17
type input "**********"
click at [656, 282] on div "1" at bounding box center [654, 284] width 18 height 18
click at [827, 200] on input "Fecha fin" at bounding box center [868, 194] width 145 height 17
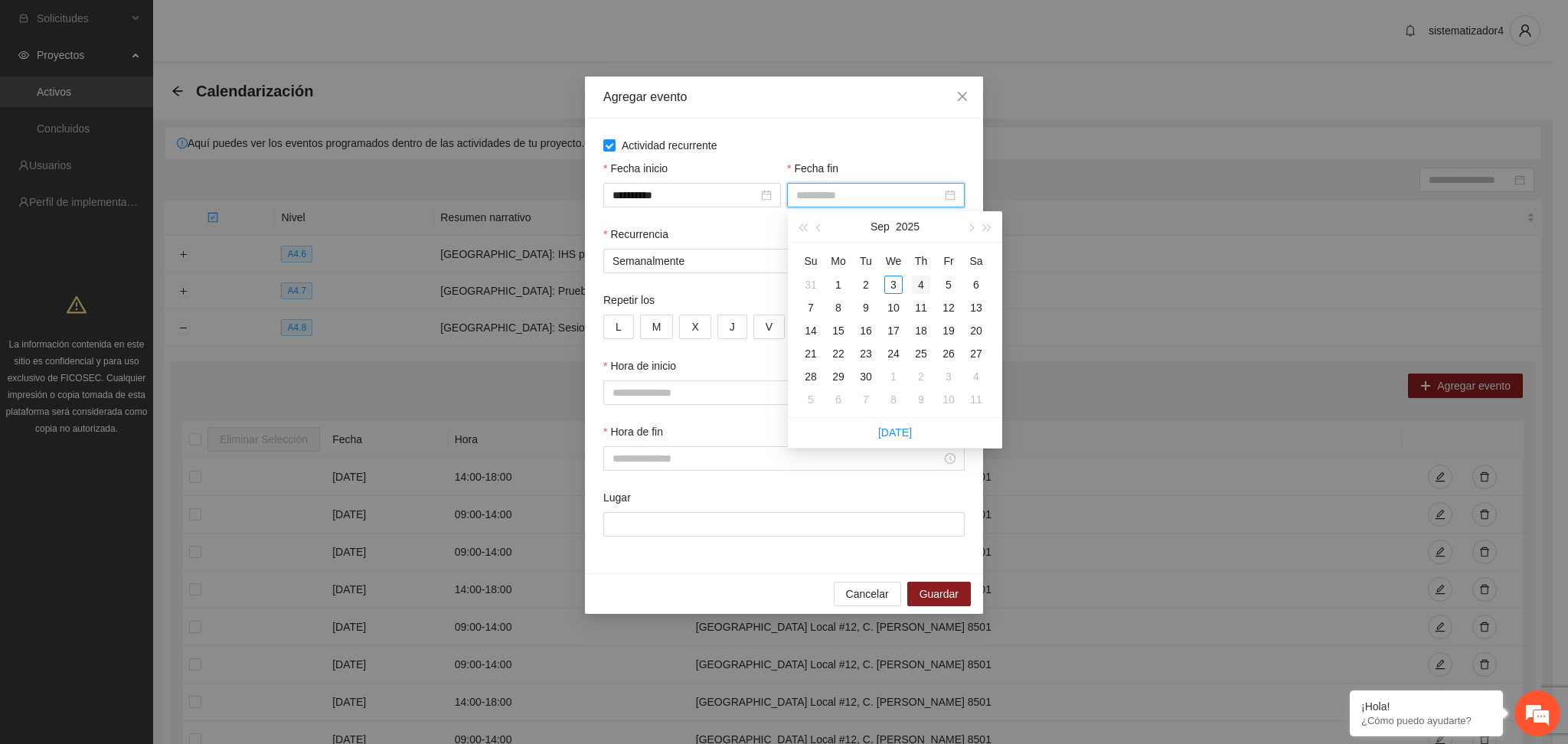
click at [922, 285] on div "4" at bounding box center [920, 284] width 18 height 18
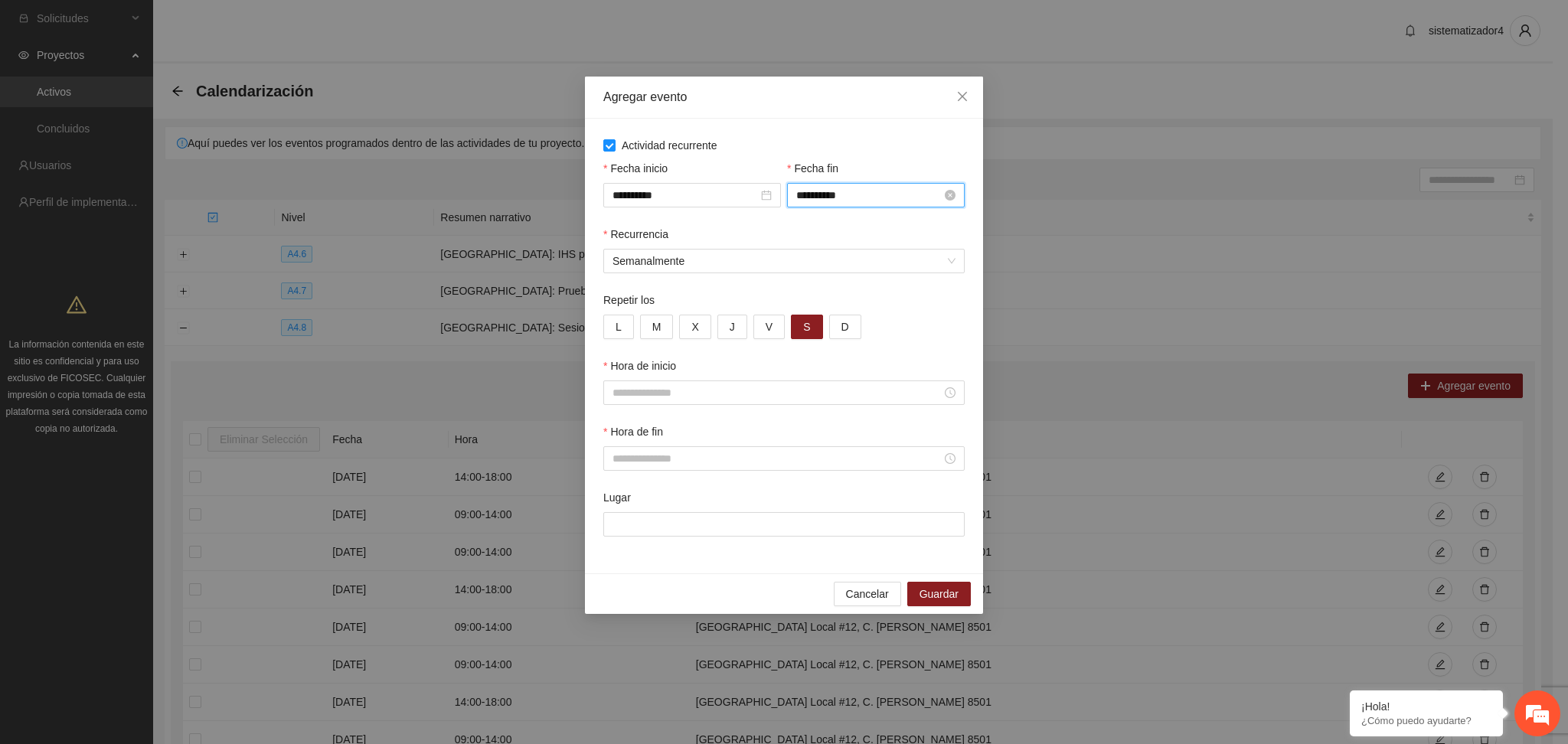
click at [858, 202] on input "**********" at bounding box center [868, 194] width 145 height 17
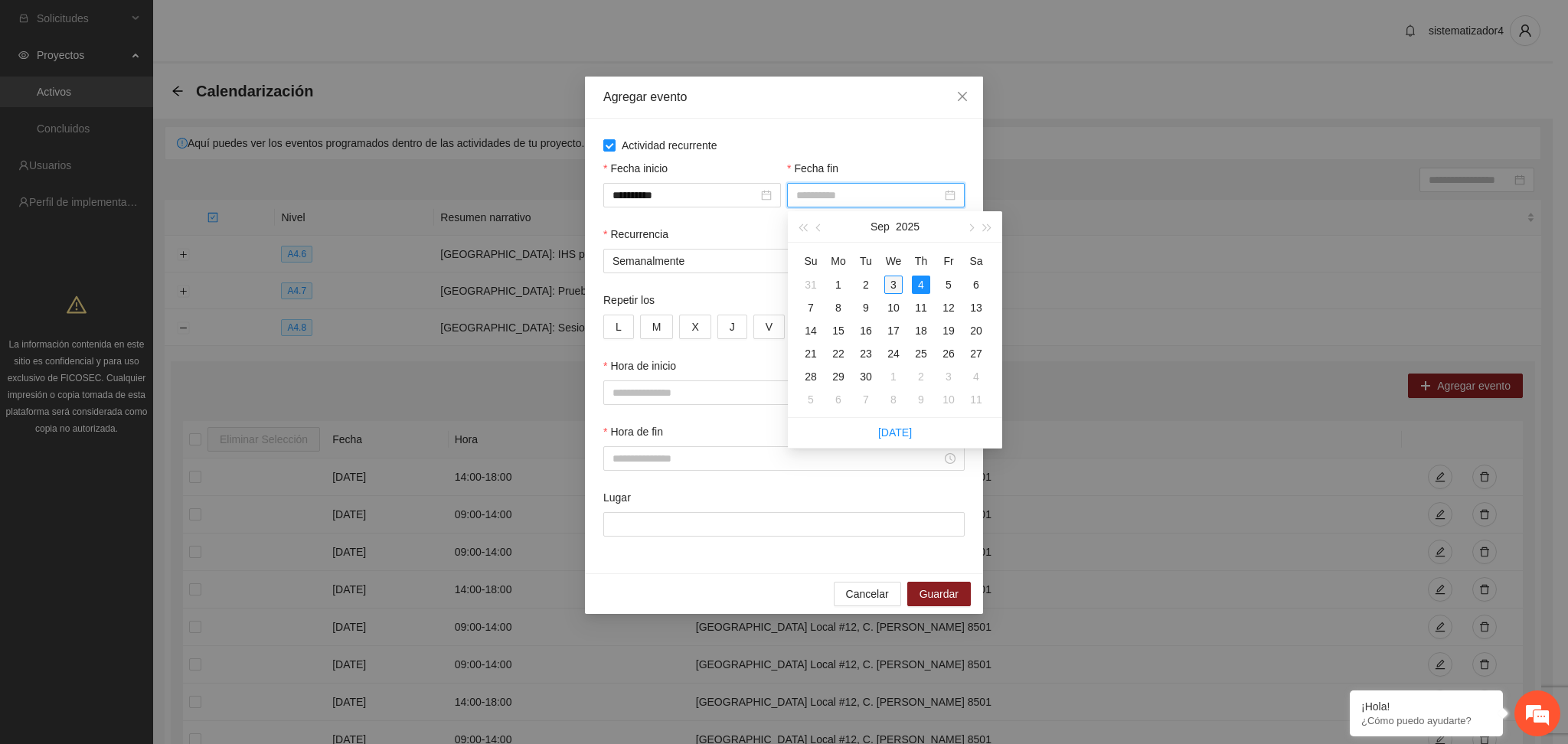
click at [891, 286] on div "3" at bounding box center [893, 284] width 18 height 18
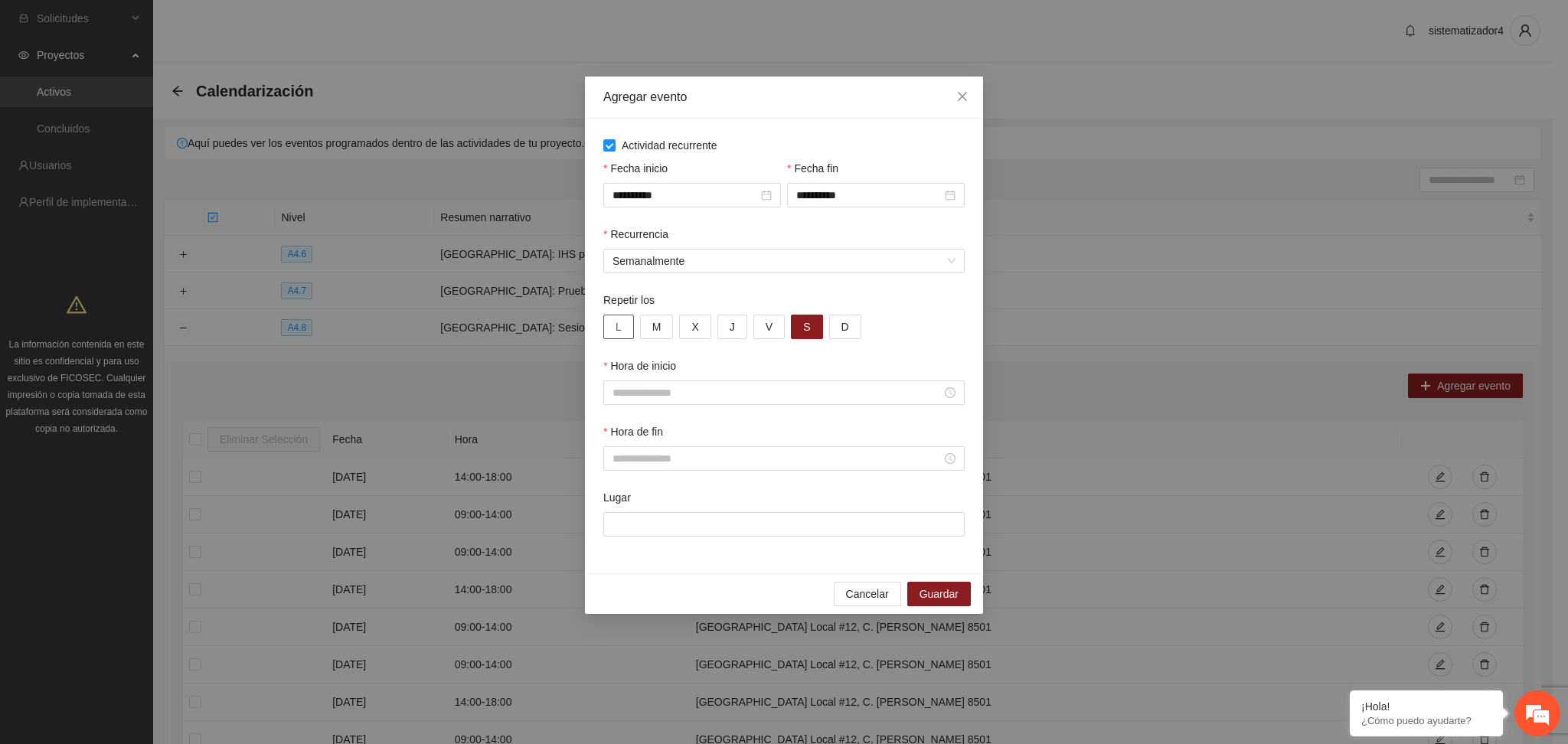
click at [615, 332] on span "L" at bounding box center [618, 326] width 6 height 17
click at [660, 327] on span "M" at bounding box center [656, 326] width 9 height 17
click at [872, 193] on input "**********" at bounding box center [868, 194] width 145 height 17
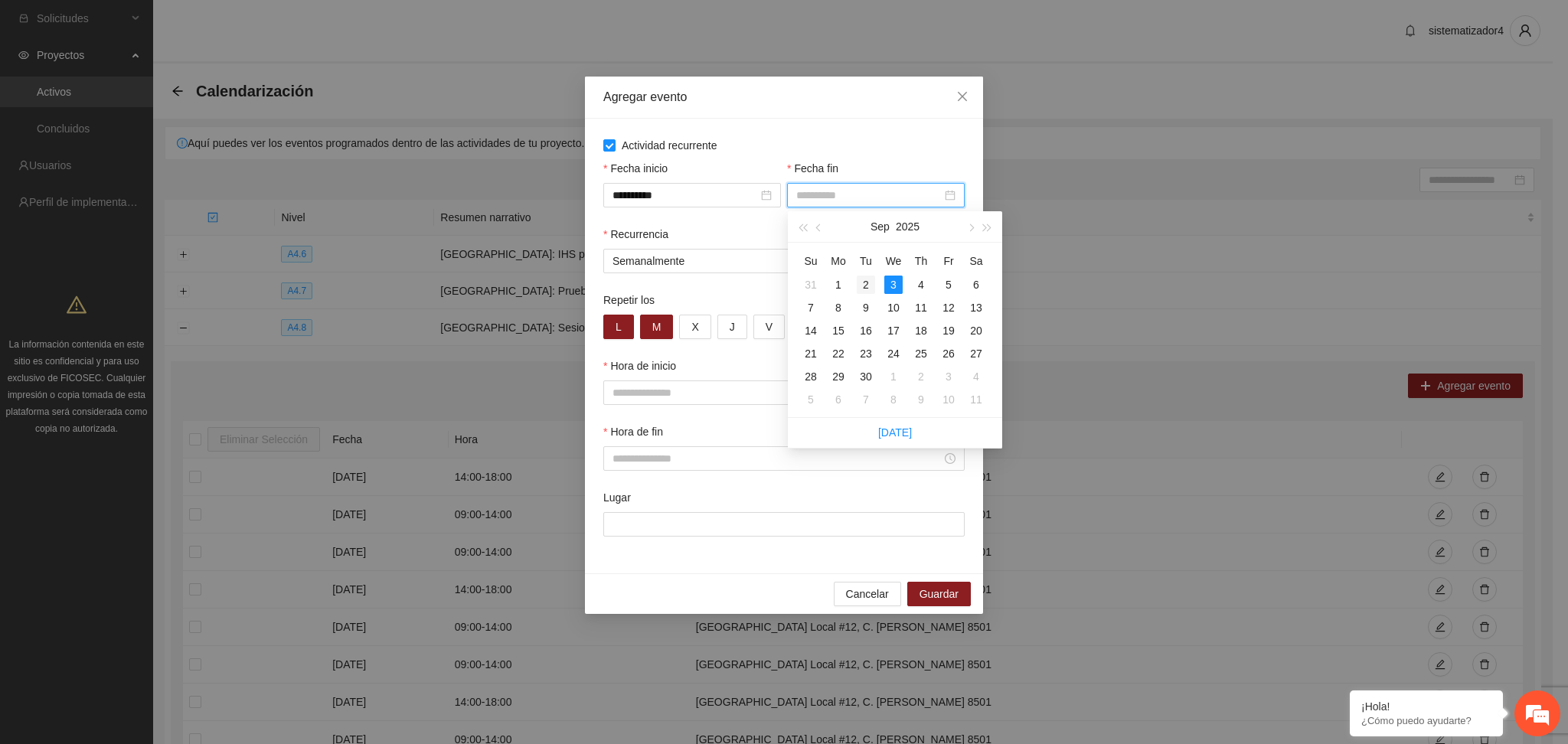
type input "**********"
click at [861, 287] on div "2" at bounding box center [865, 284] width 18 height 18
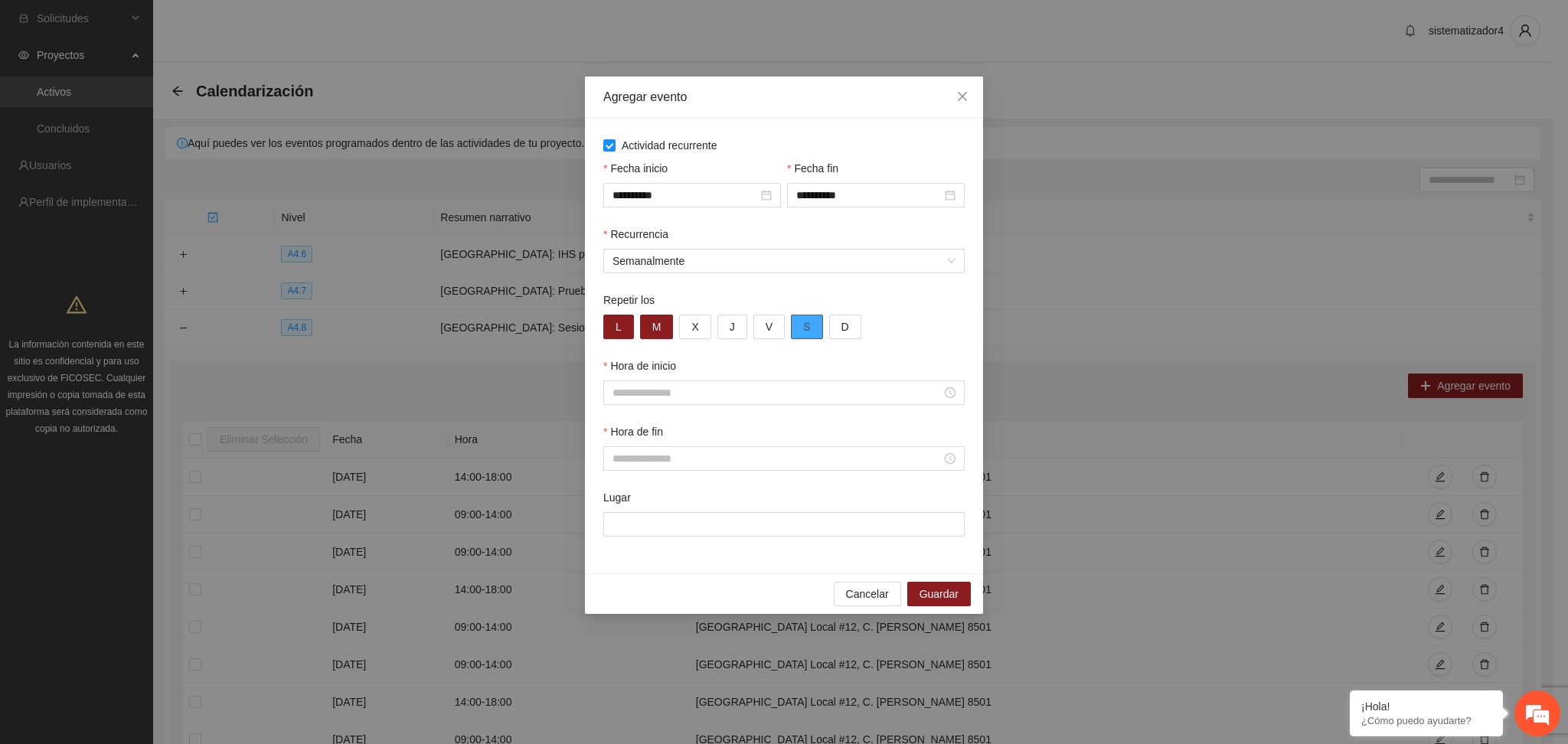
click at [803, 338] on button "S" at bounding box center [807, 327] width 32 height 25
click at [689, 398] on input "Hora de inicio" at bounding box center [777, 392] width 329 height 17
drag, startPoint x: 626, startPoint y: 430, endPoint x: 639, endPoint y: 477, distance: 48.8
click at [639, 477] on ul "00 01 02 03 04 05 06 07 08 09 10 11 12 13 14 15 16 17 18 19 20 21 22 23" at bounding box center [625, 498] width 43 height 171
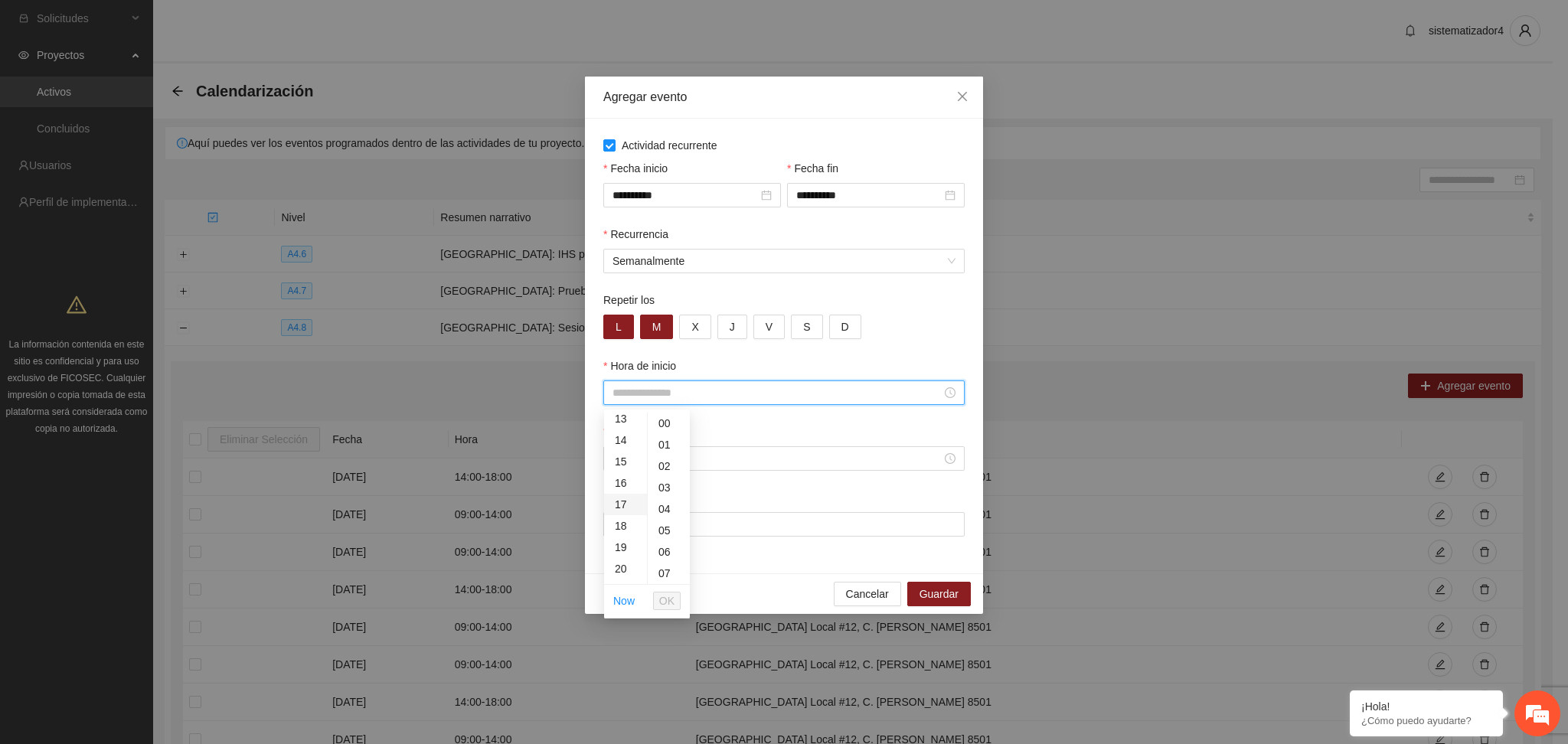
click at [622, 506] on div "17" at bounding box center [625, 504] width 43 height 21
click at [615, 459] on div "15" at bounding box center [625, 463] width 43 height 21
click at [665, 594] on span "OK" at bounding box center [666, 600] width 15 height 17
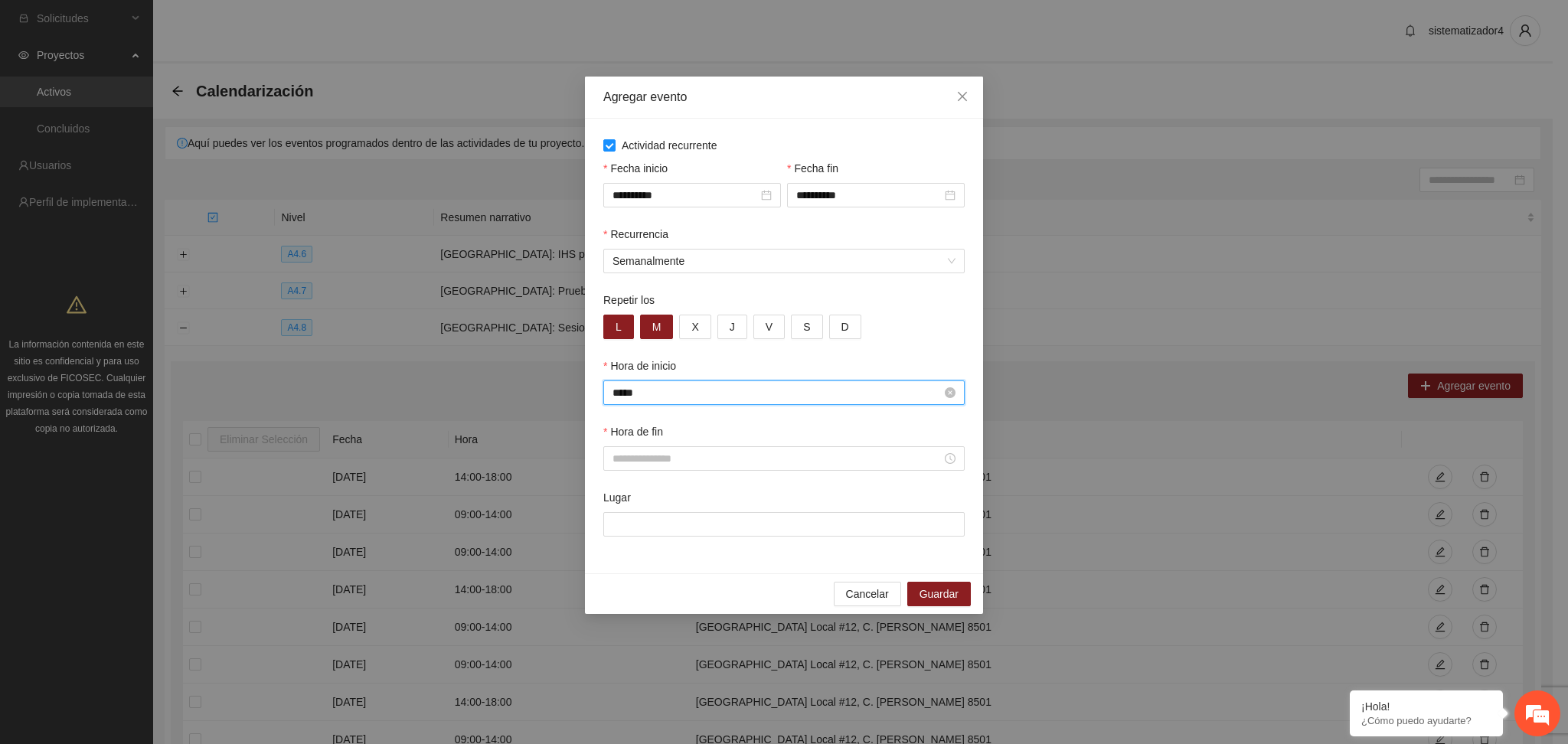
click at [639, 385] on input "*****" at bounding box center [777, 392] width 329 height 17
click at [617, 508] on div "11" at bounding box center [625, 512] width 43 height 21
type input "*****"
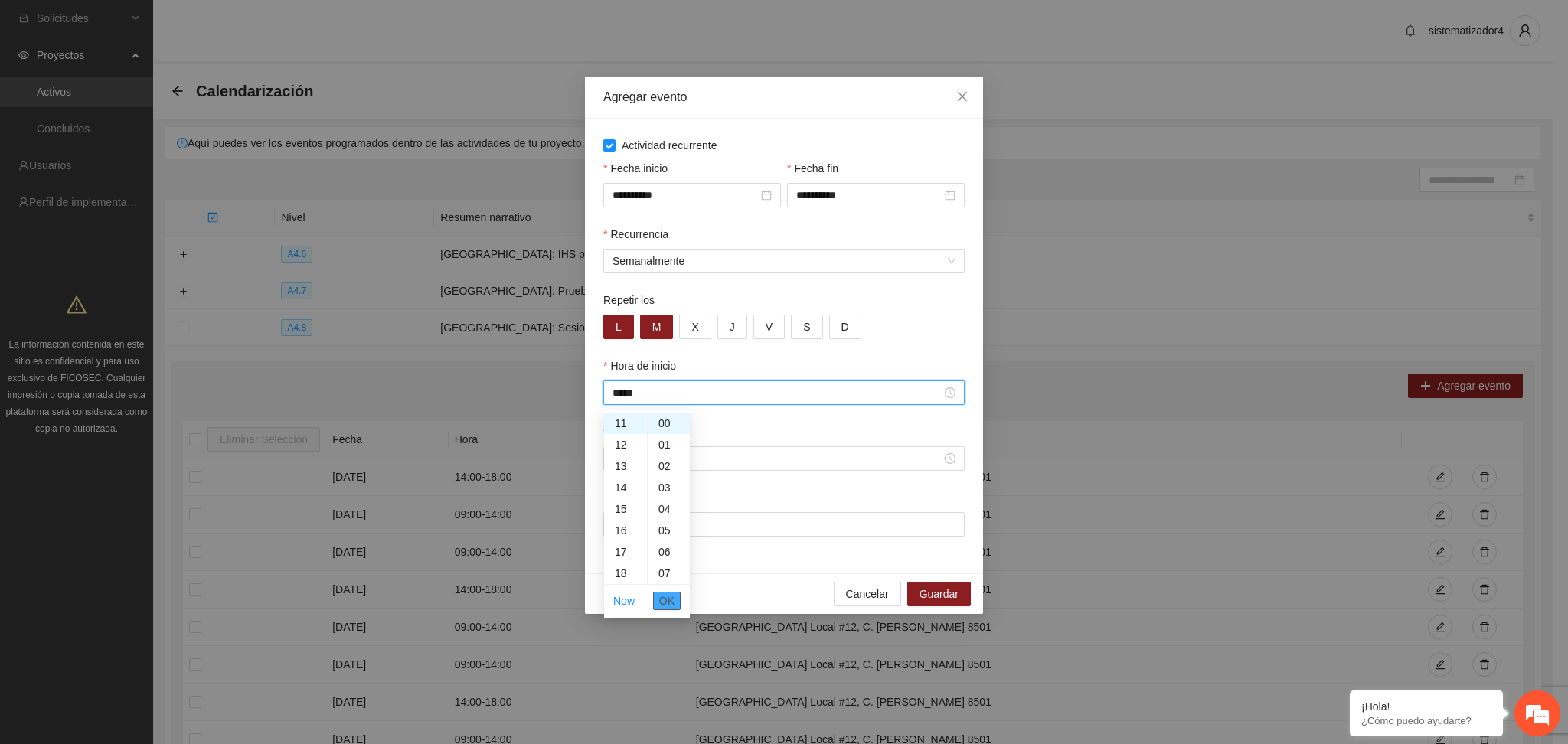
click at [666, 601] on span "OK" at bounding box center [666, 600] width 15 height 17
click at [691, 457] on input "Hora de fin" at bounding box center [777, 458] width 329 height 17
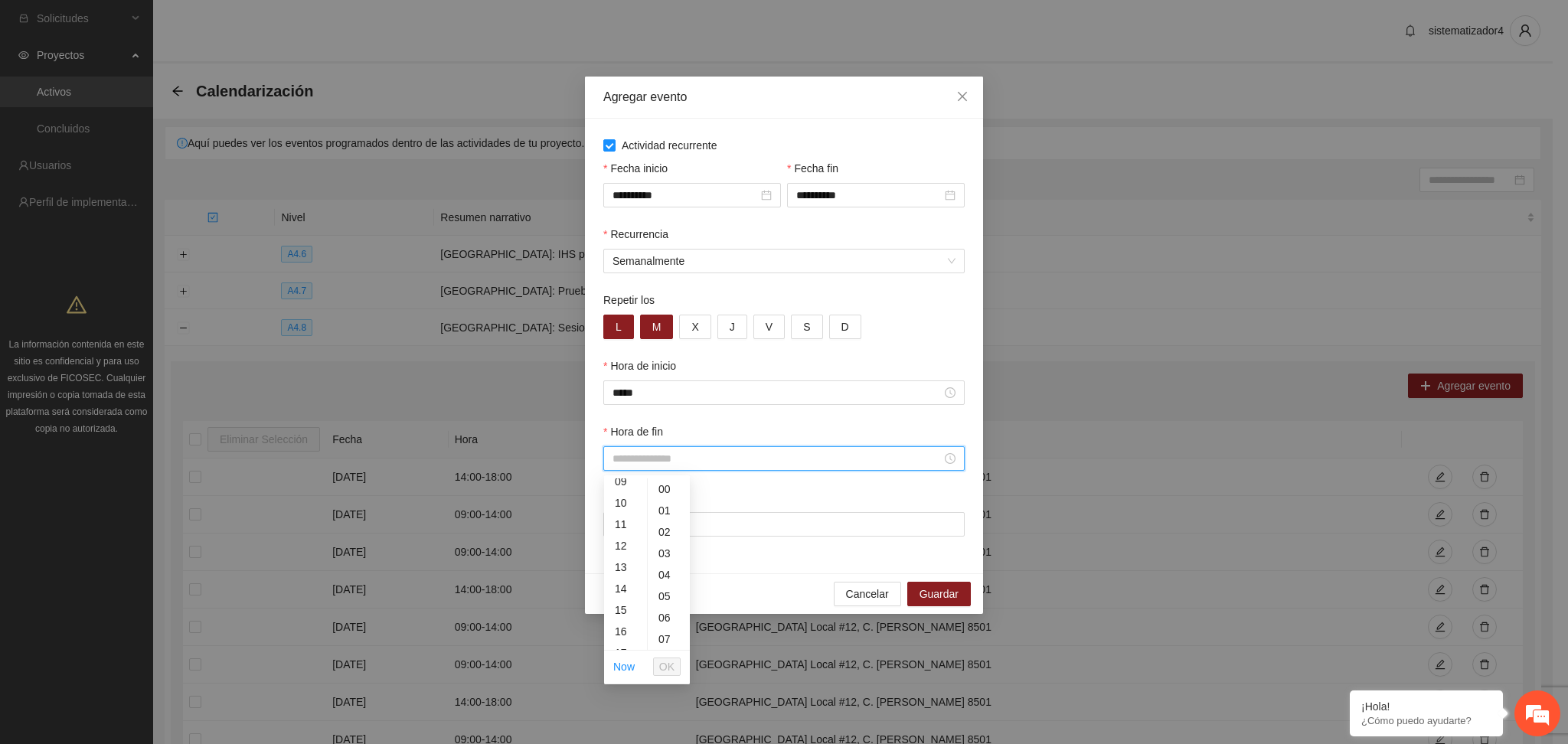
scroll to position [237, 0]
click at [614, 573] on div "18" at bounding box center [625, 577] width 43 height 21
type input "*****"
click at [663, 660] on span "OK" at bounding box center [666, 666] width 15 height 17
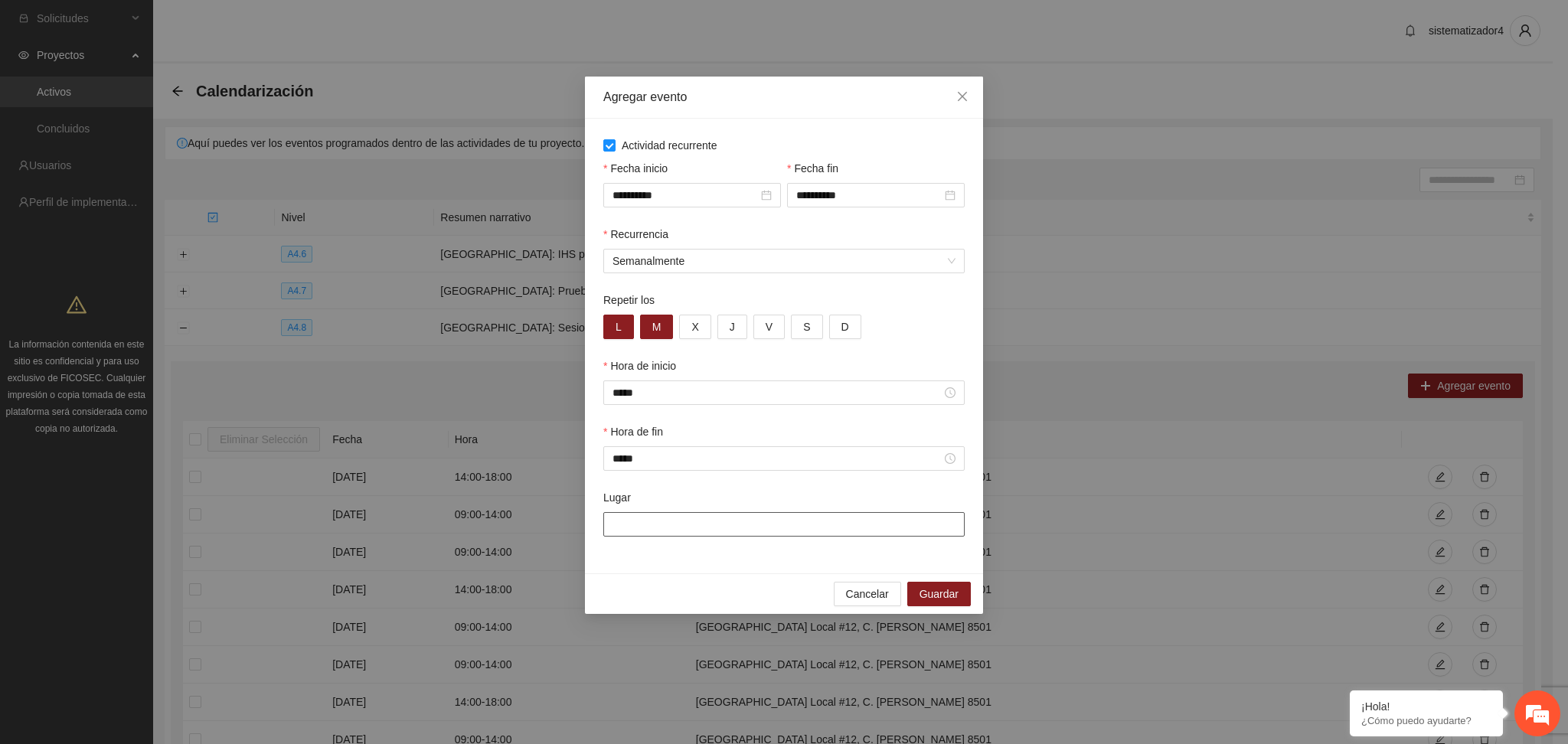
click at [726, 529] on input "Lugar" at bounding box center [784, 524] width 362 height 25
type input "**********"
click at [946, 591] on span "Guardar" at bounding box center [939, 594] width 39 height 17
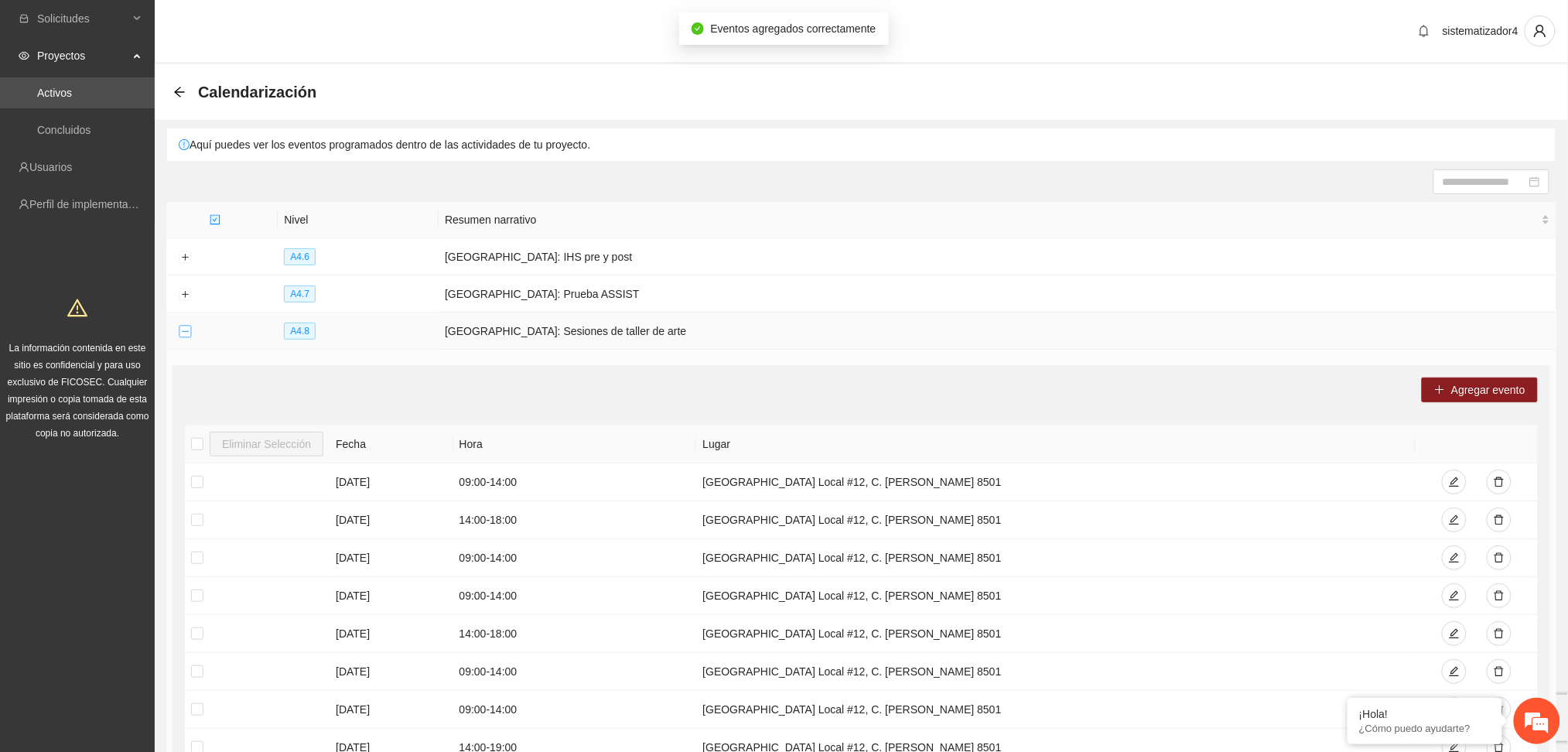
click at [184, 336] on button "Collapse row" at bounding box center [185, 332] width 12 height 12
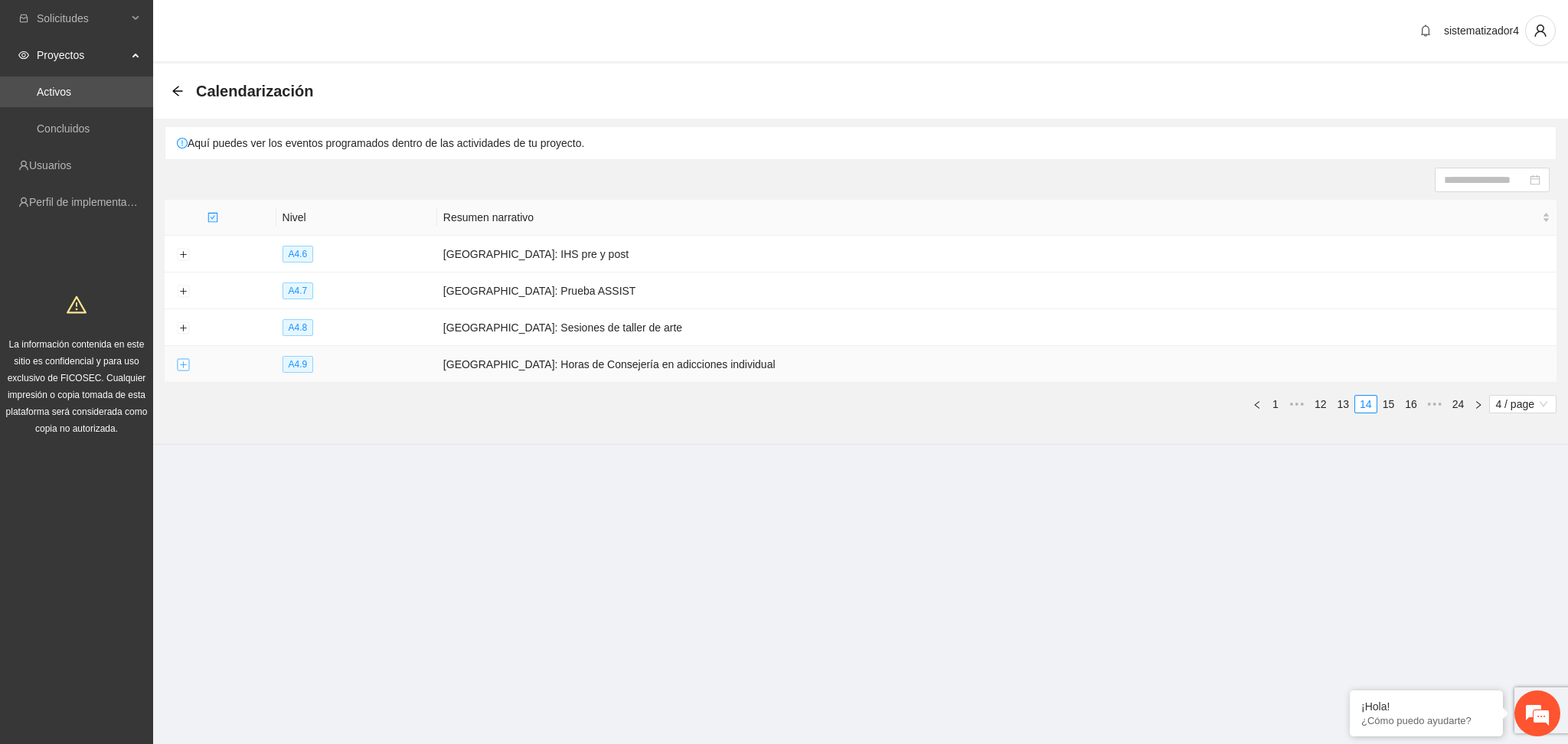
click at [185, 364] on button "Expand row" at bounding box center [183, 365] width 12 height 12
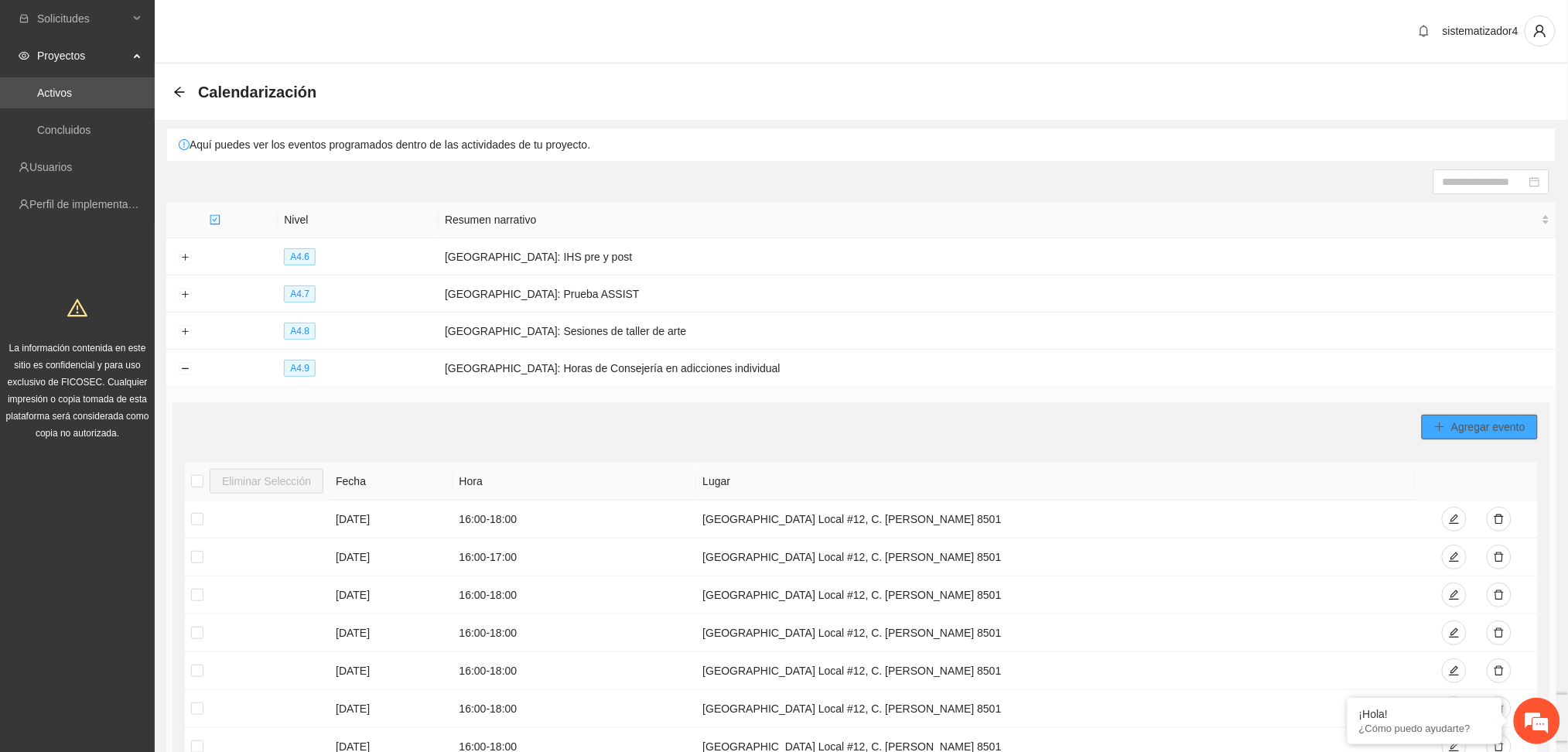
click at [1459, 428] on span "Agregar evento" at bounding box center [1489, 427] width 75 height 17
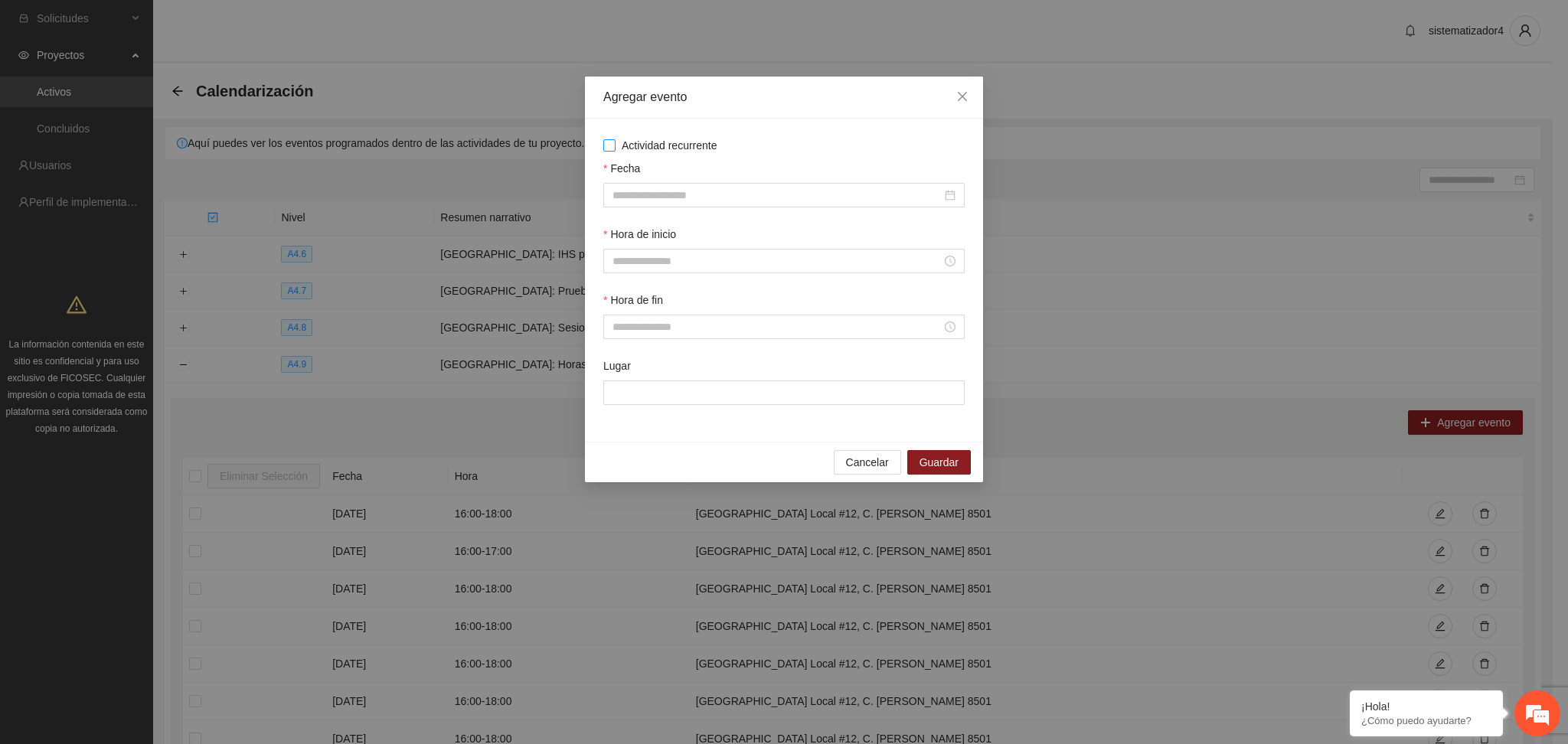
click at [681, 142] on span "Actividad recurrente" at bounding box center [669, 145] width 108 height 17
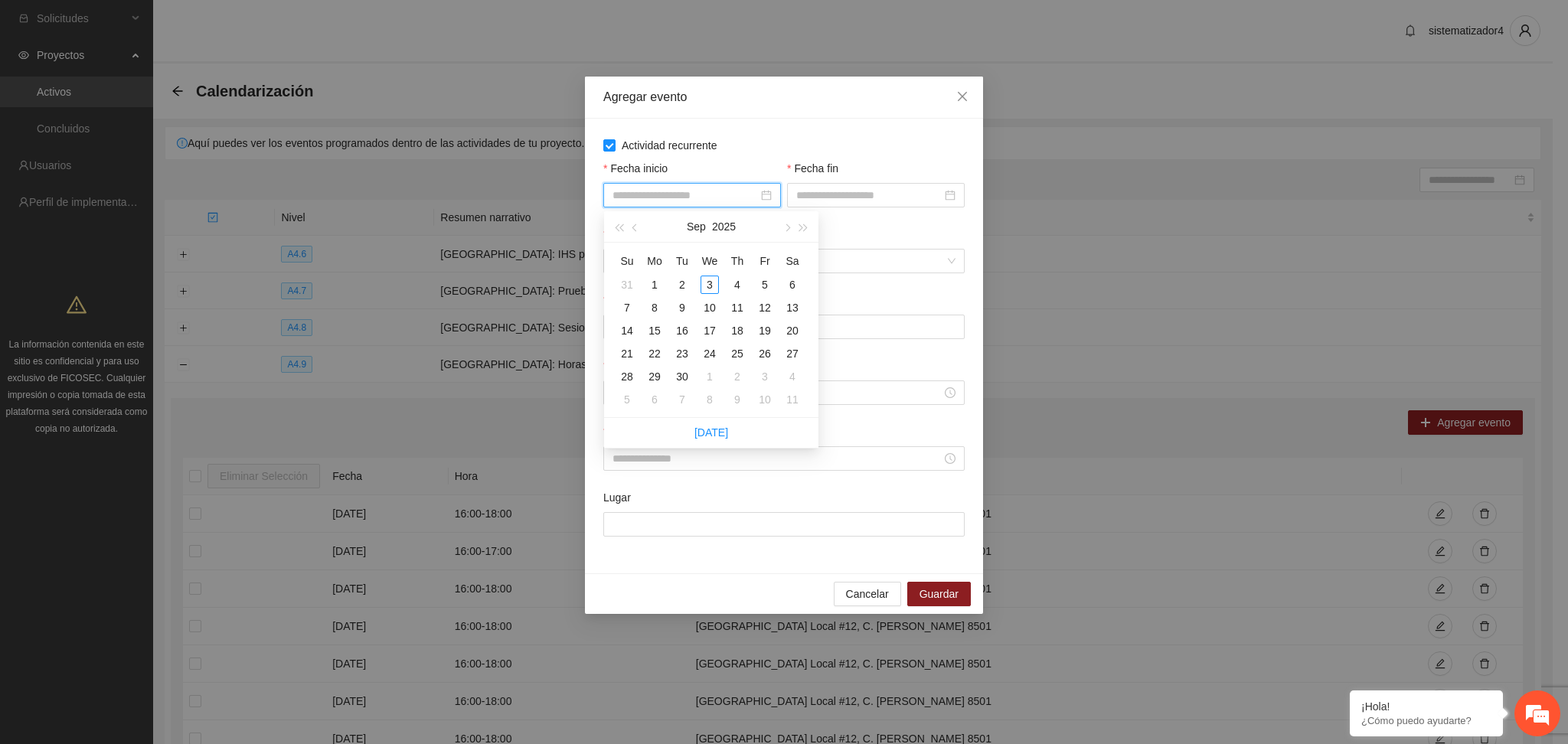
click at [680, 194] on input "Fecha inicio" at bounding box center [685, 194] width 145 height 17
type input "**********"
click at [767, 283] on div "5" at bounding box center [765, 284] width 18 height 18
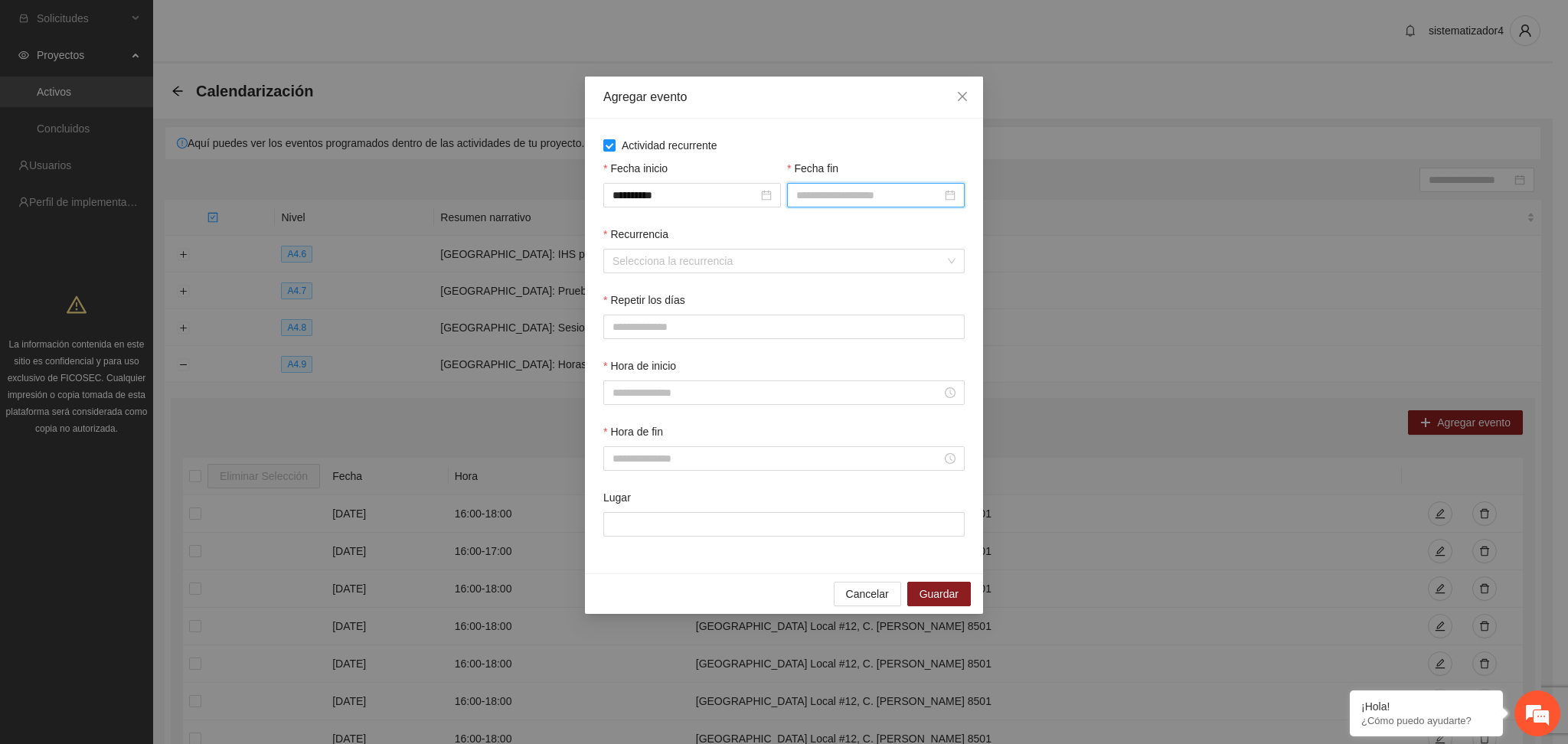
click at [839, 187] on input "Fecha fin" at bounding box center [868, 194] width 145 height 17
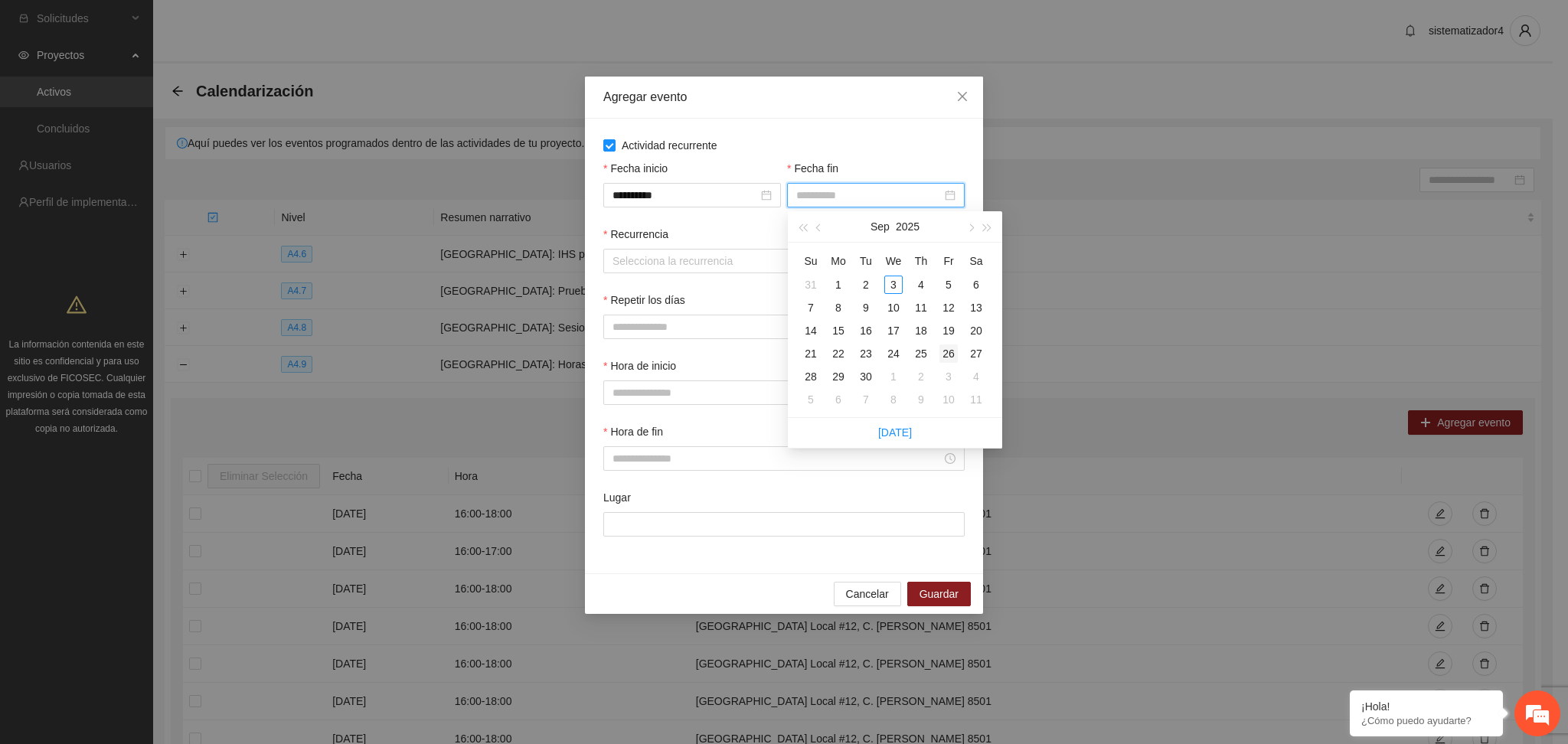
type input "**********"
click at [949, 356] on div "26" at bounding box center [948, 353] width 18 height 18
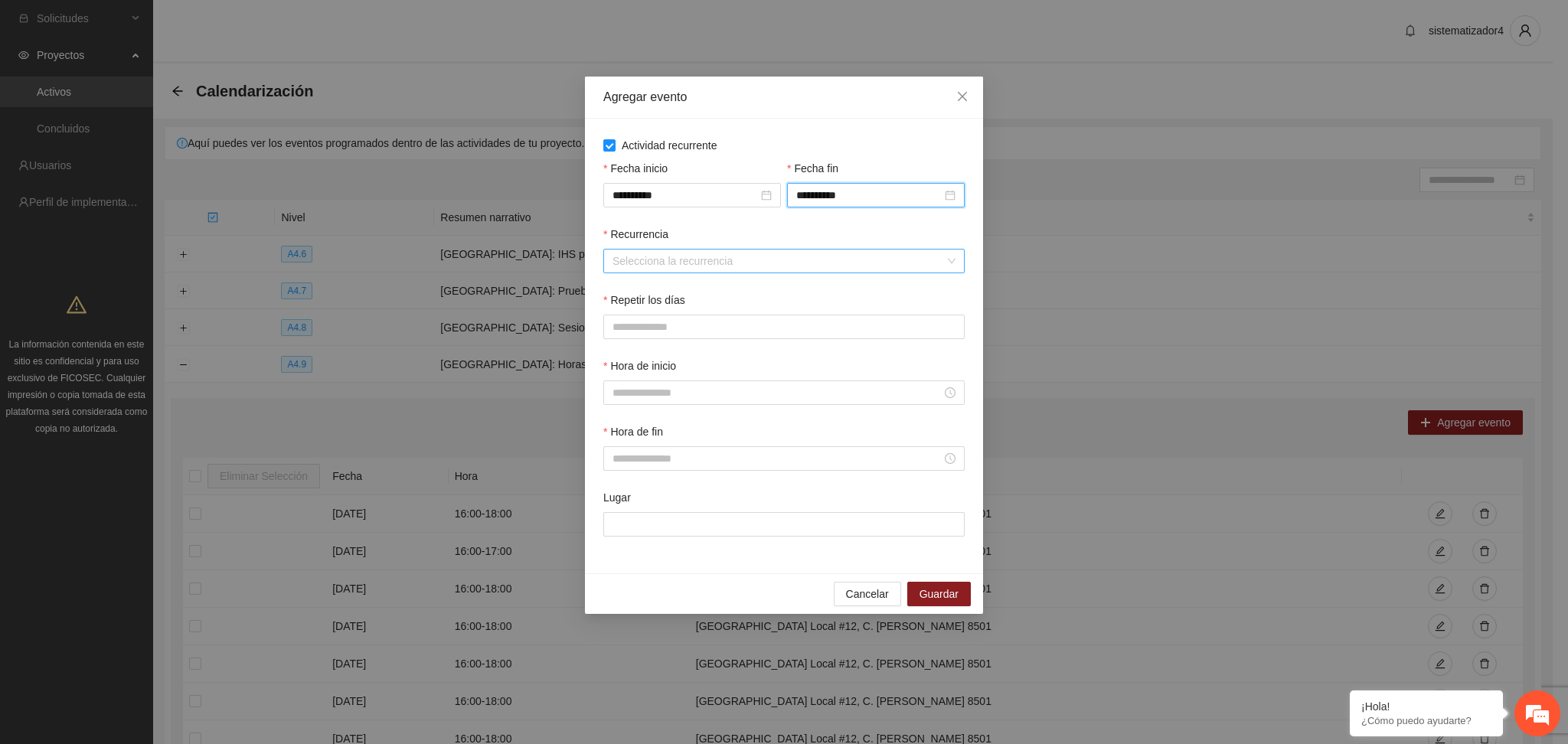
click at [626, 264] on input "Recurrencia" at bounding box center [779, 261] width 333 height 23
click at [670, 292] on div "Semanalmente" at bounding box center [785, 292] width 343 height 17
click at [760, 330] on button "V" at bounding box center [769, 327] width 32 height 25
click at [683, 401] on input "Hora de inicio" at bounding box center [777, 392] width 329 height 17
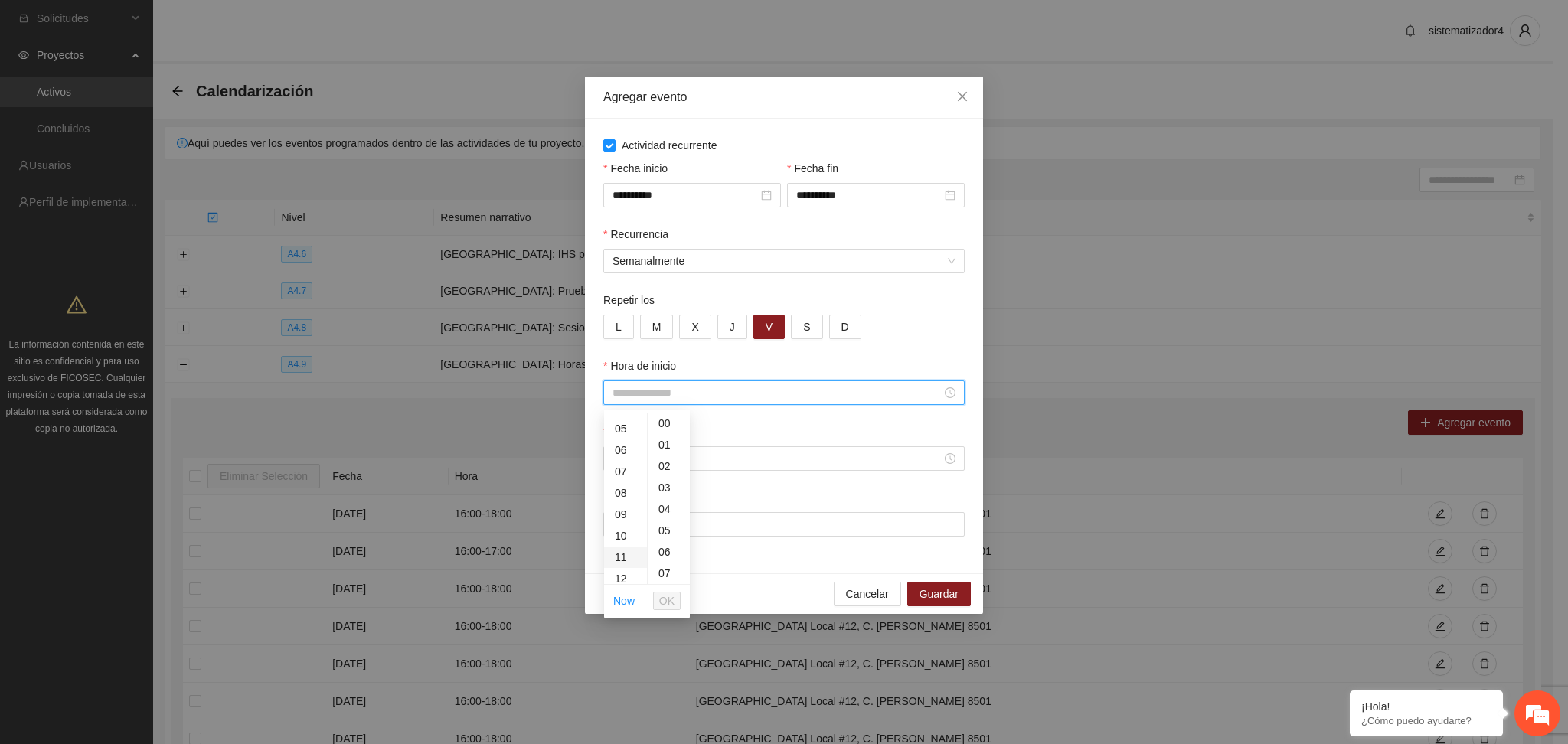
scroll to position [203, 0]
click at [620, 576] on div "17" at bounding box center [625, 584] width 43 height 21
type input "*****"
click at [662, 597] on span "OK" at bounding box center [666, 600] width 15 height 17
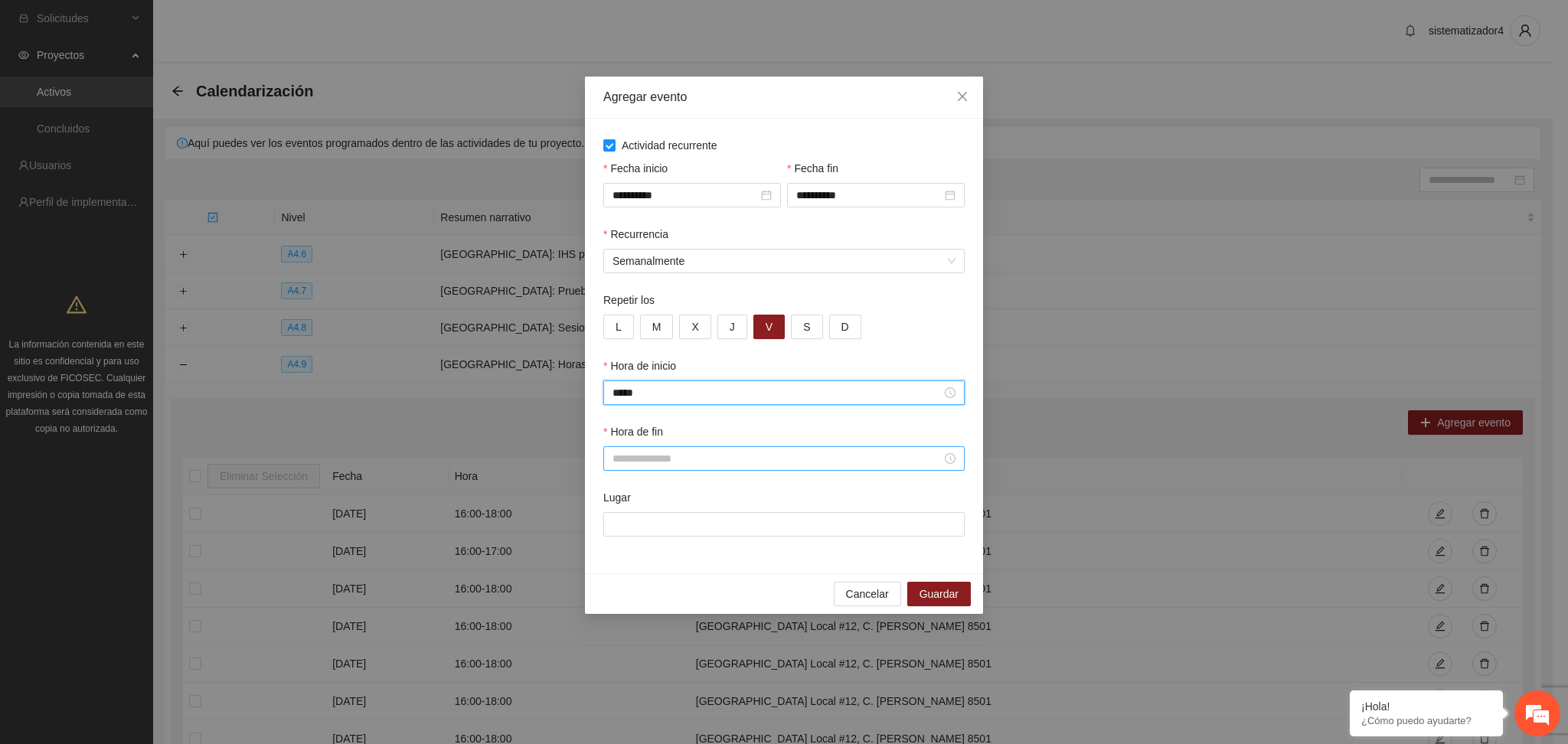
click at [685, 459] on input "Hora de fin" at bounding box center [777, 458] width 329 height 17
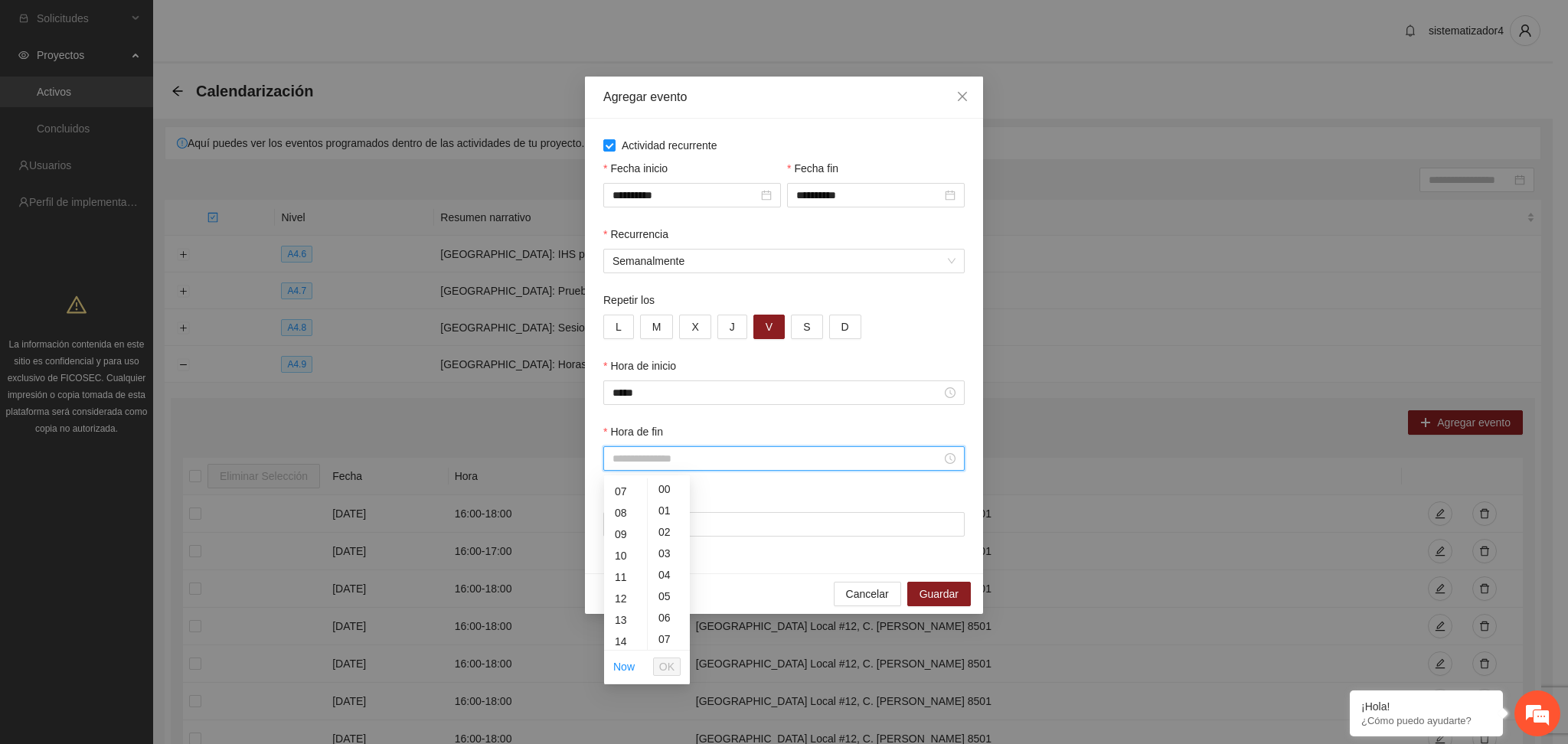
scroll to position [156, 0]
click at [609, 563] on div "18" at bounding box center [625, 561] width 43 height 21
type input "*****"
click at [656, 667] on button "OK" at bounding box center [666, 666] width 27 height 18
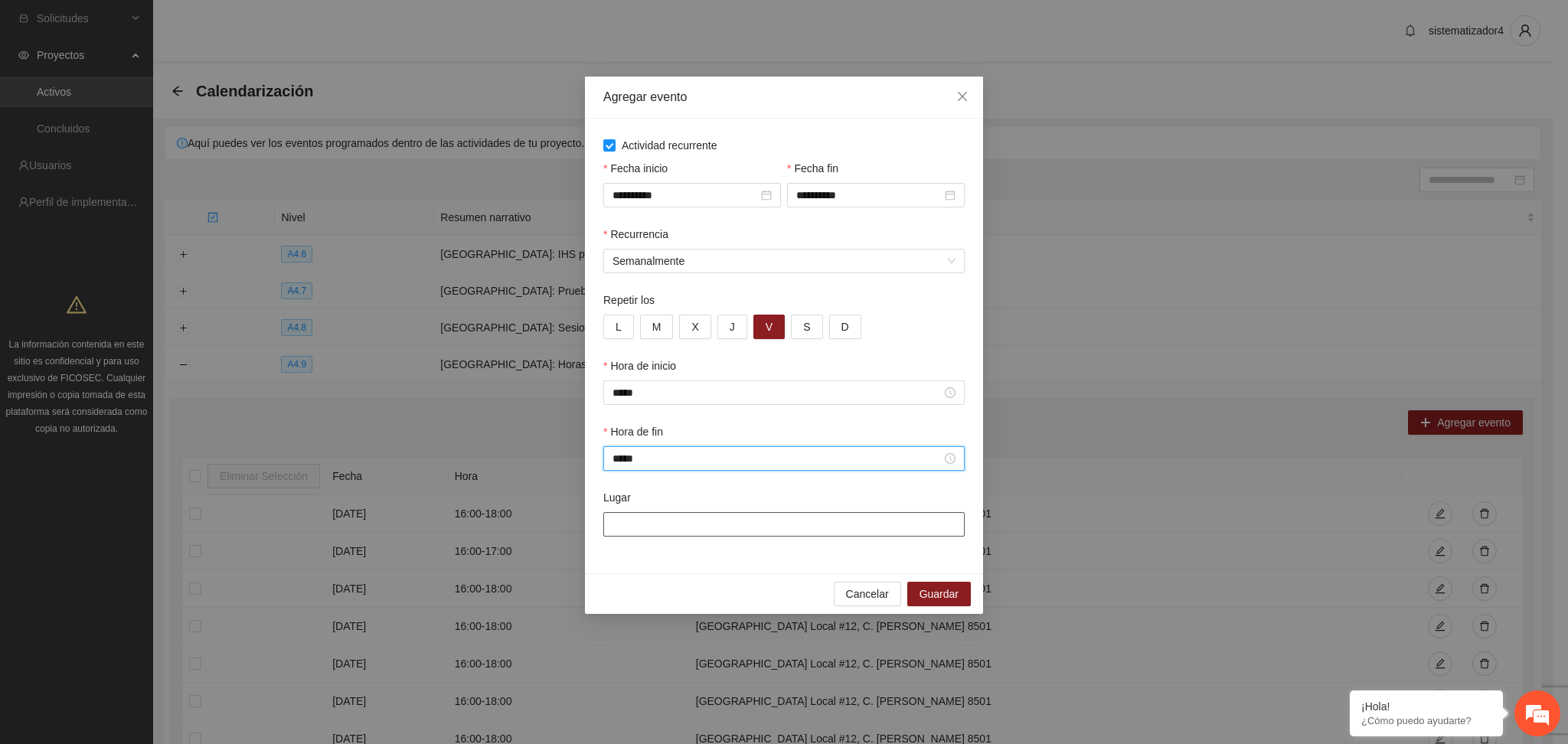
click at [744, 529] on input "Lugar" at bounding box center [784, 524] width 362 height 25
type input "**********"
click at [941, 602] on span "Guardar" at bounding box center [939, 594] width 39 height 17
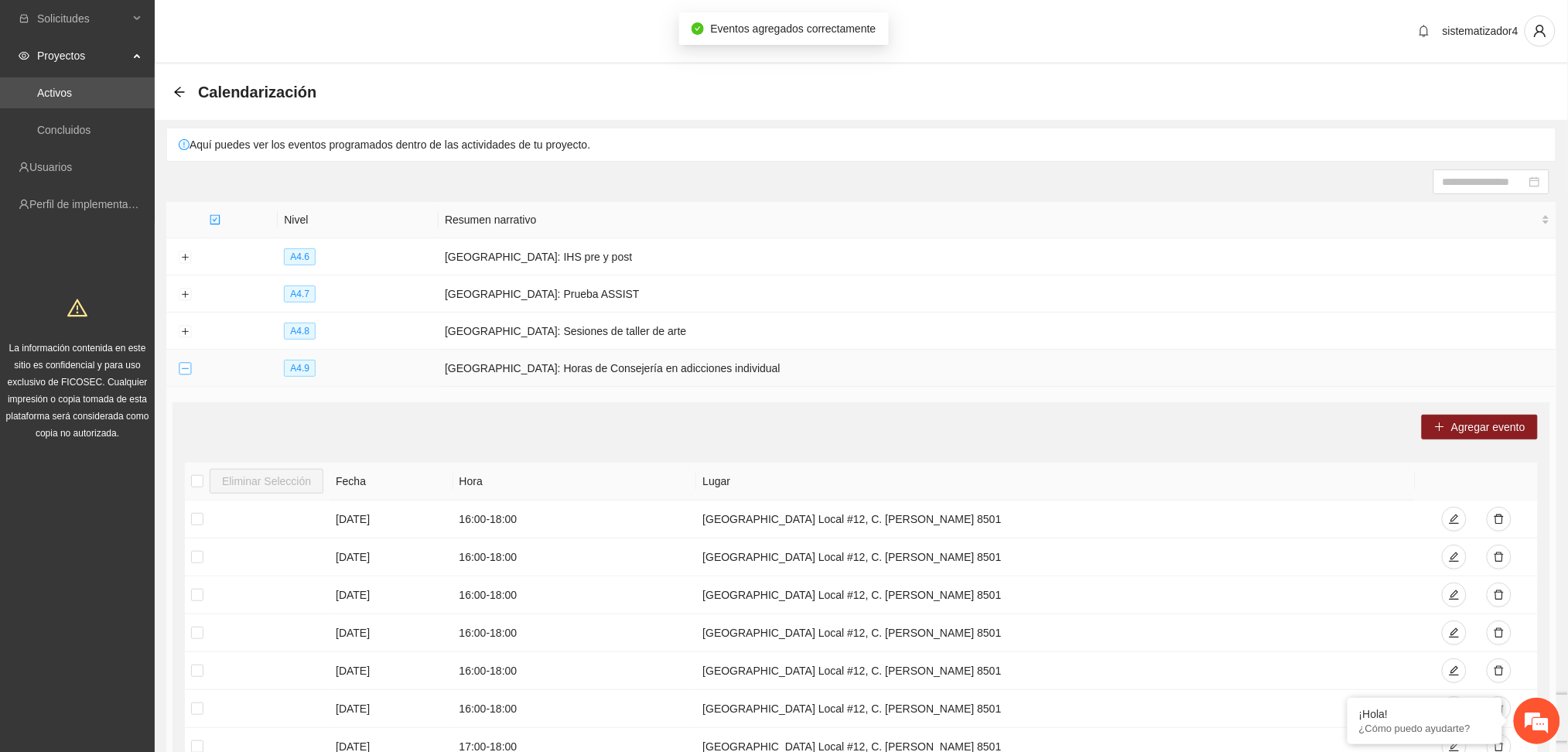
click at [187, 372] on button "Collapse row" at bounding box center [185, 369] width 12 height 12
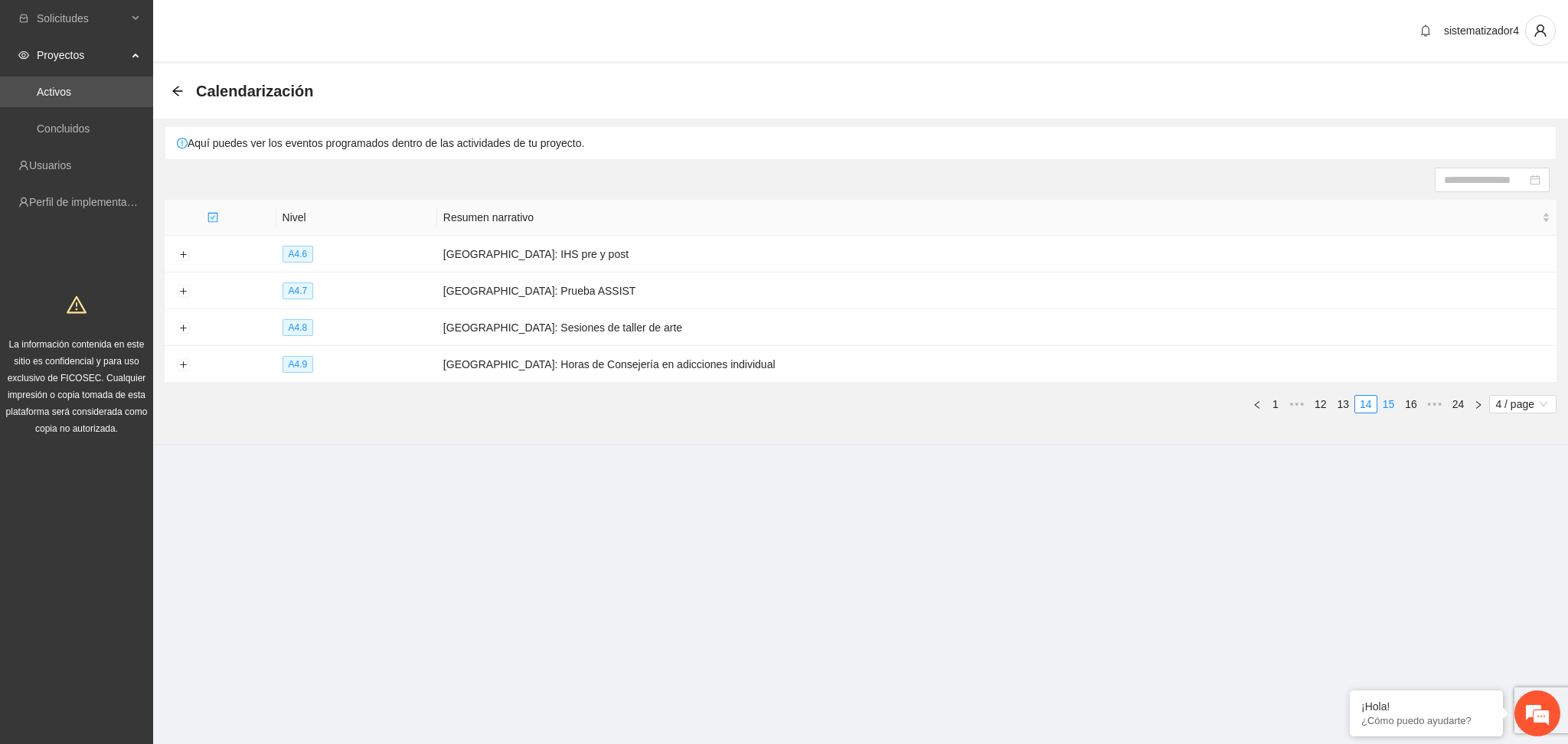
click at [1391, 405] on link "15" at bounding box center [1388, 404] width 21 height 17
click at [187, 257] on button "Expand row" at bounding box center [183, 255] width 12 height 12
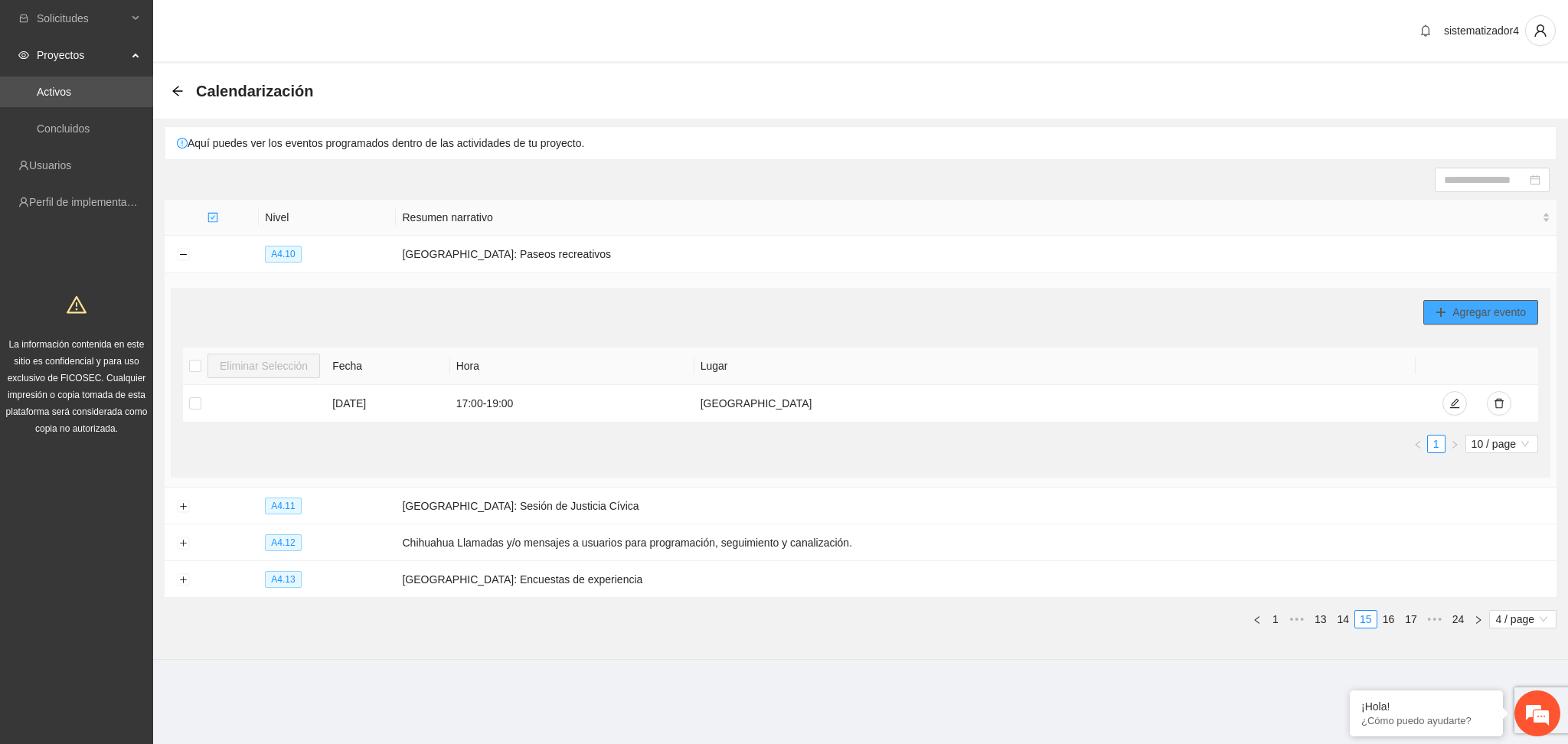
click at [1468, 310] on span "Agregar evento" at bounding box center [1489, 311] width 74 height 17
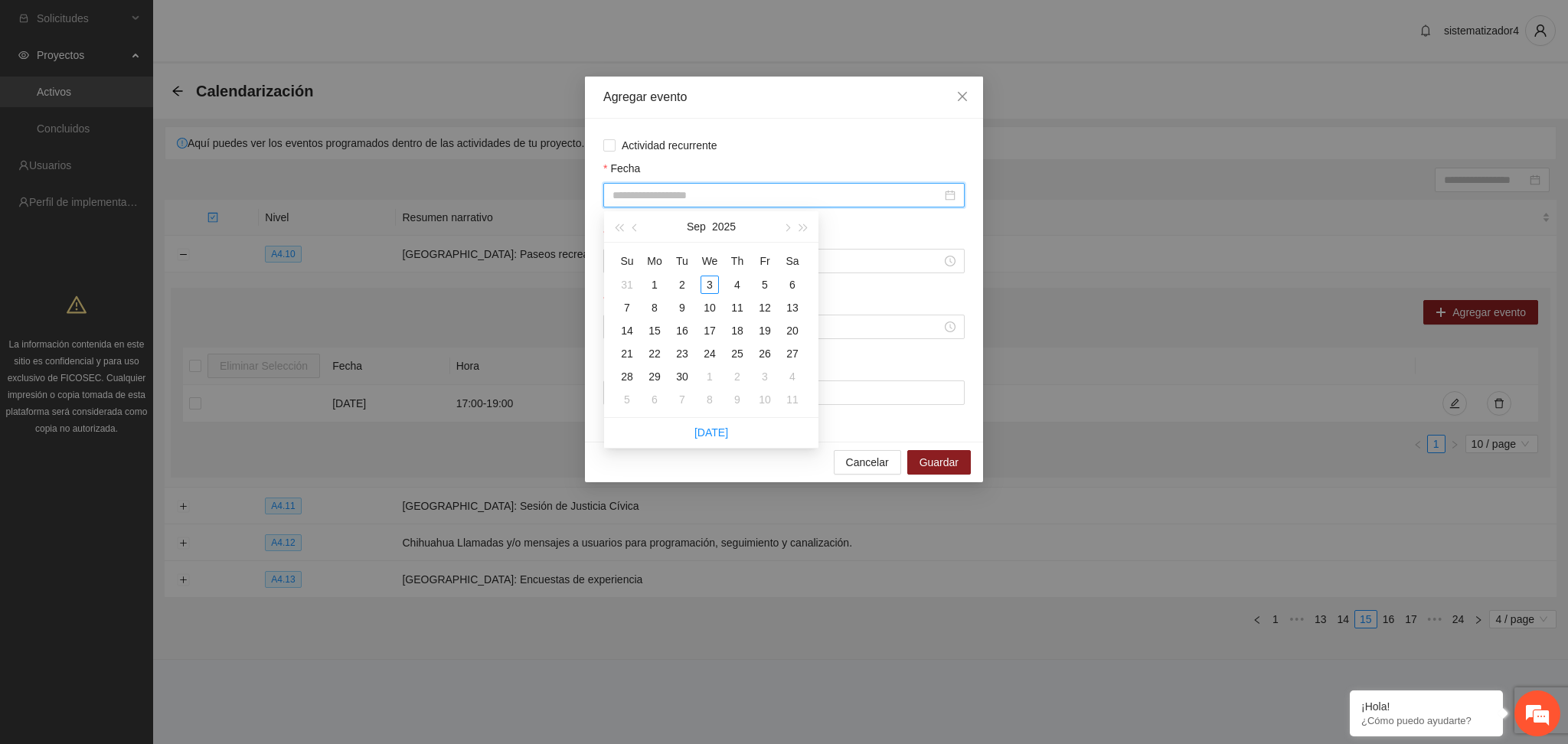
click at [668, 195] on input "Fecha" at bounding box center [777, 194] width 329 height 17
type input "**********"
click at [788, 354] on div "27" at bounding box center [792, 353] width 18 height 18
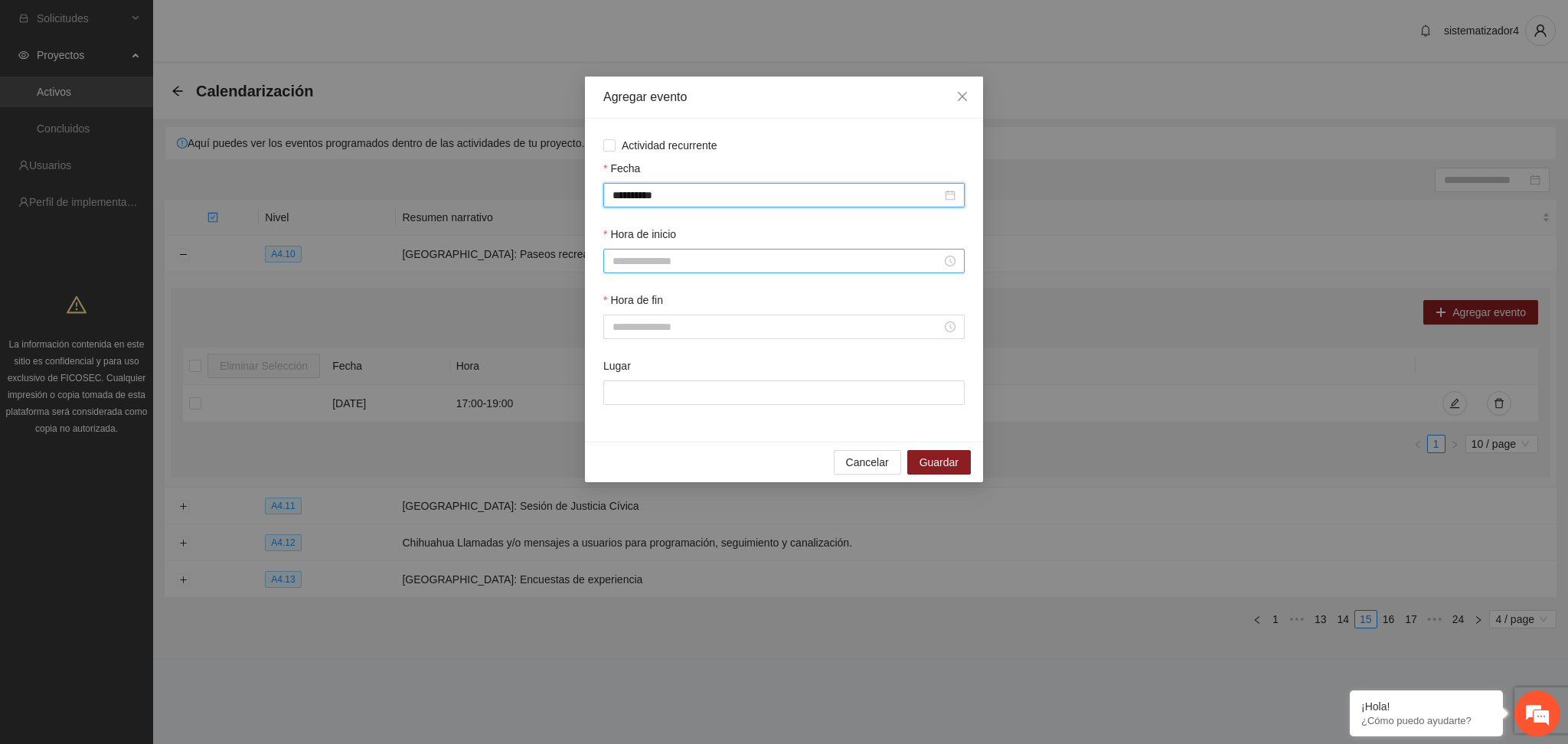
click at [692, 267] on input "Hora de inicio" at bounding box center [777, 260] width 329 height 17
click at [619, 390] on div "14" at bounding box center [625, 390] width 43 height 21
type input "*****"
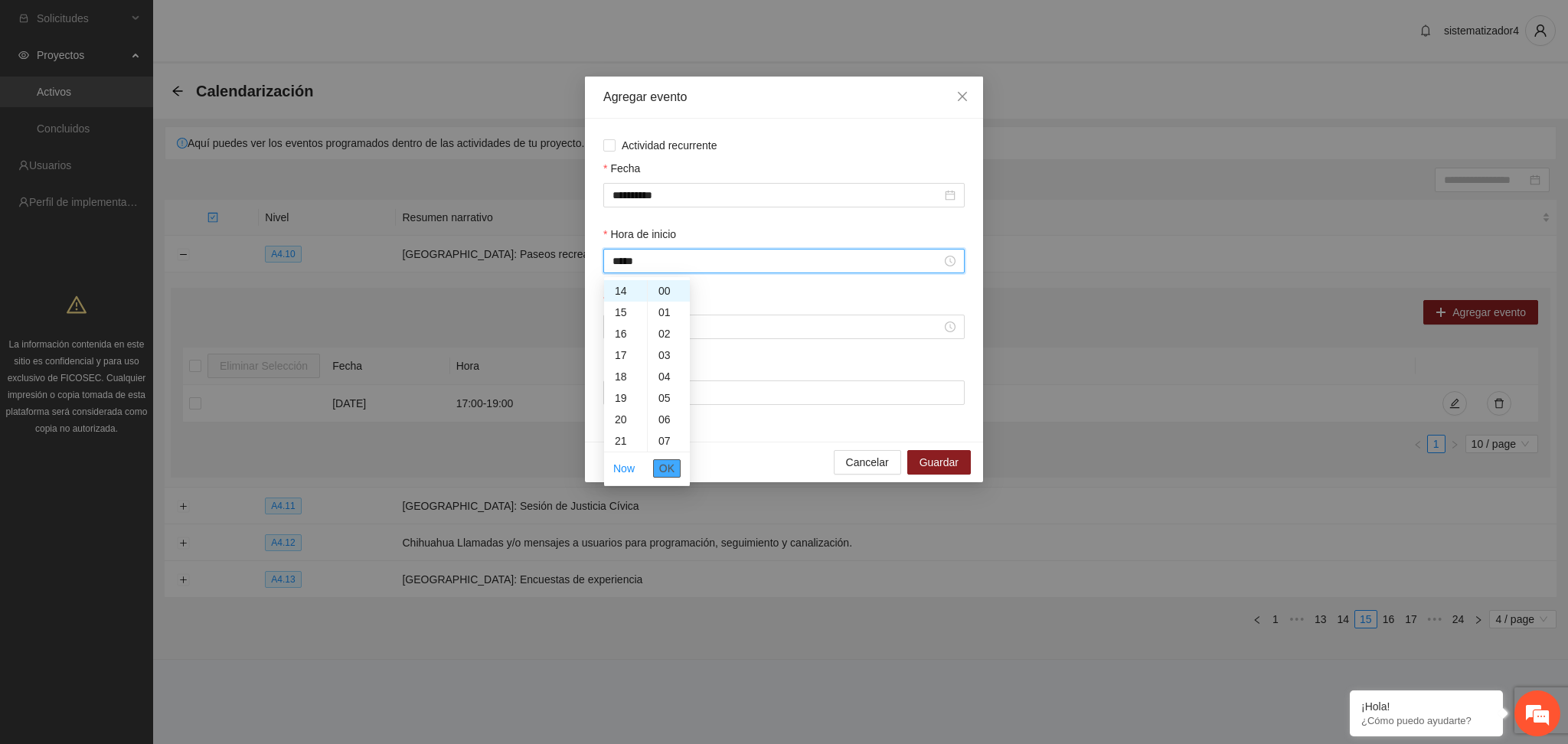
click at [662, 472] on span "OK" at bounding box center [666, 468] width 15 height 17
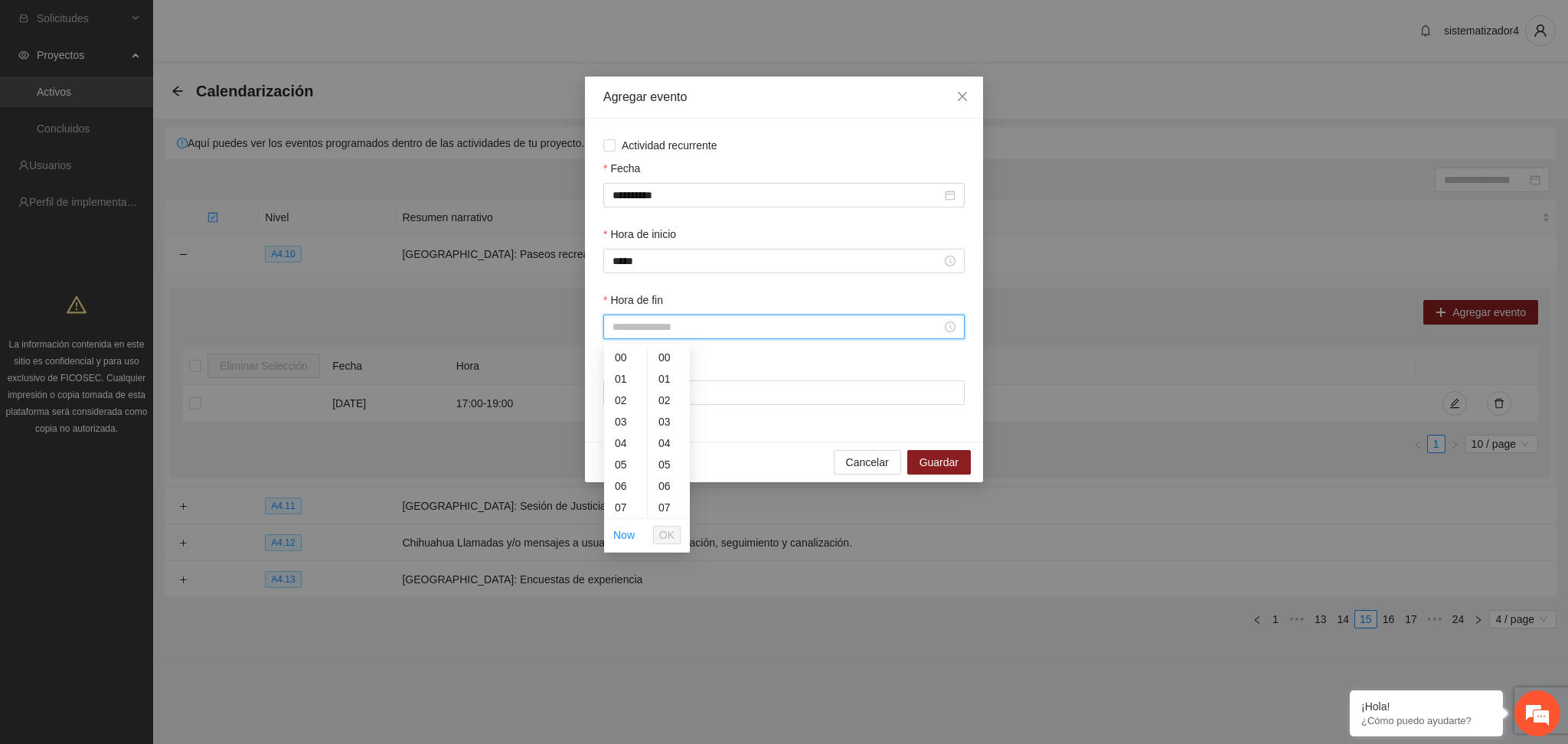
click at [652, 328] on input "Hora de fin" at bounding box center [777, 326] width 329 height 17
click at [619, 443] on div "16" at bounding box center [625, 448] width 43 height 21
type input "*****"
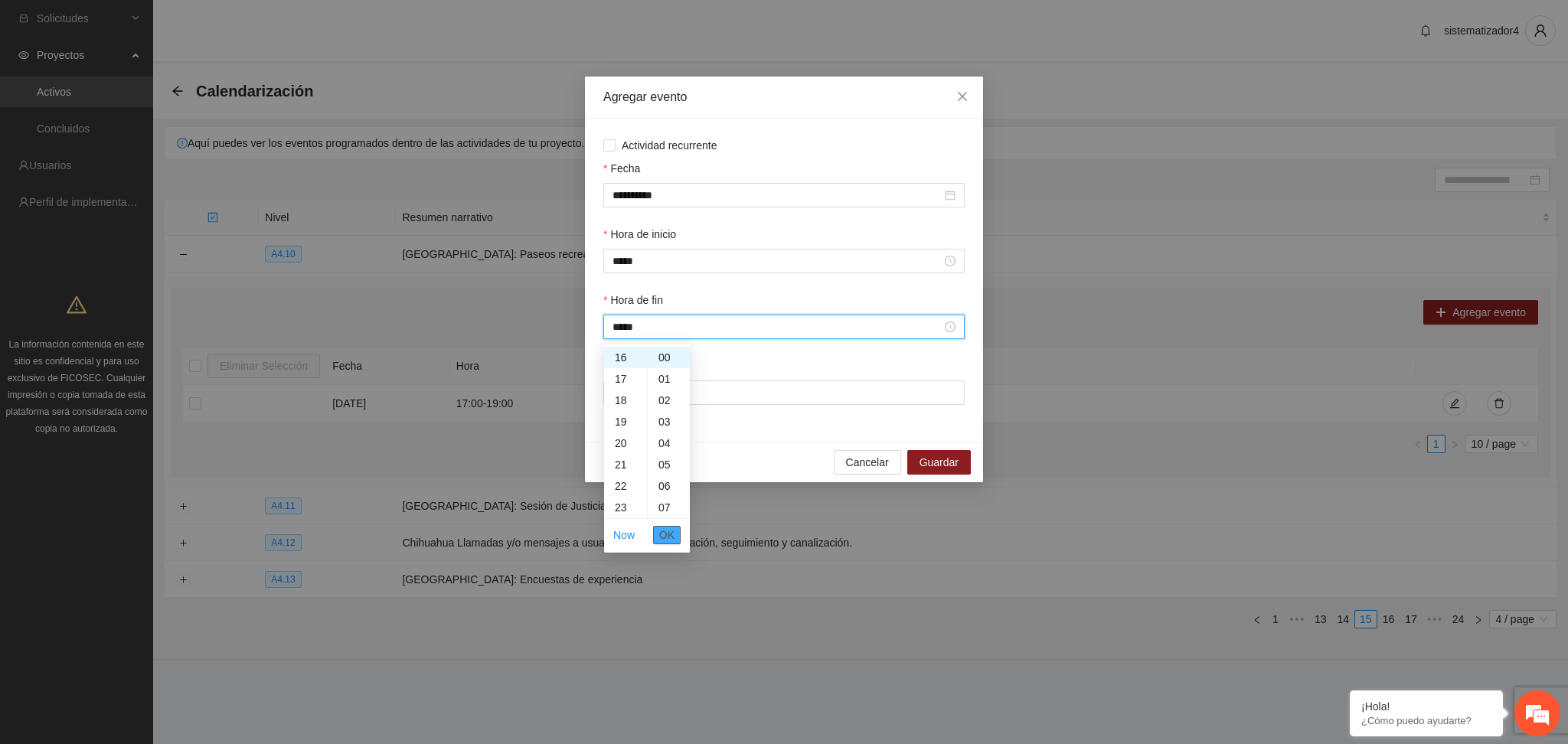
click at [658, 536] on button "OK" at bounding box center [666, 535] width 27 height 18
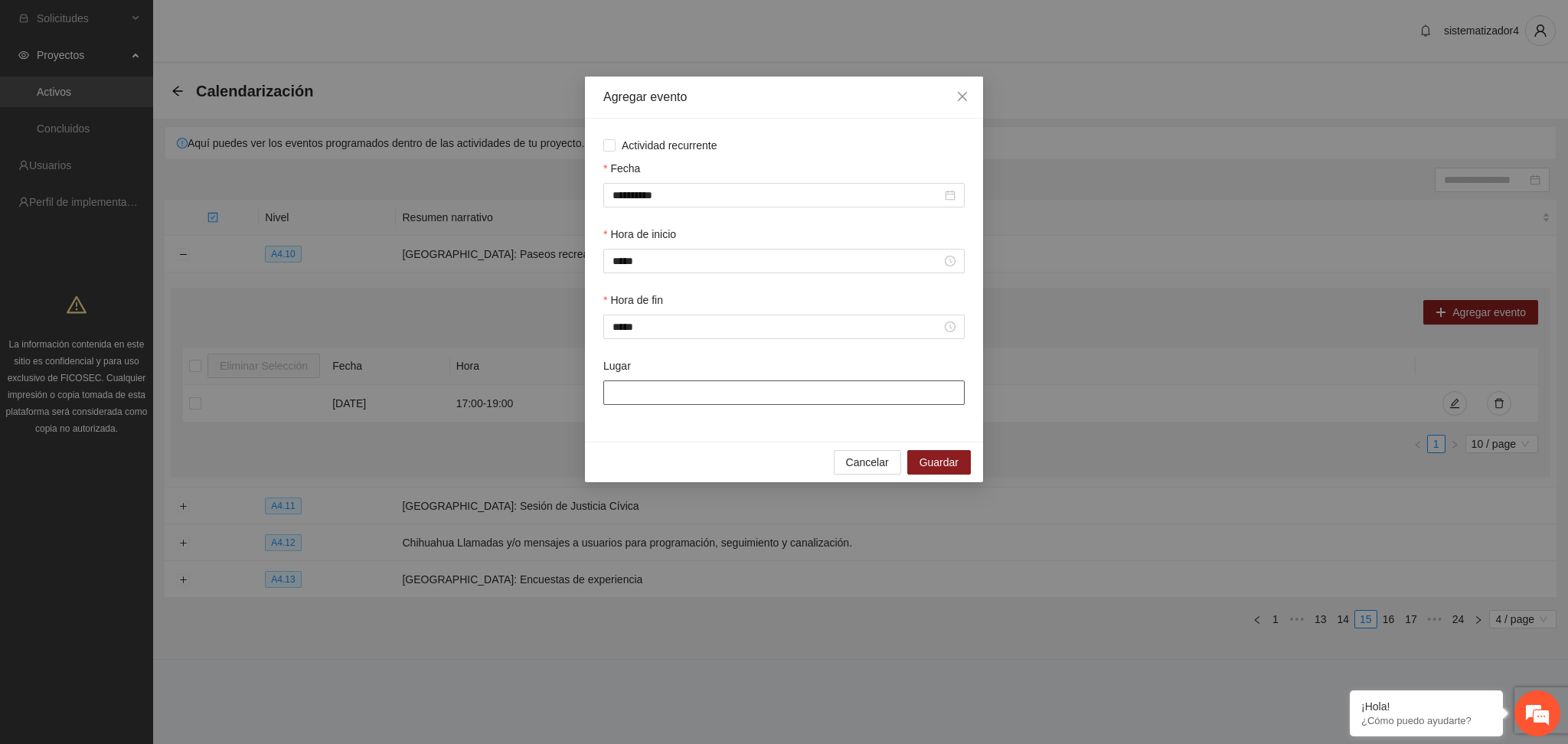
click at [749, 391] on input "Lugar" at bounding box center [784, 392] width 362 height 25
type input "**********"
click at [931, 462] on span "Guardar" at bounding box center [939, 462] width 39 height 17
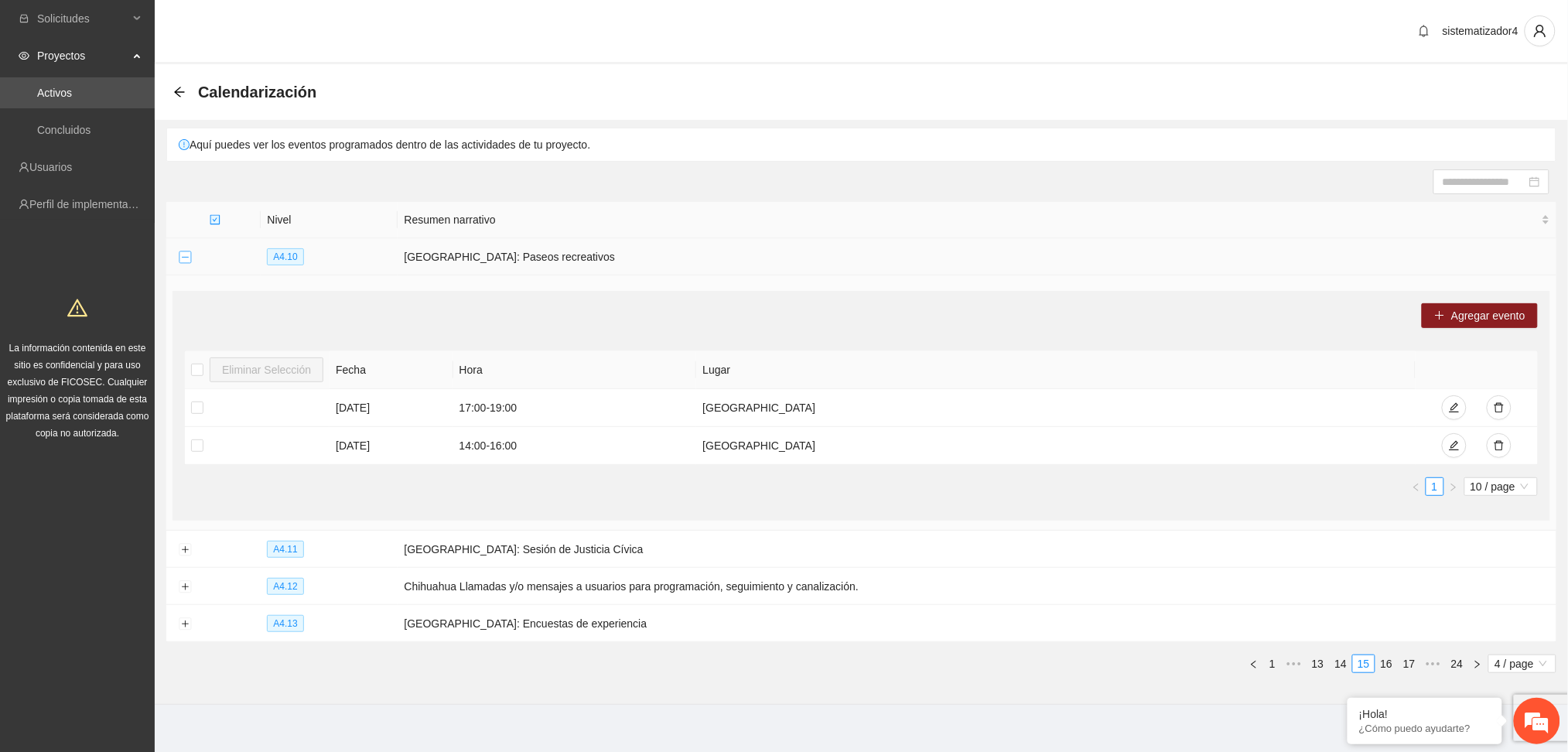
click at [181, 260] on button "Collapse row" at bounding box center [185, 258] width 12 height 12
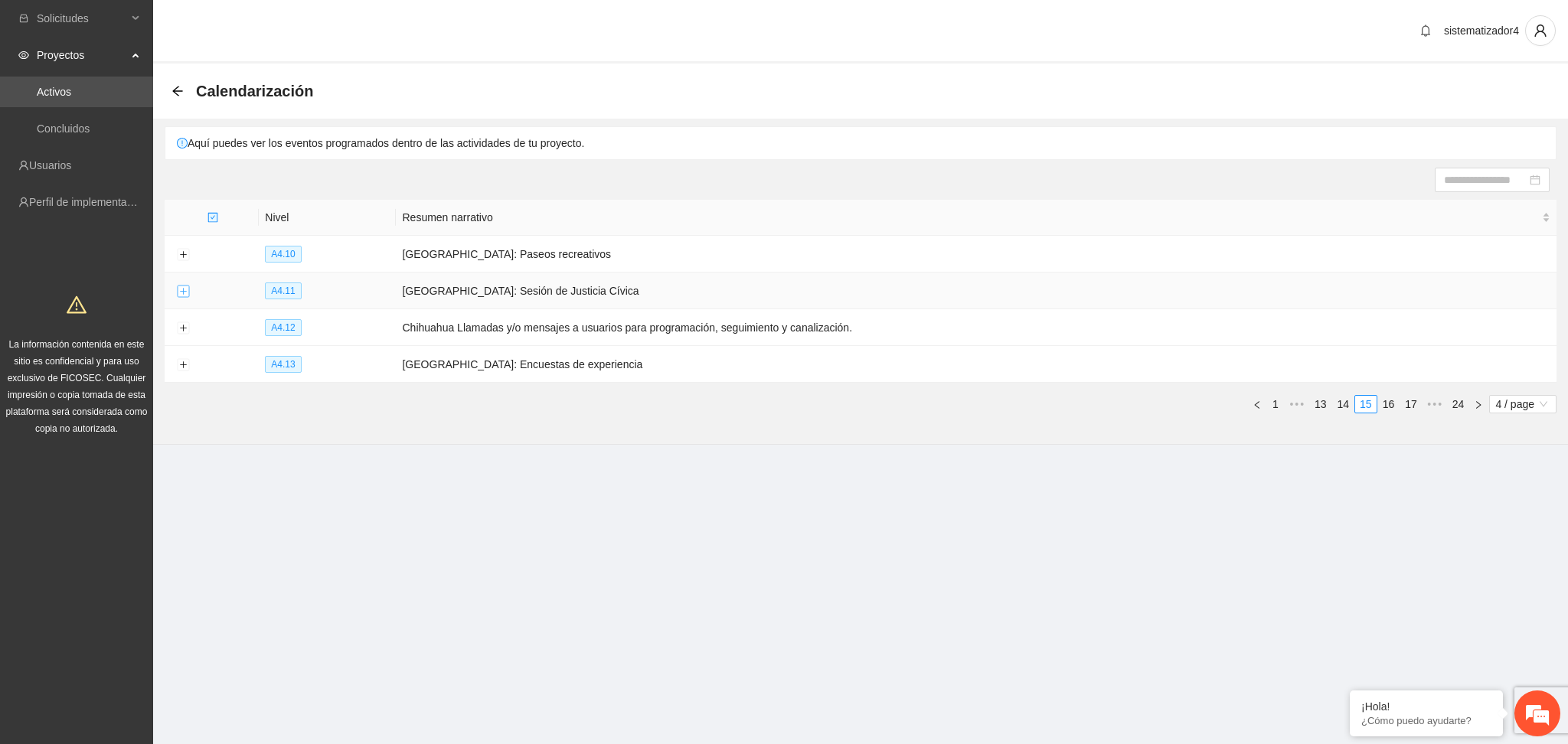
click at [181, 292] on button "Expand row" at bounding box center [183, 291] width 12 height 12
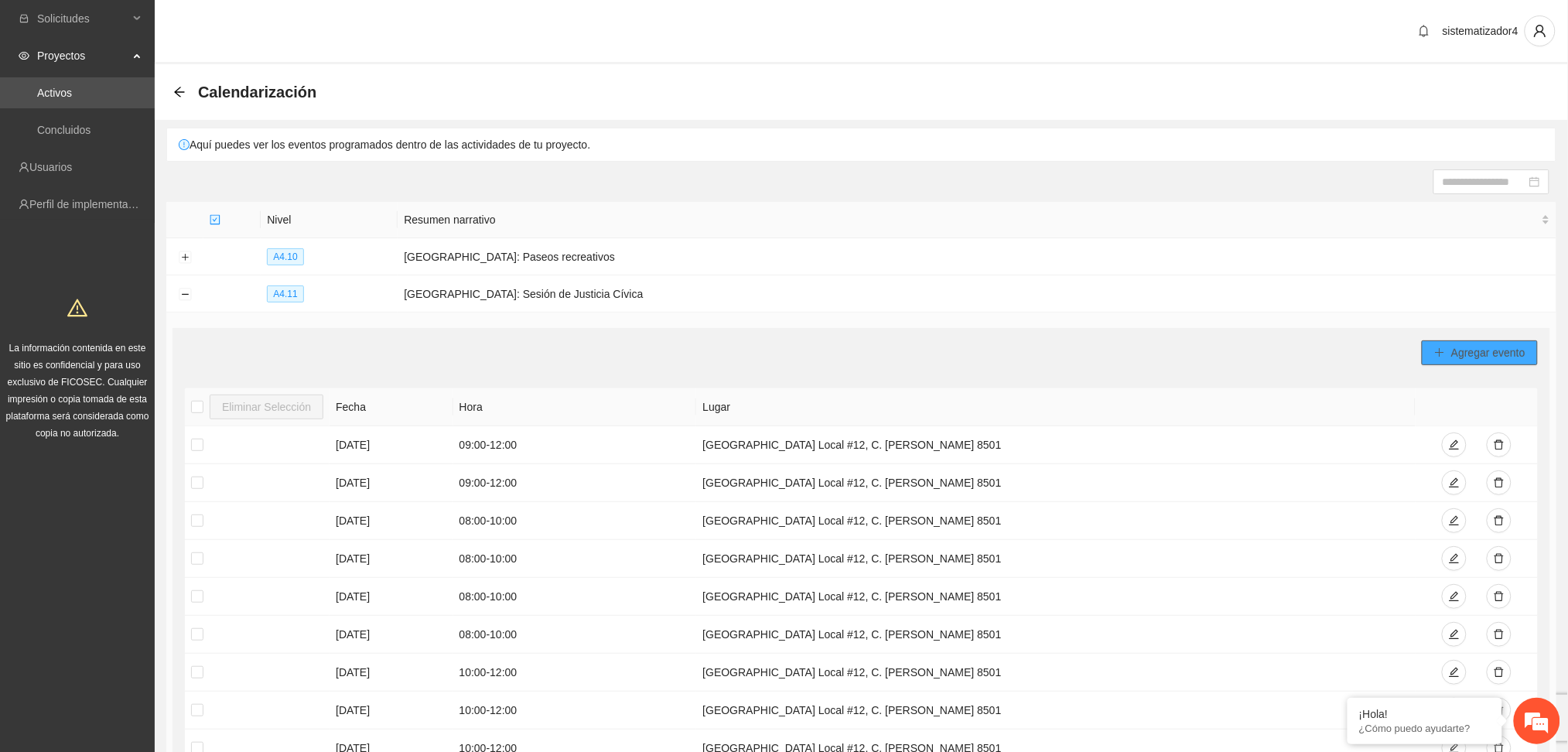
click at [1459, 351] on span "Agregar evento" at bounding box center [1489, 352] width 75 height 17
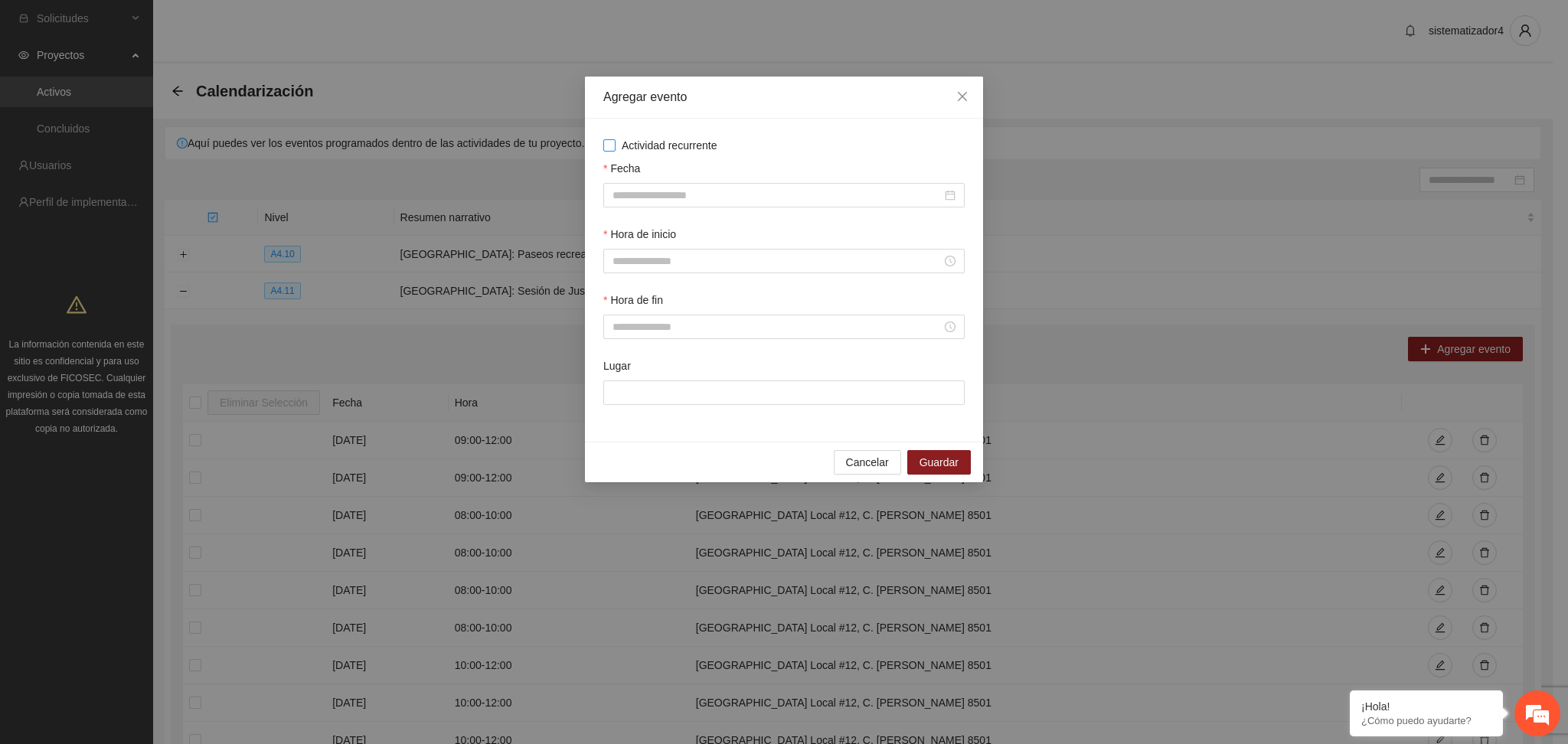
click at [685, 144] on span "Actividad recurrente" at bounding box center [669, 145] width 108 height 17
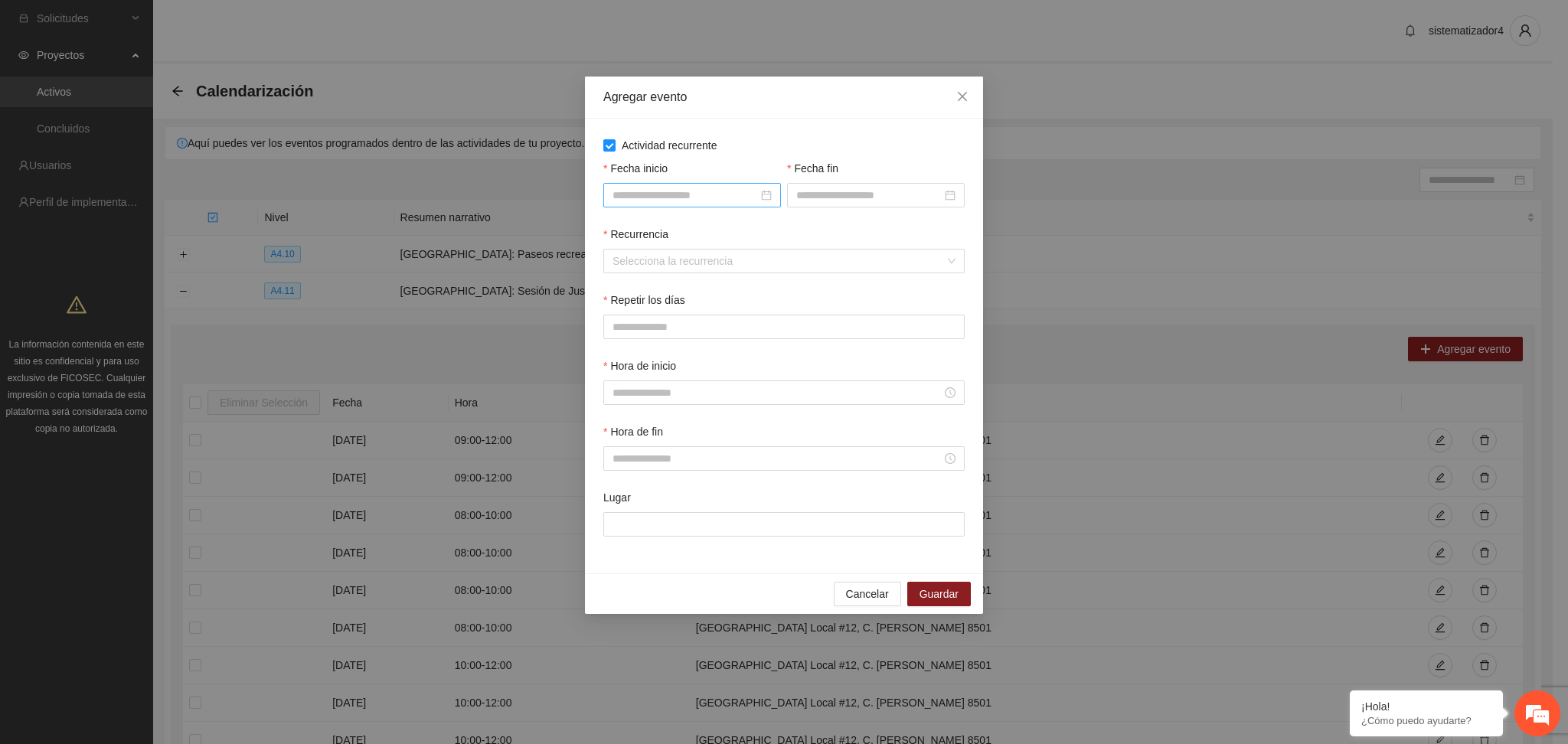
click at [659, 197] on input "Fecha inicio" at bounding box center [685, 194] width 145 height 17
type input "**********"
click at [652, 280] on div "1" at bounding box center [654, 284] width 18 height 18
click at [830, 193] on input "Fecha fin" at bounding box center [868, 194] width 145 height 17
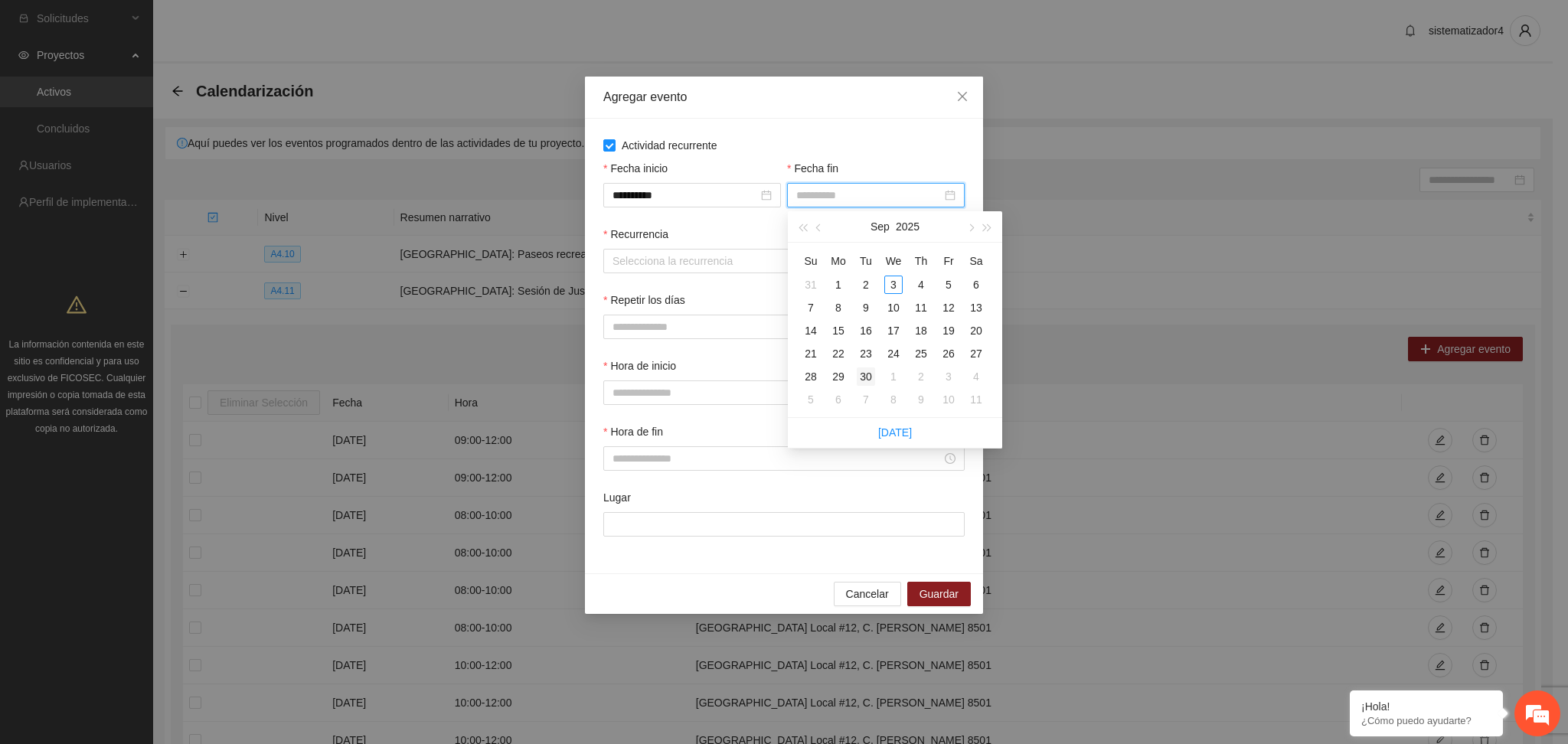
type input "**********"
click at [862, 376] on div "30" at bounding box center [865, 376] width 18 height 18
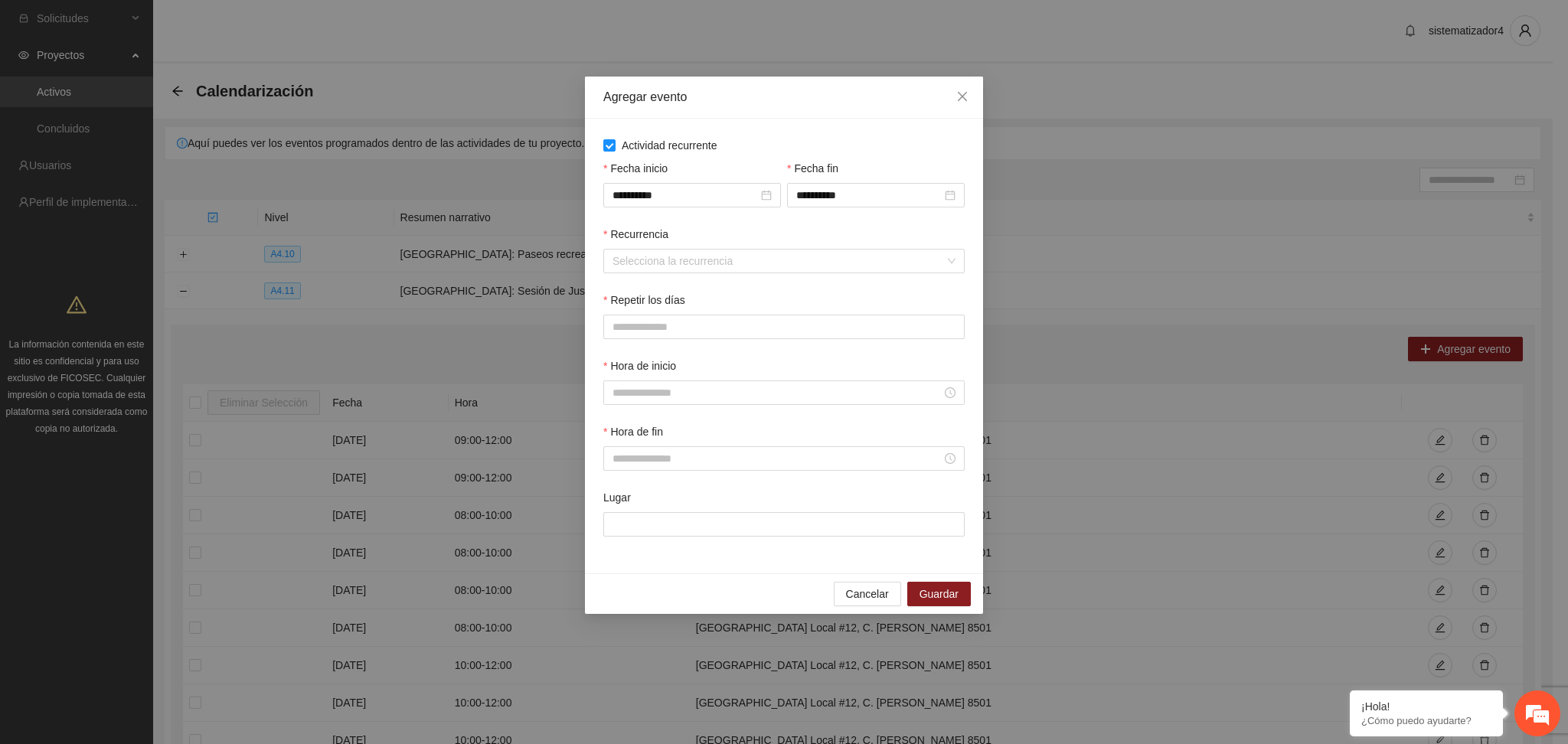
click at [854, 230] on div "Recurrencia" at bounding box center [784, 237] width 362 height 23
